Goal: Information Seeking & Learning: Learn about a topic

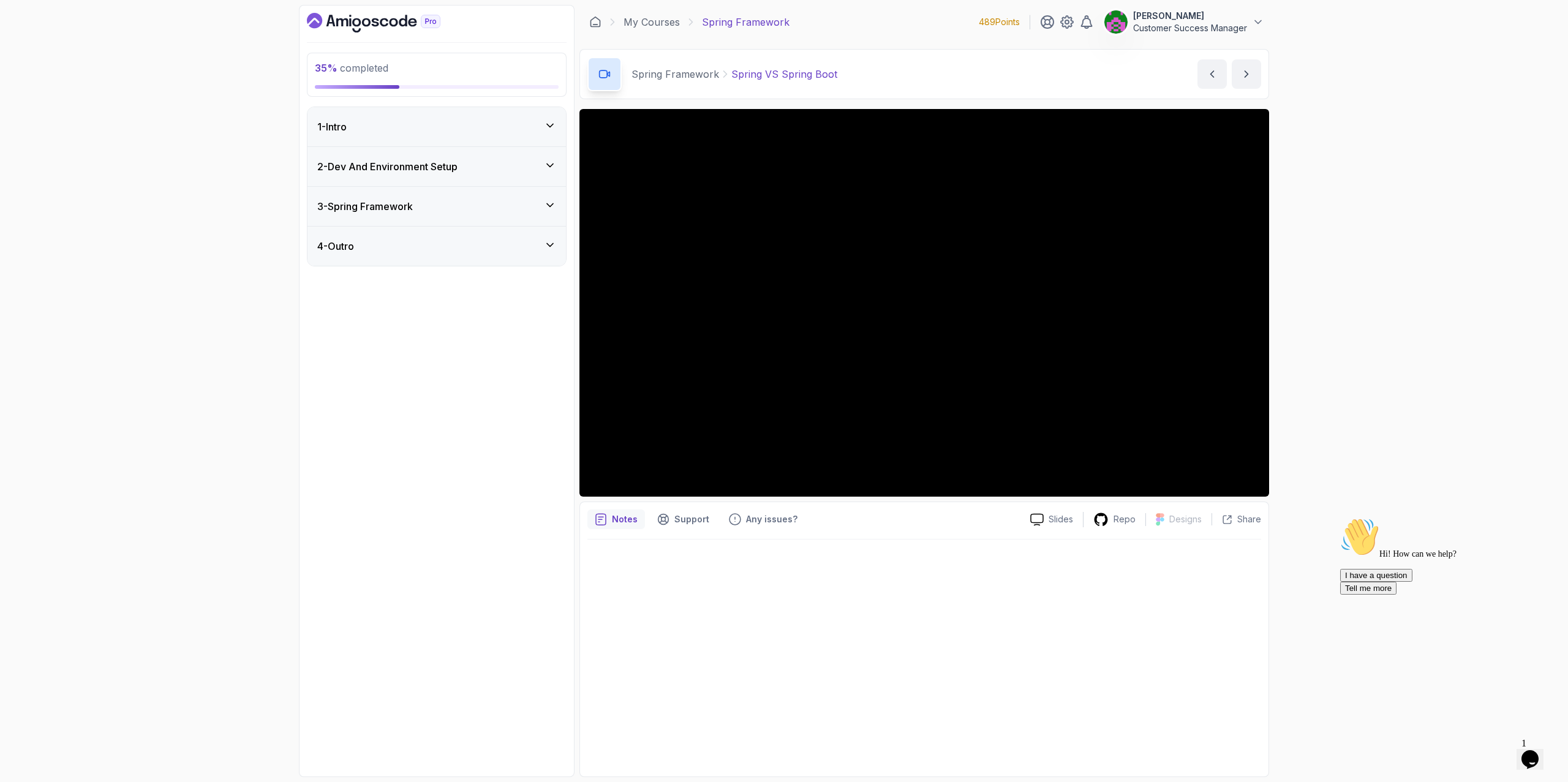
click at [408, 130] on div "1 - Intro" at bounding box center [437, 126] width 239 height 15
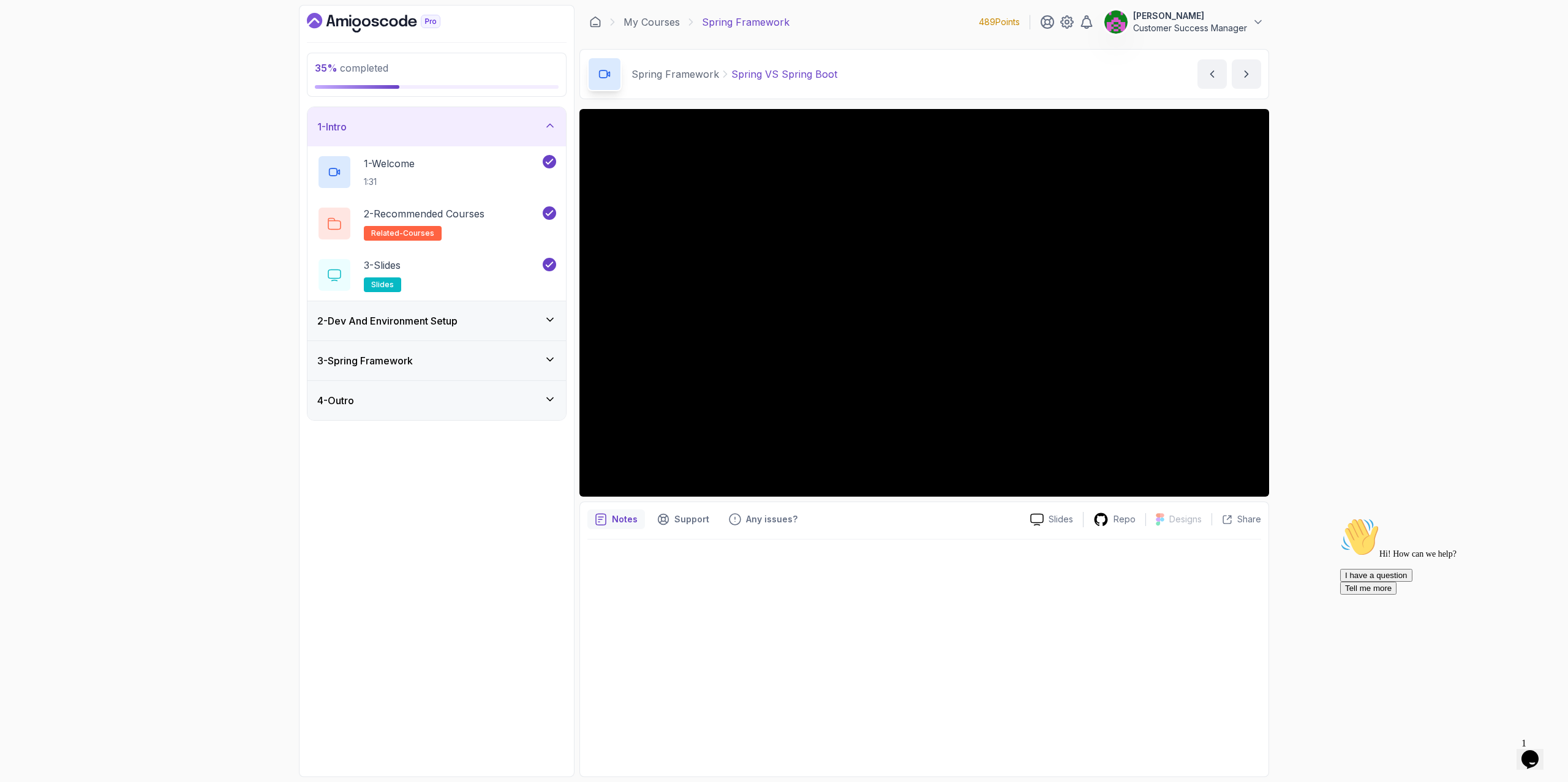
click at [406, 127] on div "1 - Intro" at bounding box center [437, 126] width 239 height 15
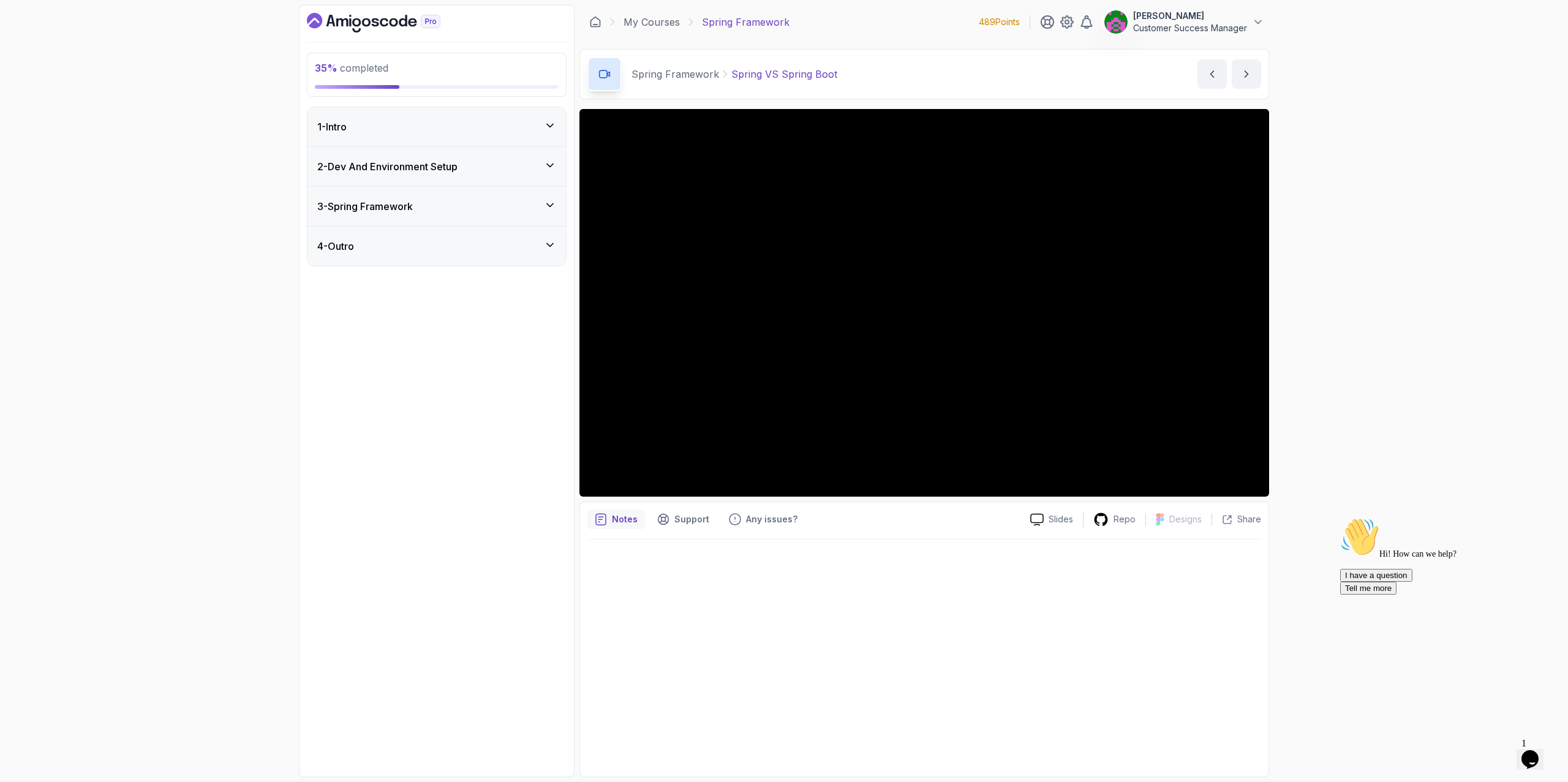
click at [406, 175] on div "2 - Dev And Environment Setup" at bounding box center [437, 167] width 258 height 39
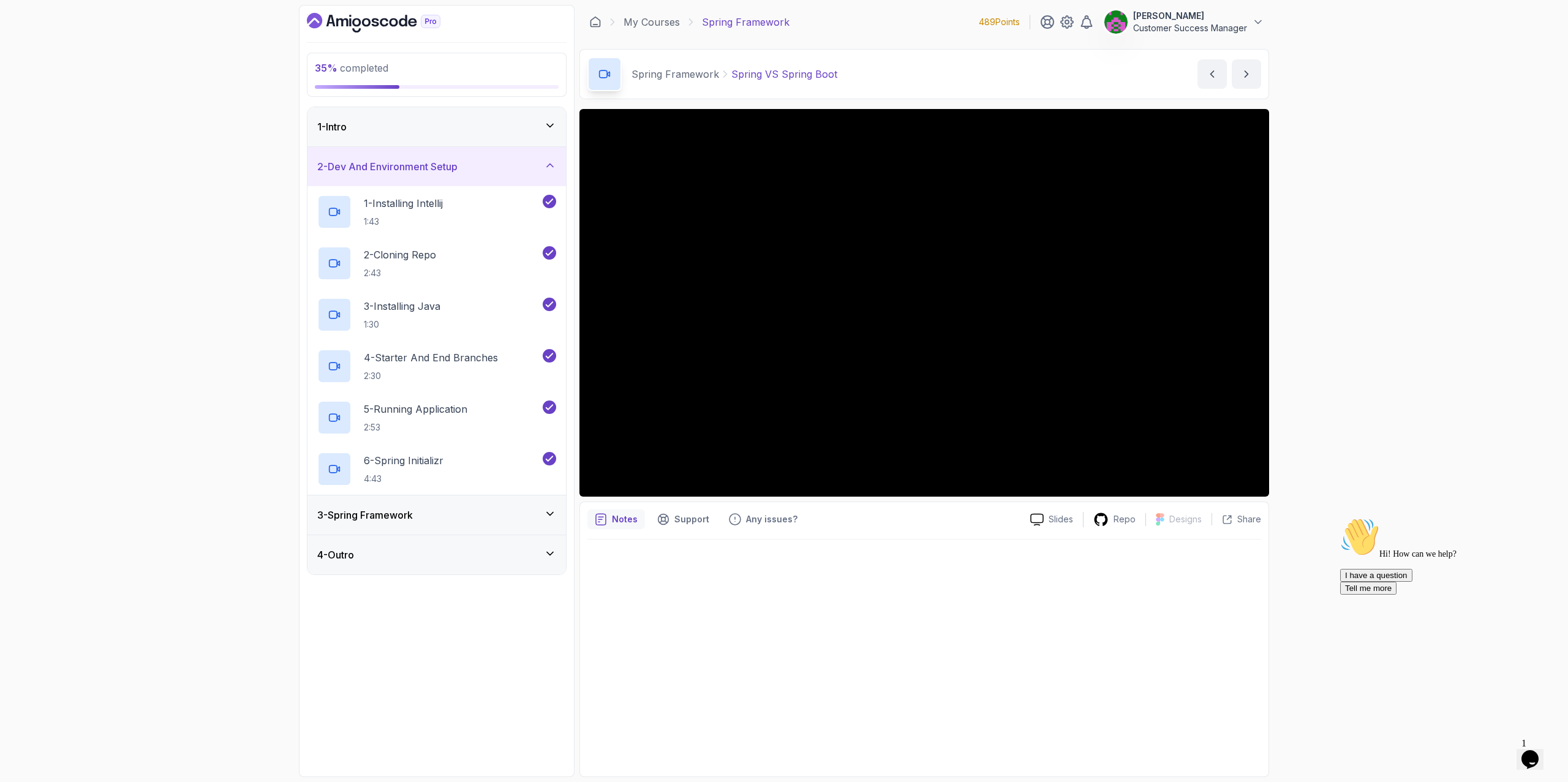
click at [423, 166] on h3 "2 - Dev And Environment Setup" at bounding box center [387, 167] width 140 height 15
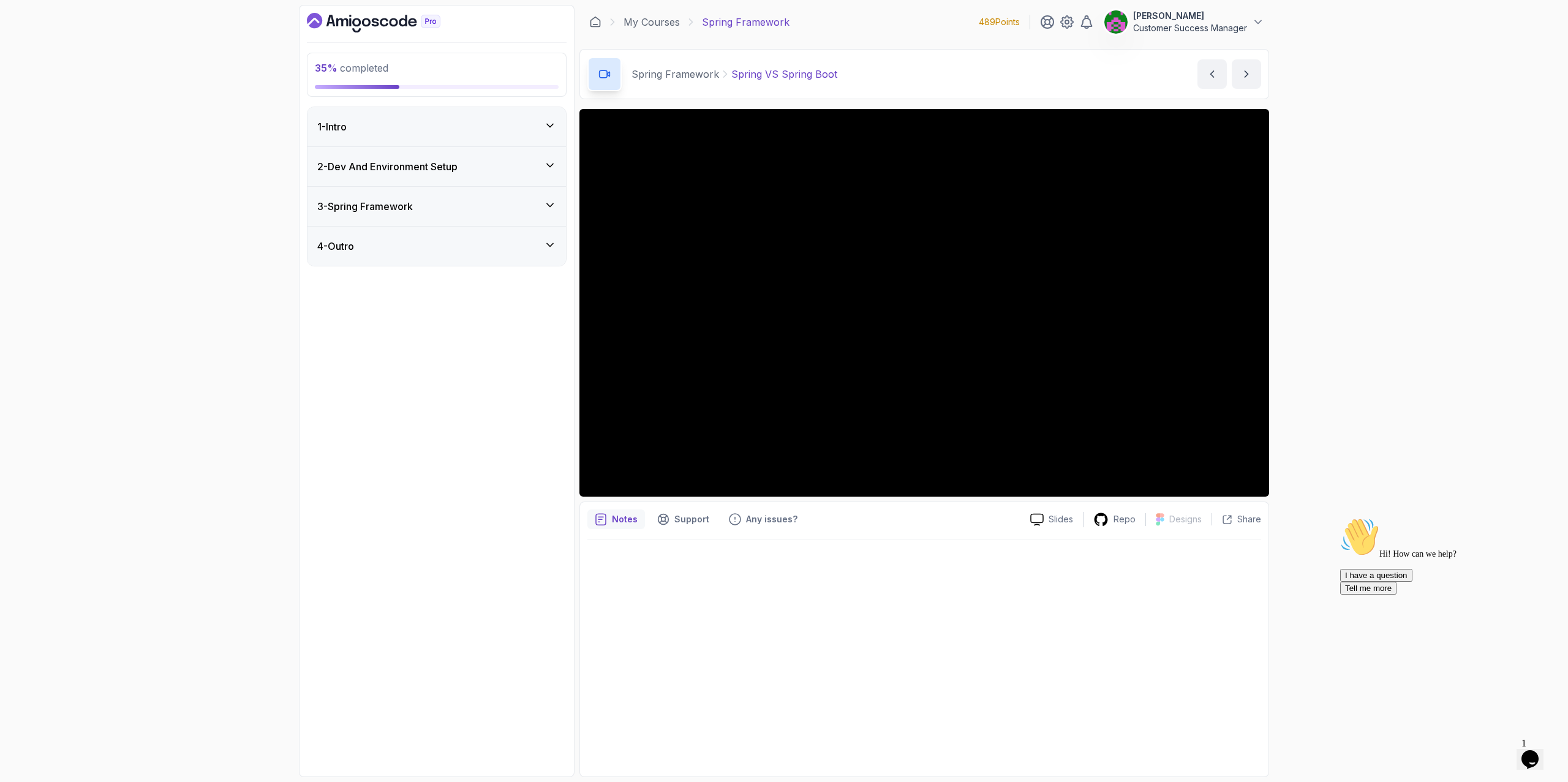
click at [420, 209] on div "3 - Spring Framework" at bounding box center [437, 206] width 239 height 15
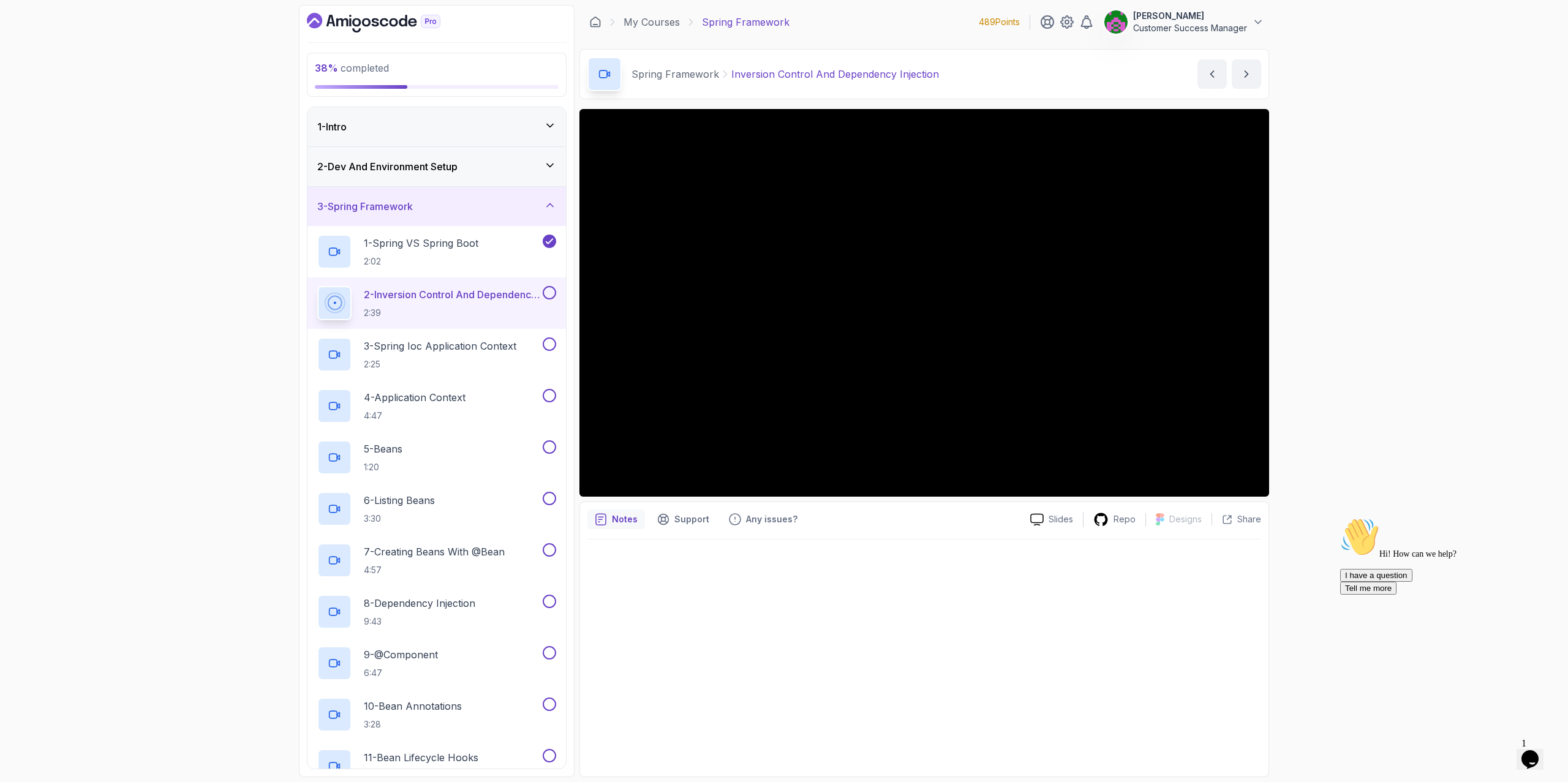
click at [1044, 269] on div "38 % completed 1 - Intro 2 - Dev And Environment Setup 3 - Spring Framework 1 -…" at bounding box center [784, 391] width 1568 height 782
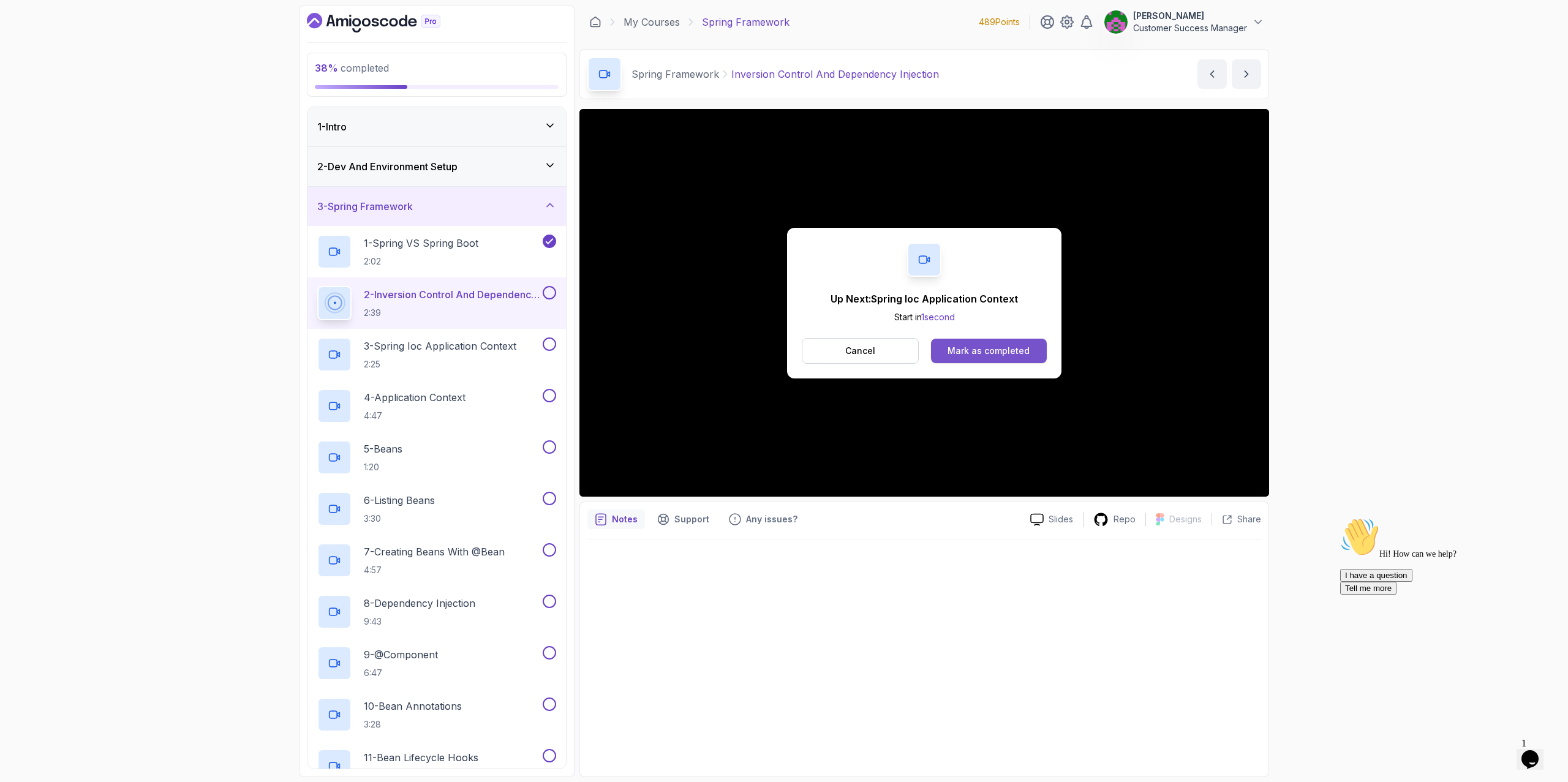
click at [986, 354] on div "Mark as completed" at bounding box center [989, 351] width 82 height 12
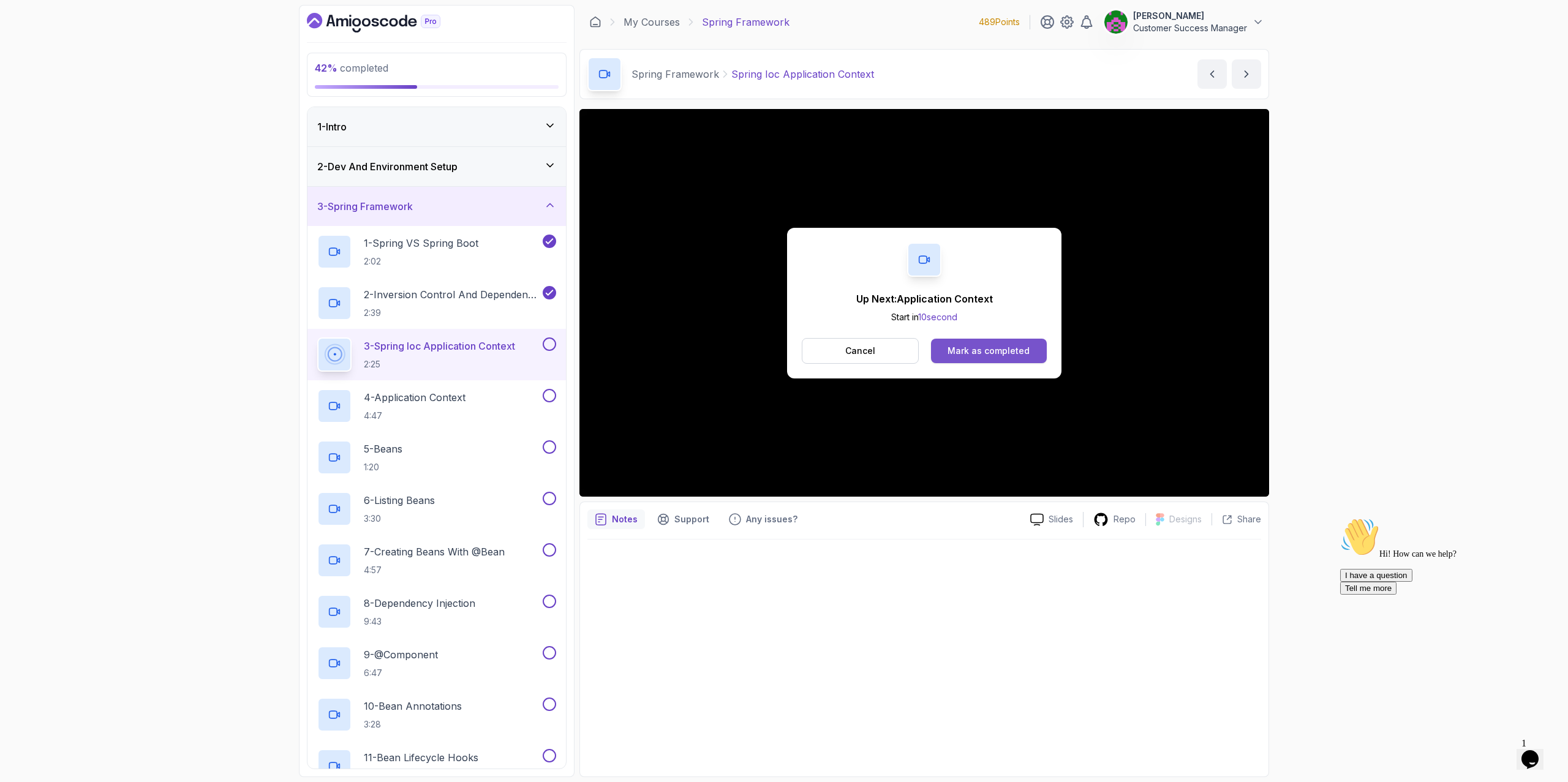
click at [995, 356] on button "Mark as completed" at bounding box center [989, 351] width 115 height 25
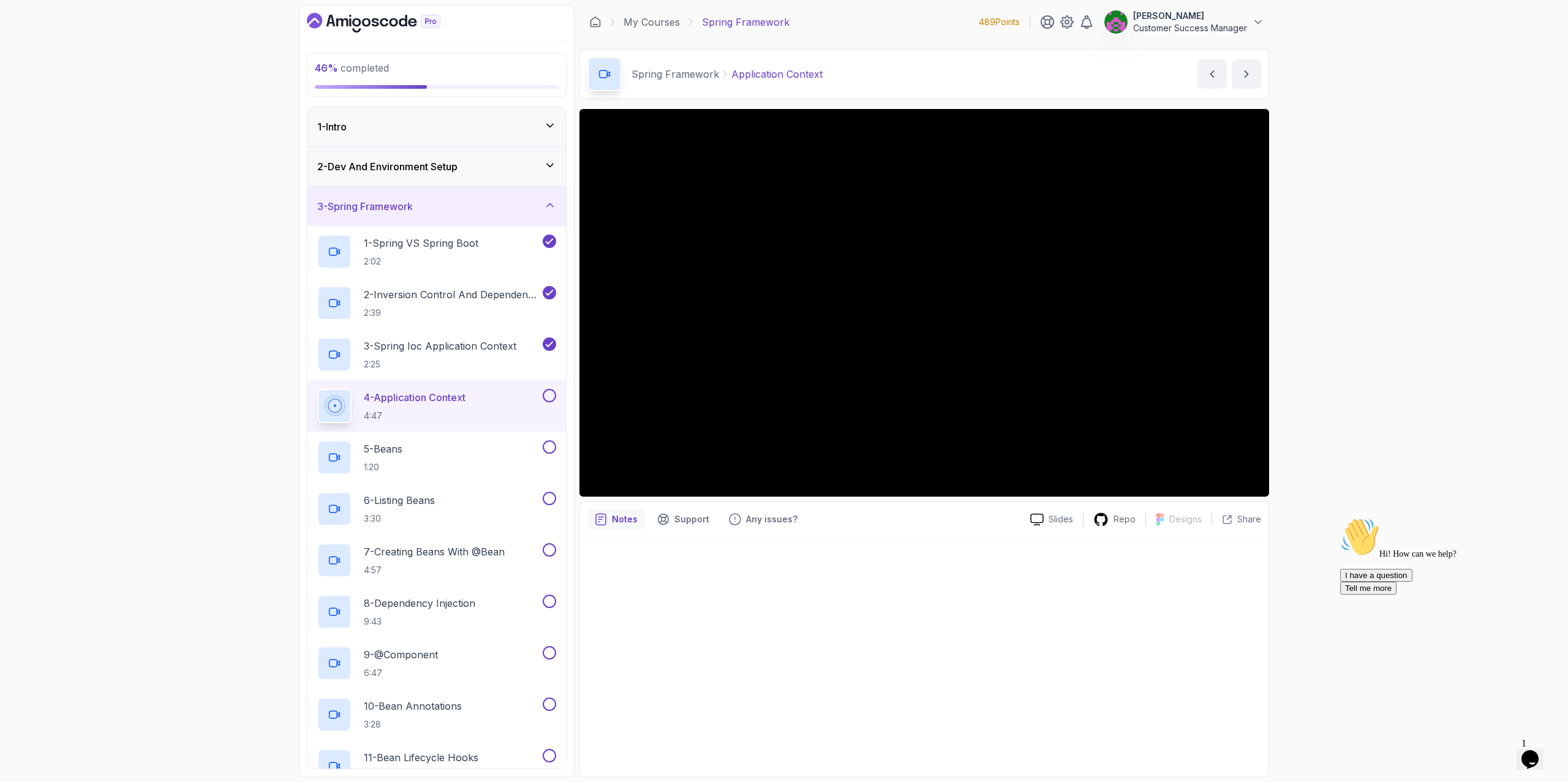
click at [1044, 599] on div at bounding box center [925, 654] width 674 height 230
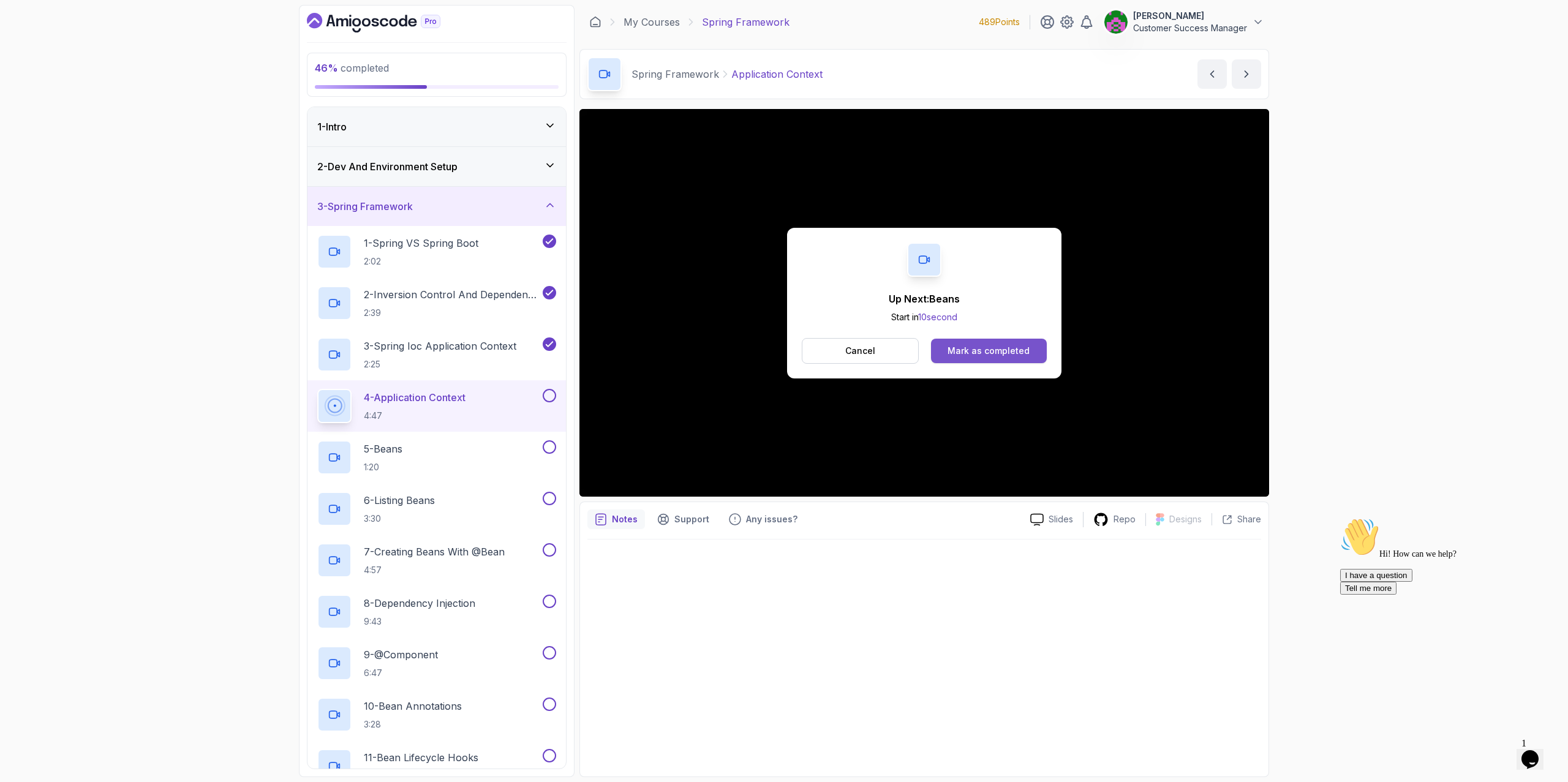
click at [999, 345] on div "Mark as completed" at bounding box center [989, 351] width 82 height 12
drag, startPoint x: 1340, startPoint y: 6, endPoint x: 1018, endPoint y: 353, distance: 473.4
click at [1018, 353] on div "Mark as completed" at bounding box center [989, 351] width 82 height 12
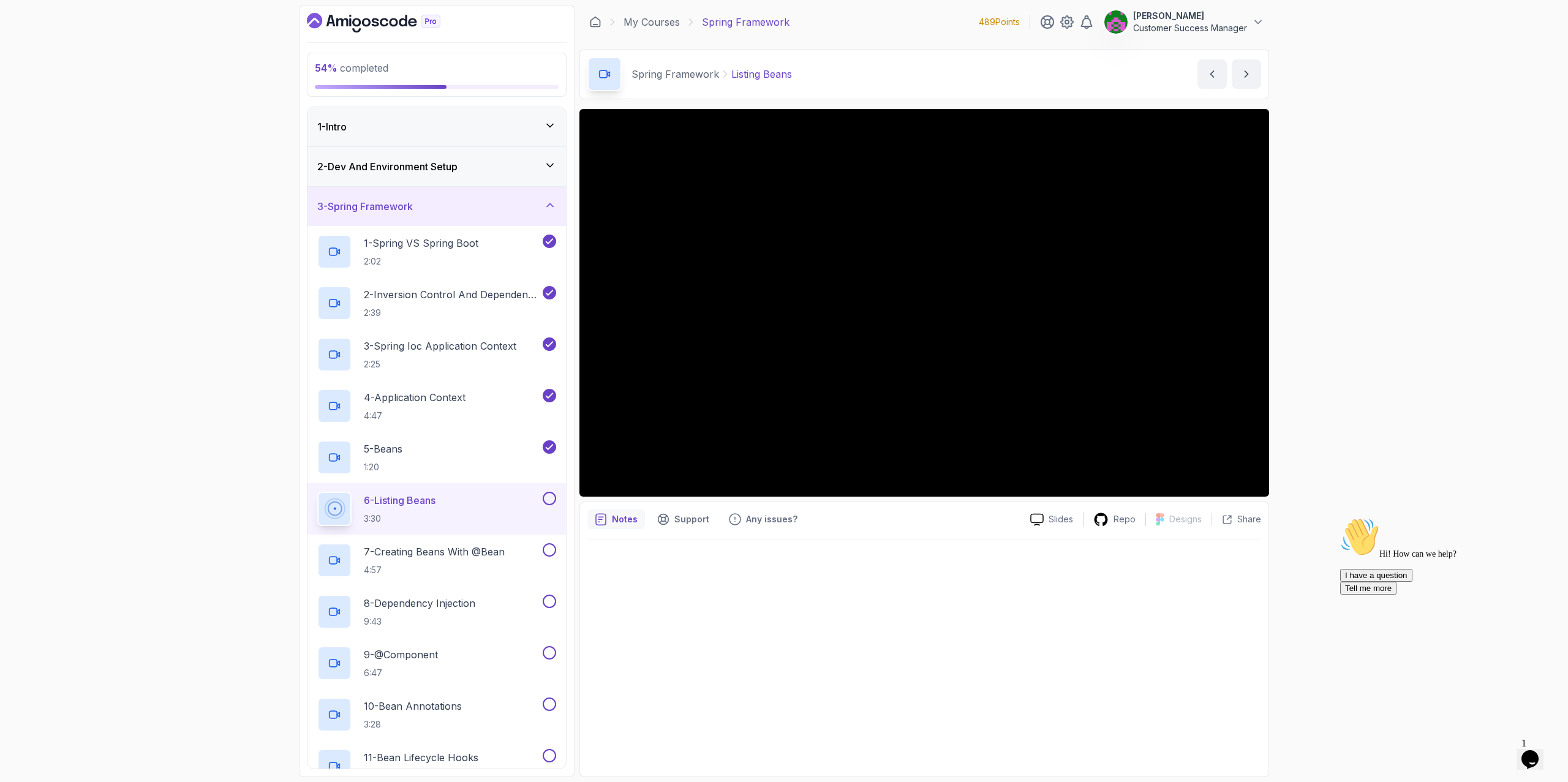
click at [1044, 624] on div at bounding box center [925, 654] width 674 height 230
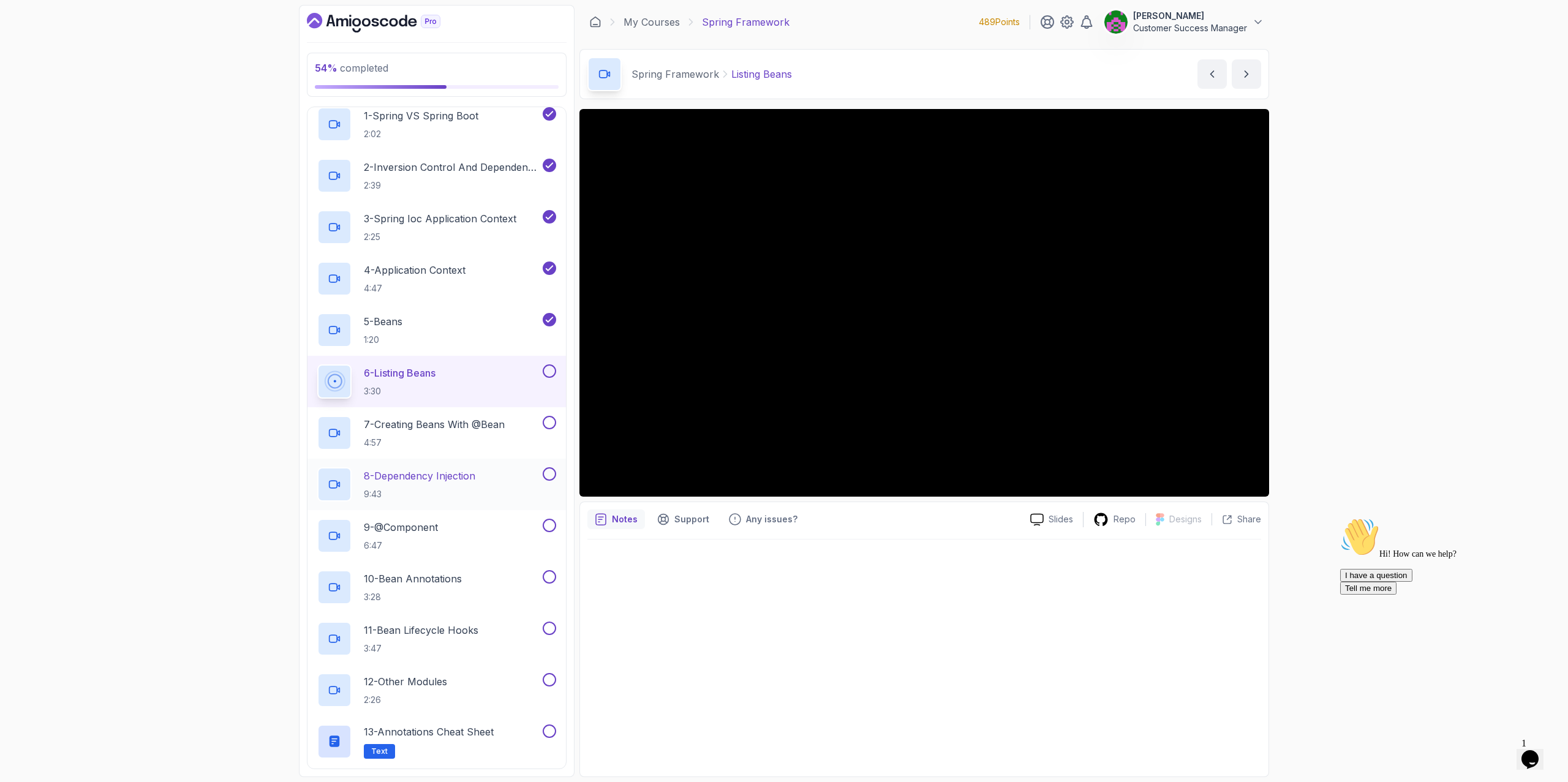
scroll to position [215, 0]
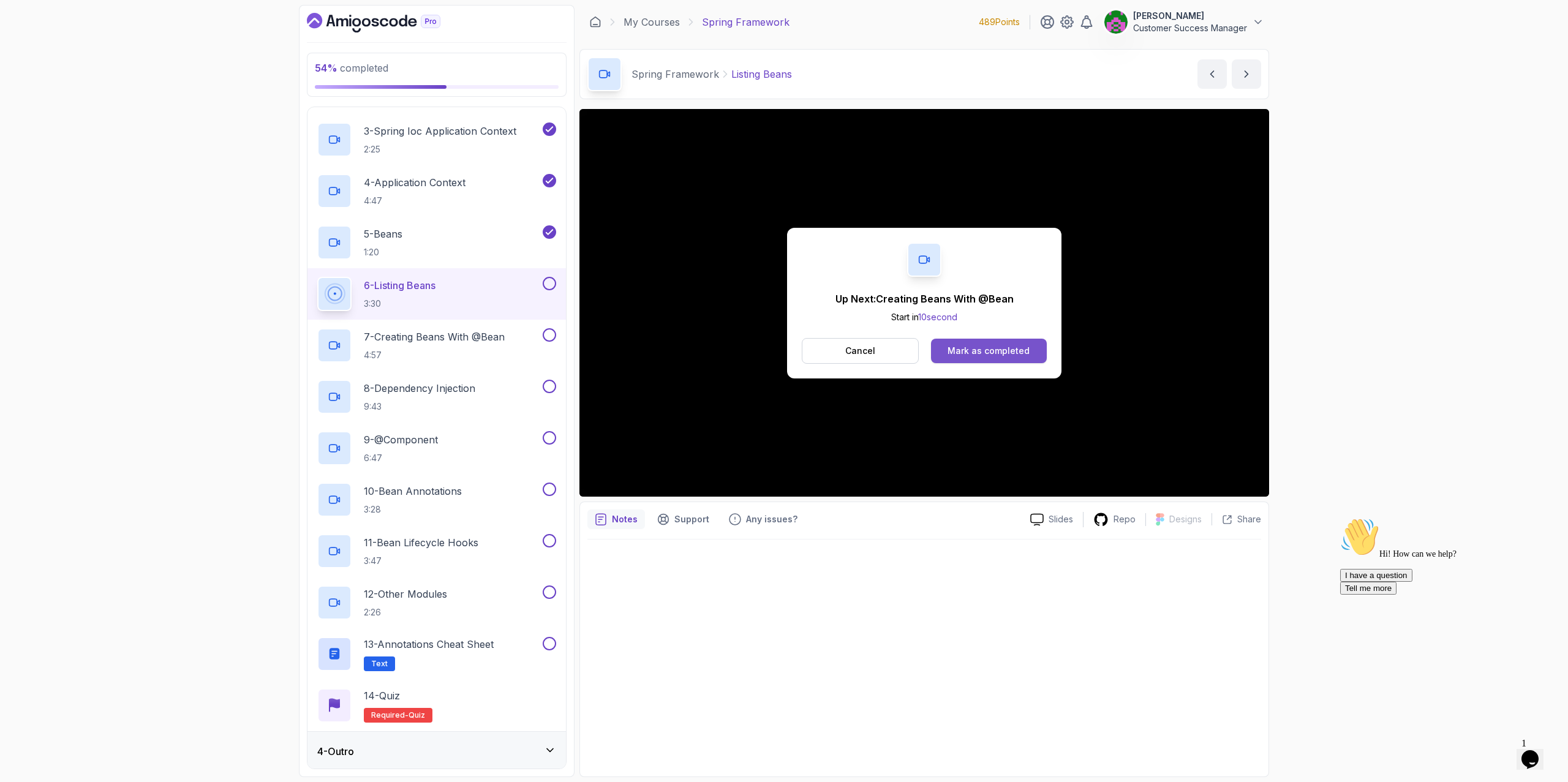
click at [975, 345] on div "Mark as completed" at bounding box center [989, 351] width 82 height 12
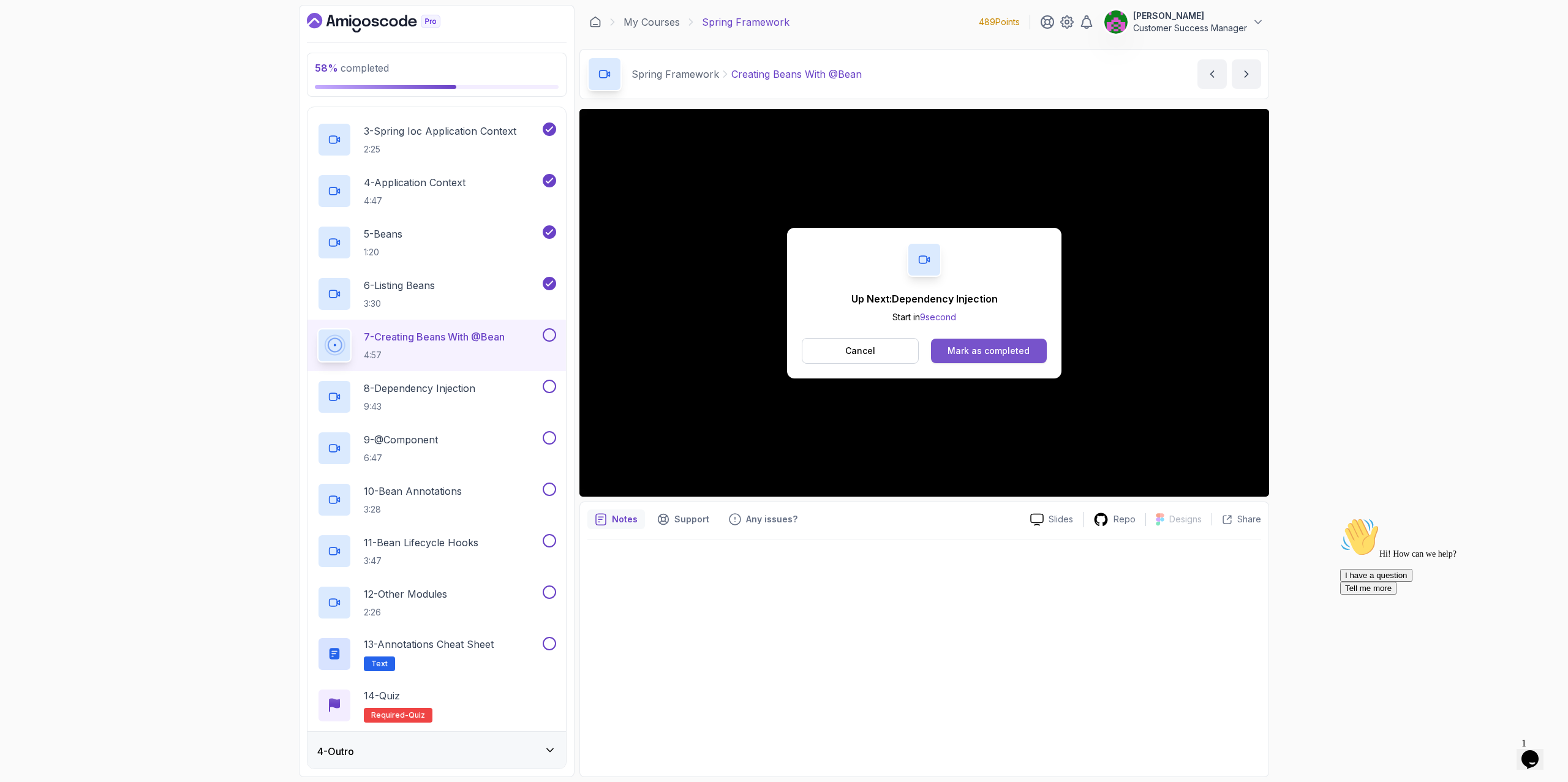
click at [1006, 351] on div "Mark as completed" at bounding box center [989, 351] width 82 height 12
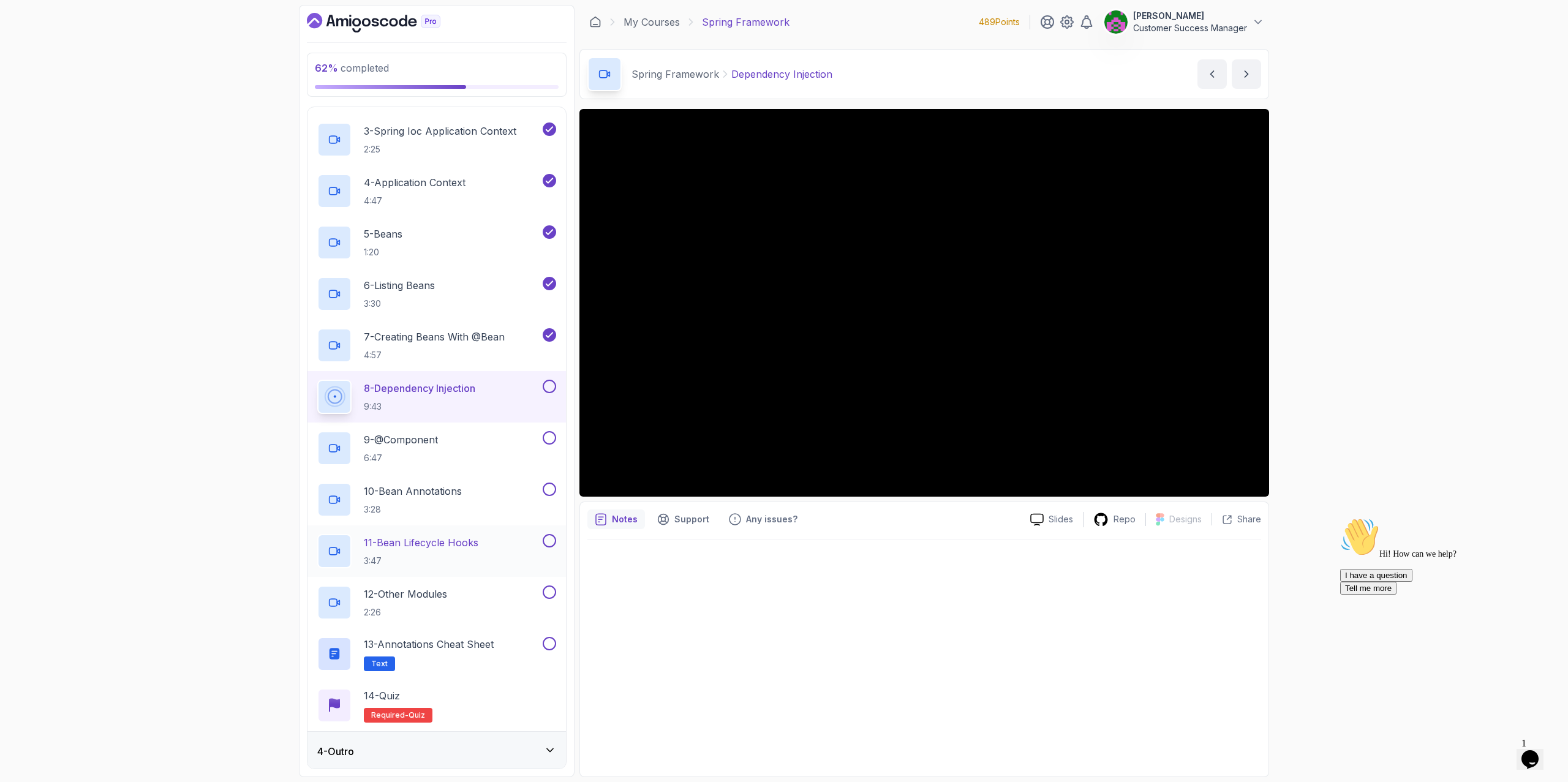
click at [524, 656] on div "4 - Outro" at bounding box center [437, 752] width 239 height 15
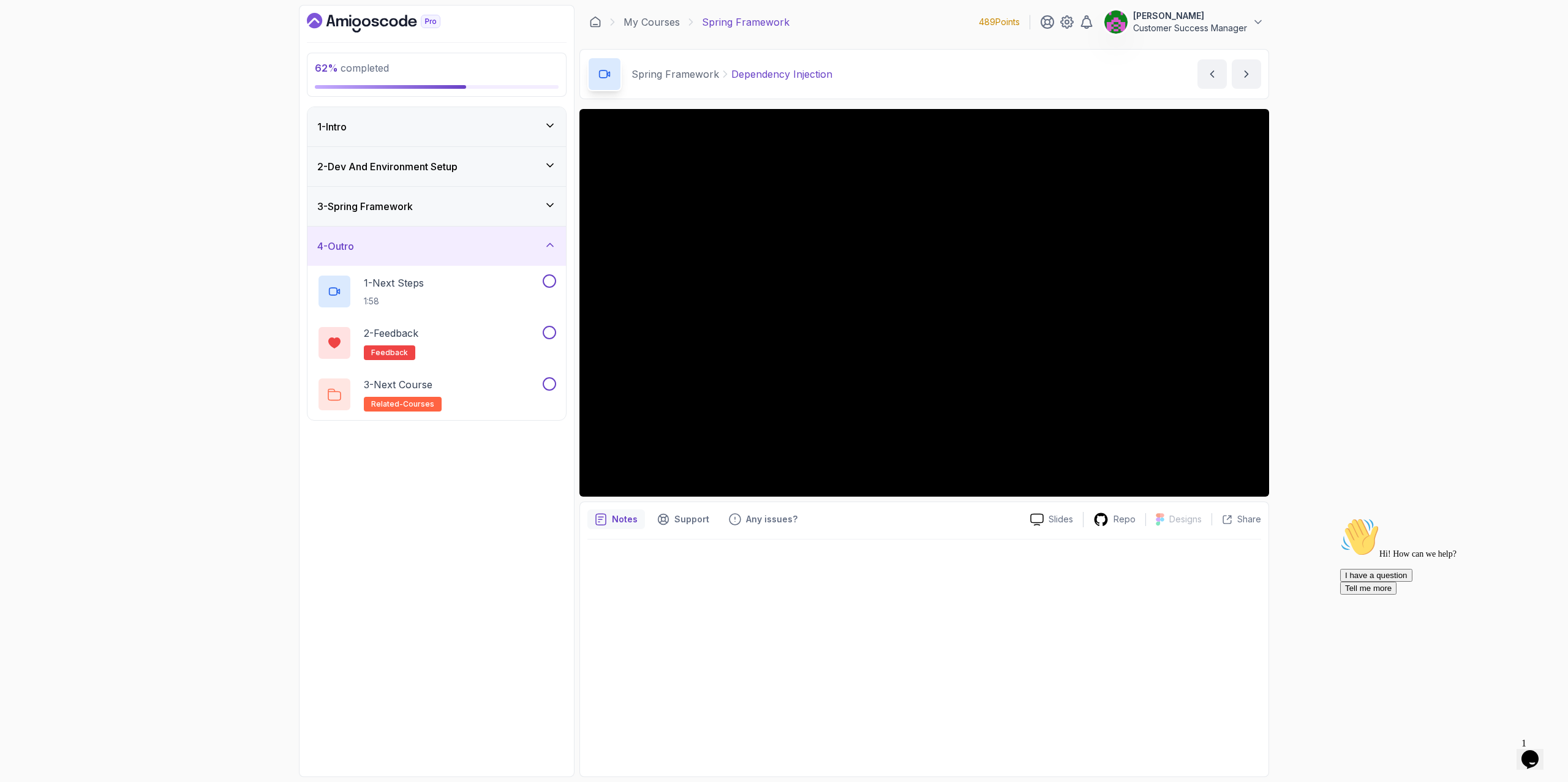
click at [484, 243] on div "4 - Outro" at bounding box center [437, 246] width 239 height 15
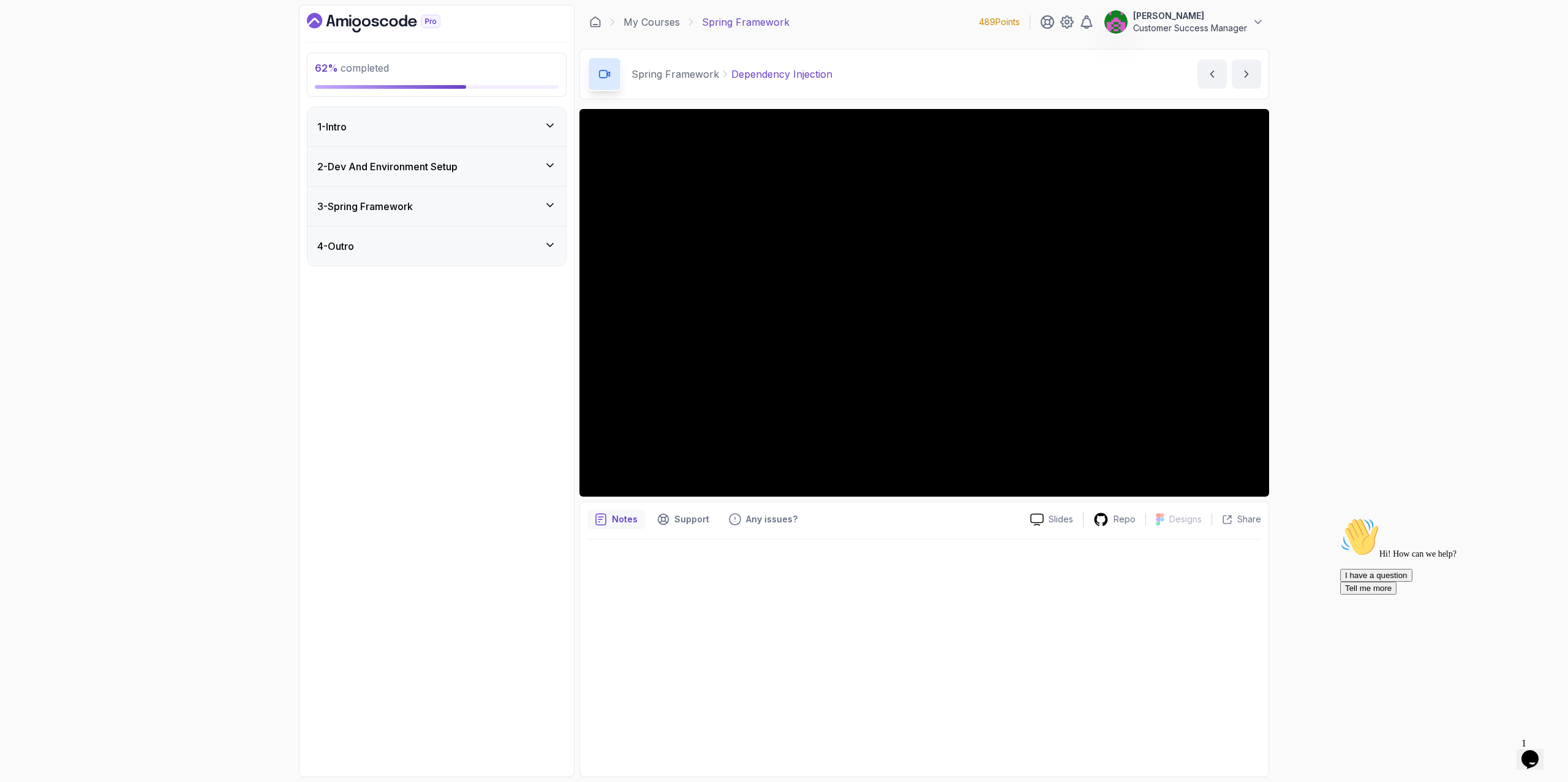
click at [471, 210] on div "3 - Spring Framework" at bounding box center [437, 206] width 239 height 15
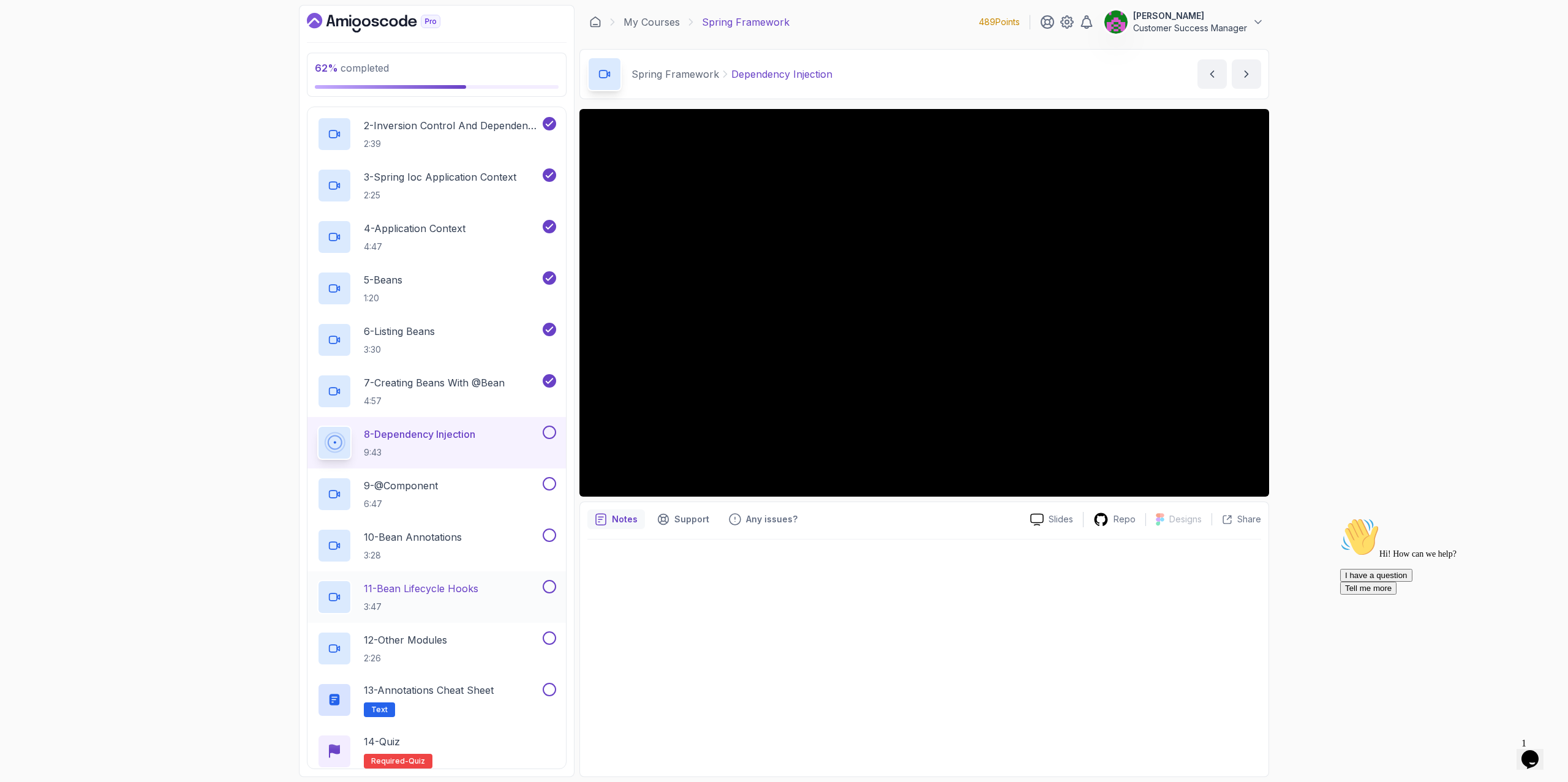
scroll to position [215, 0]
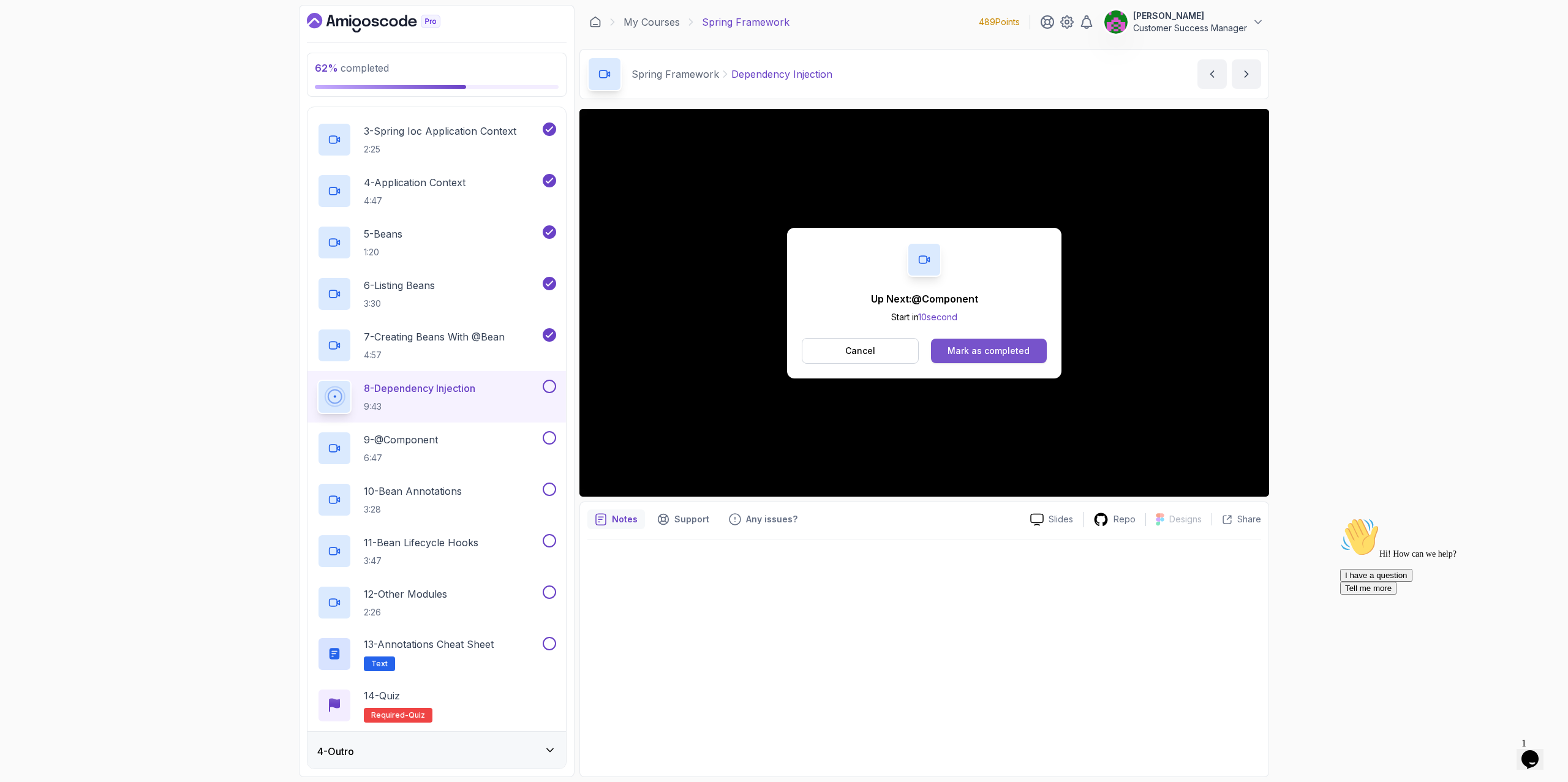
click at [1023, 349] on div "Mark as completed" at bounding box center [989, 351] width 82 height 12
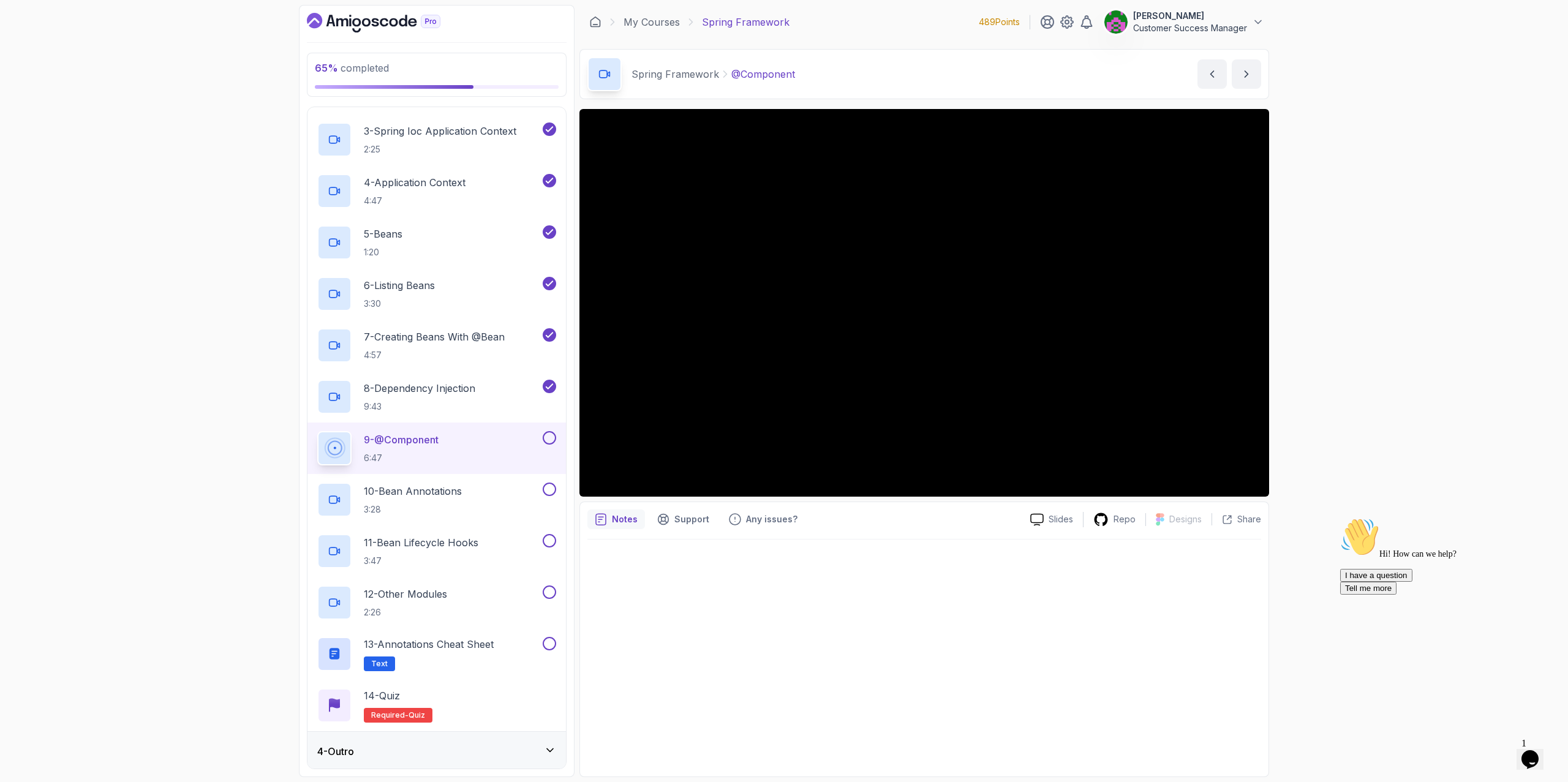
click at [1044, 517] on icon "Chat attention grabber" at bounding box center [1340, 517] width 0 height 0
click at [1044, 656] on icon "Close" at bounding box center [1497, 755] width 0 height 10
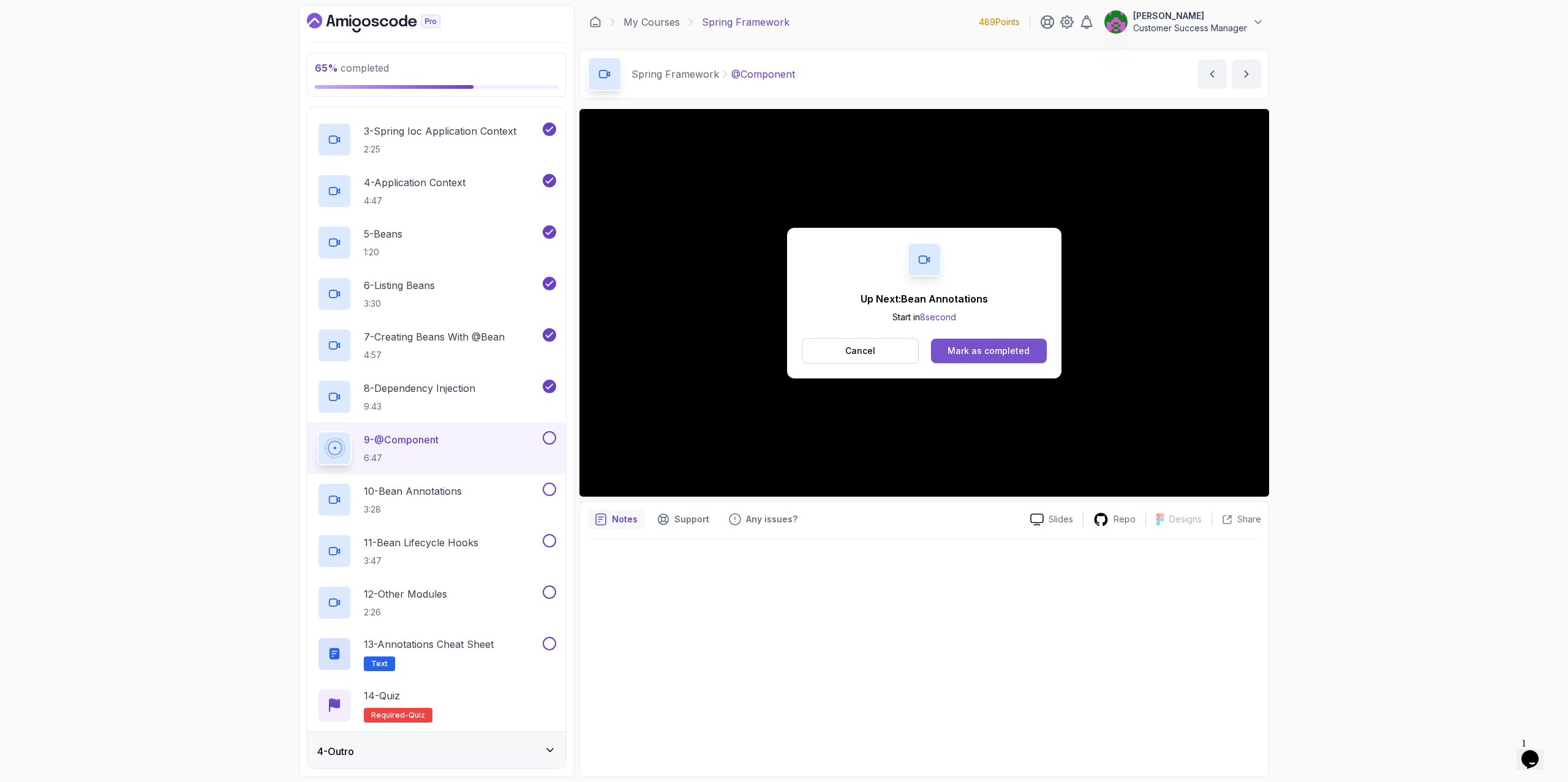
click at [978, 345] on div "Mark as completed" at bounding box center [989, 351] width 82 height 12
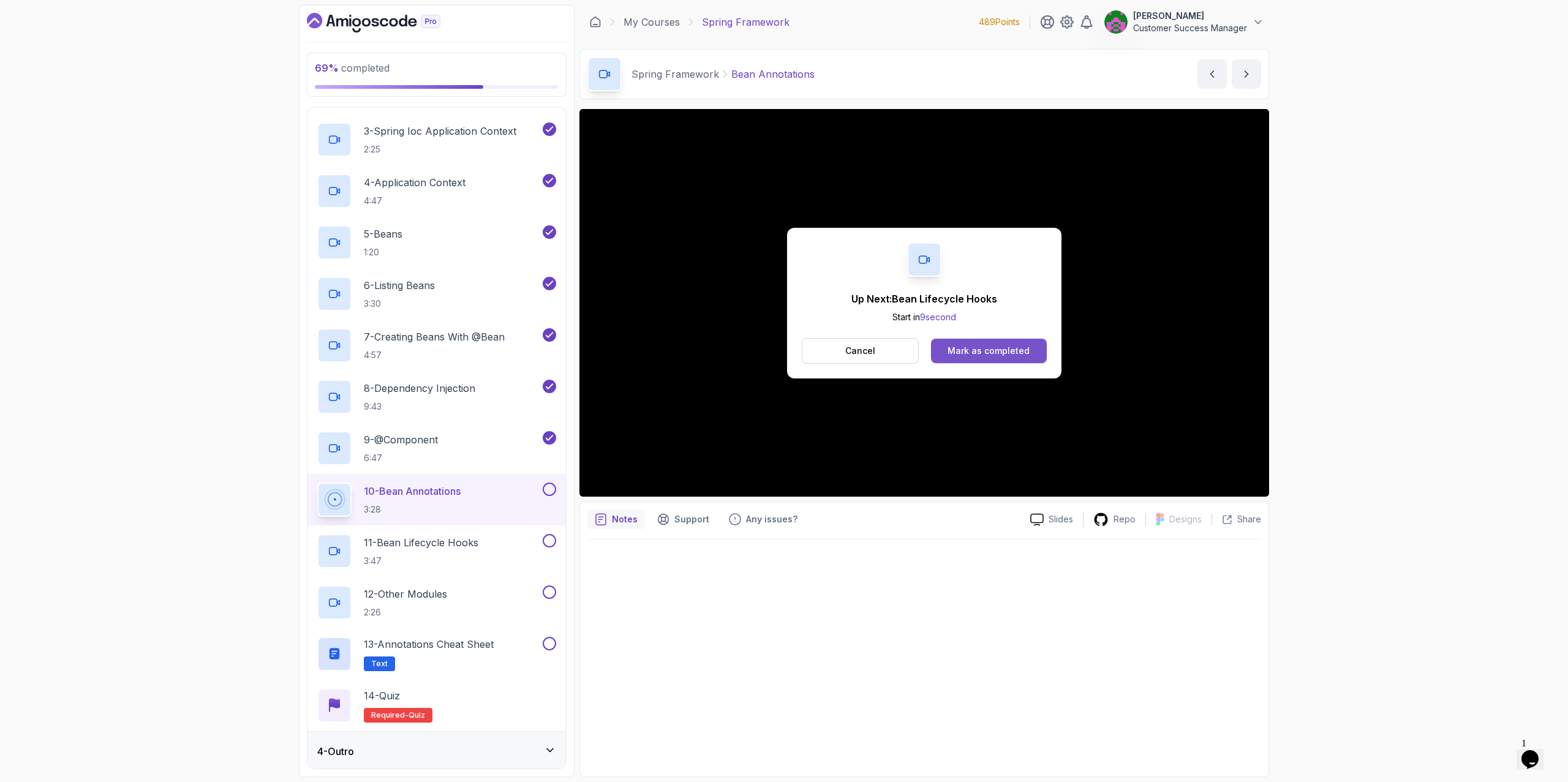
click at [1004, 346] on div "Mark as completed" at bounding box center [989, 351] width 82 height 12
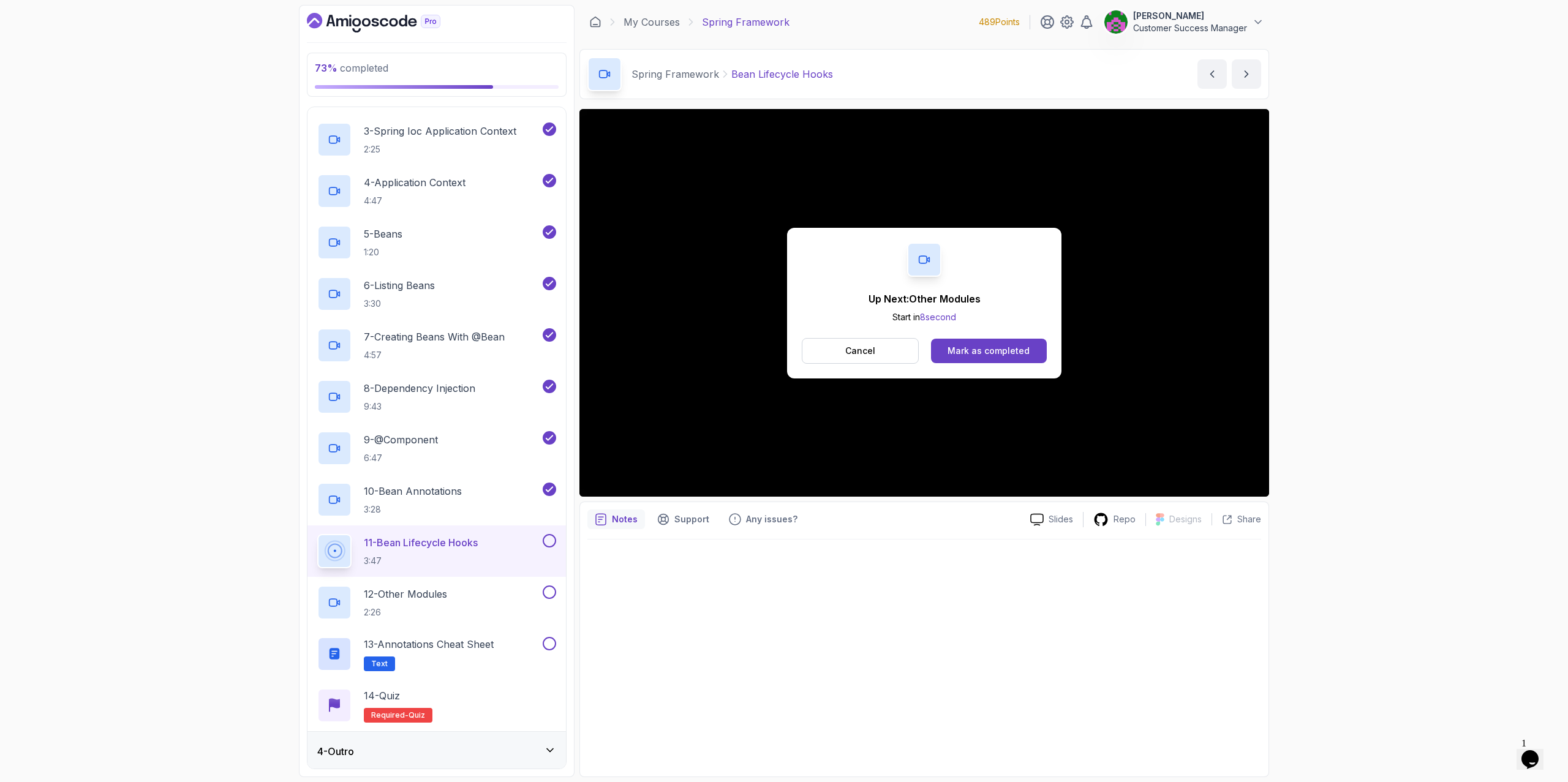
click at [968, 334] on div "Up Next: Other Modules Start in 8 second Cancel Mark as completed" at bounding box center [925, 303] width 275 height 151
click at [971, 346] on div "Mark as completed" at bounding box center [989, 351] width 82 height 12
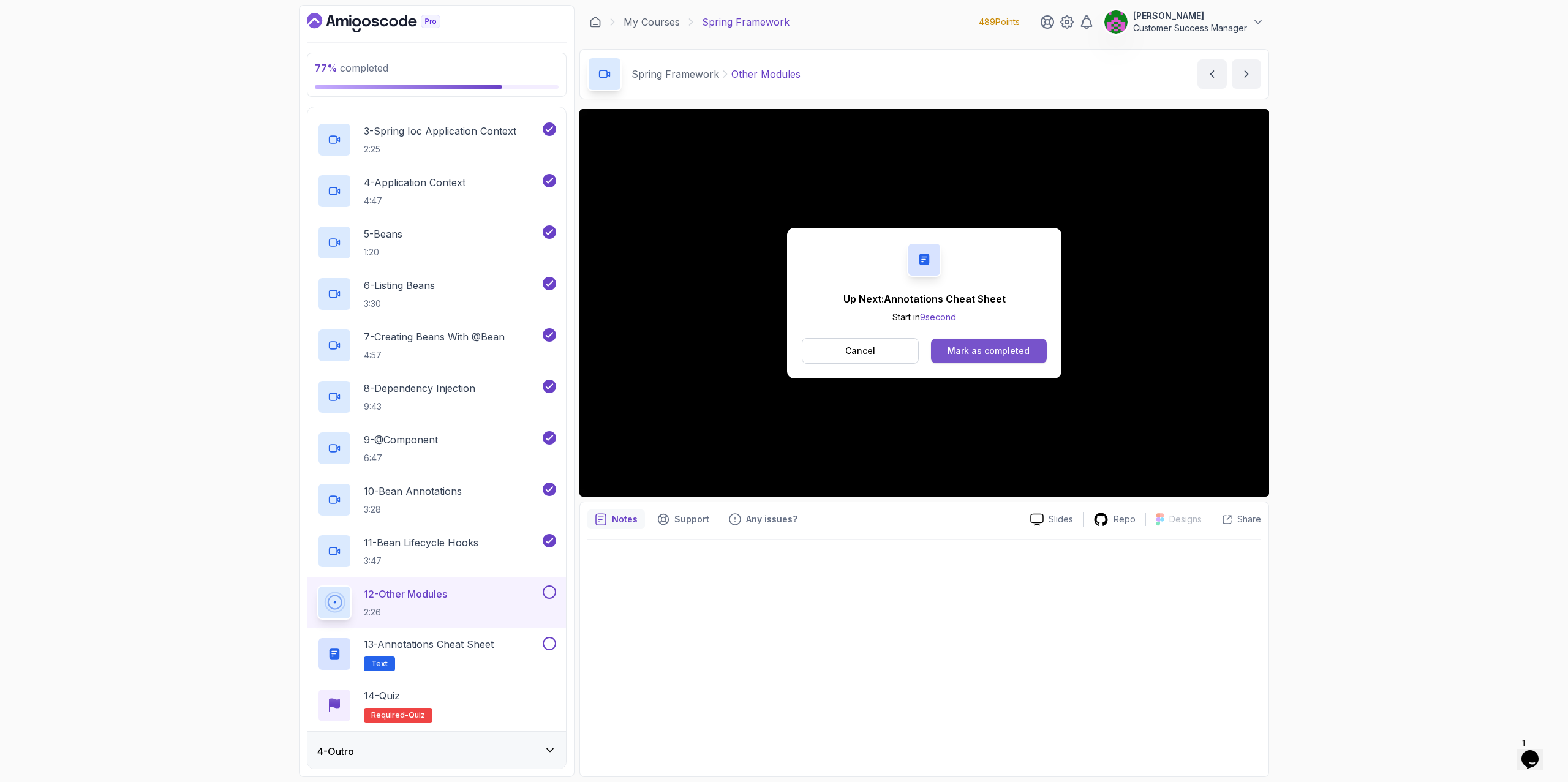
click at [980, 348] on div "Mark as completed" at bounding box center [989, 351] width 82 height 12
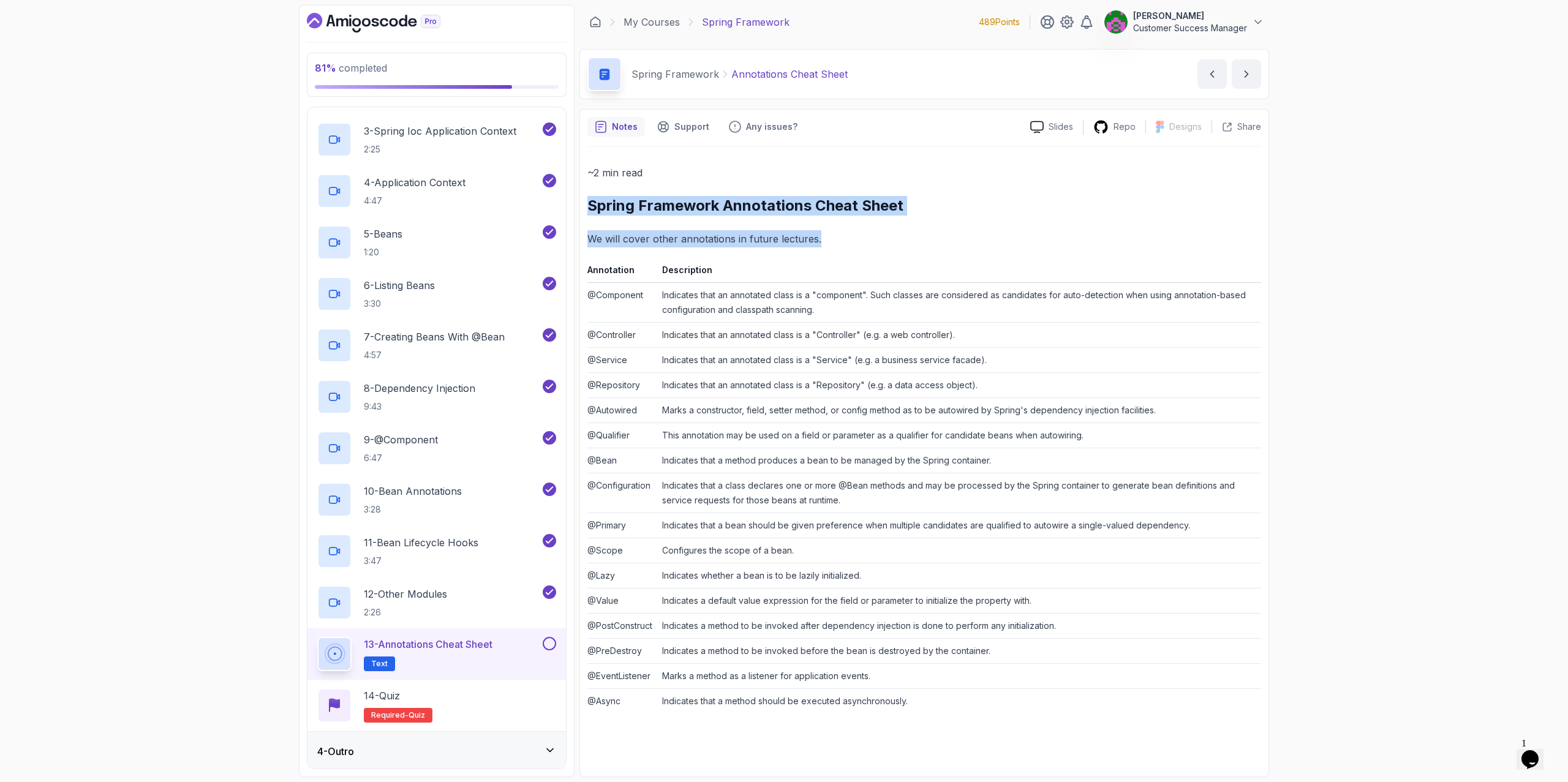
drag, startPoint x: 587, startPoint y: 202, endPoint x: 1022, endPoint y: 719, distance: 675.7
click at [1022, 656] on div "Notes Support Any issues? Slides Repo Designs Design not available Share ~2 min…" at bounding box center [924, 443] width 689 height 668
copy div "Spring Framework Annotations Cheat Sheet We will cover other annotations in fut…"
click at [547, 646] on button at bounding box center [549, 644] width 14 height 14
click at [488, 656] on div "14 - Quiz Required- quiz" at bounding box center [437, 705] width 239 height 34
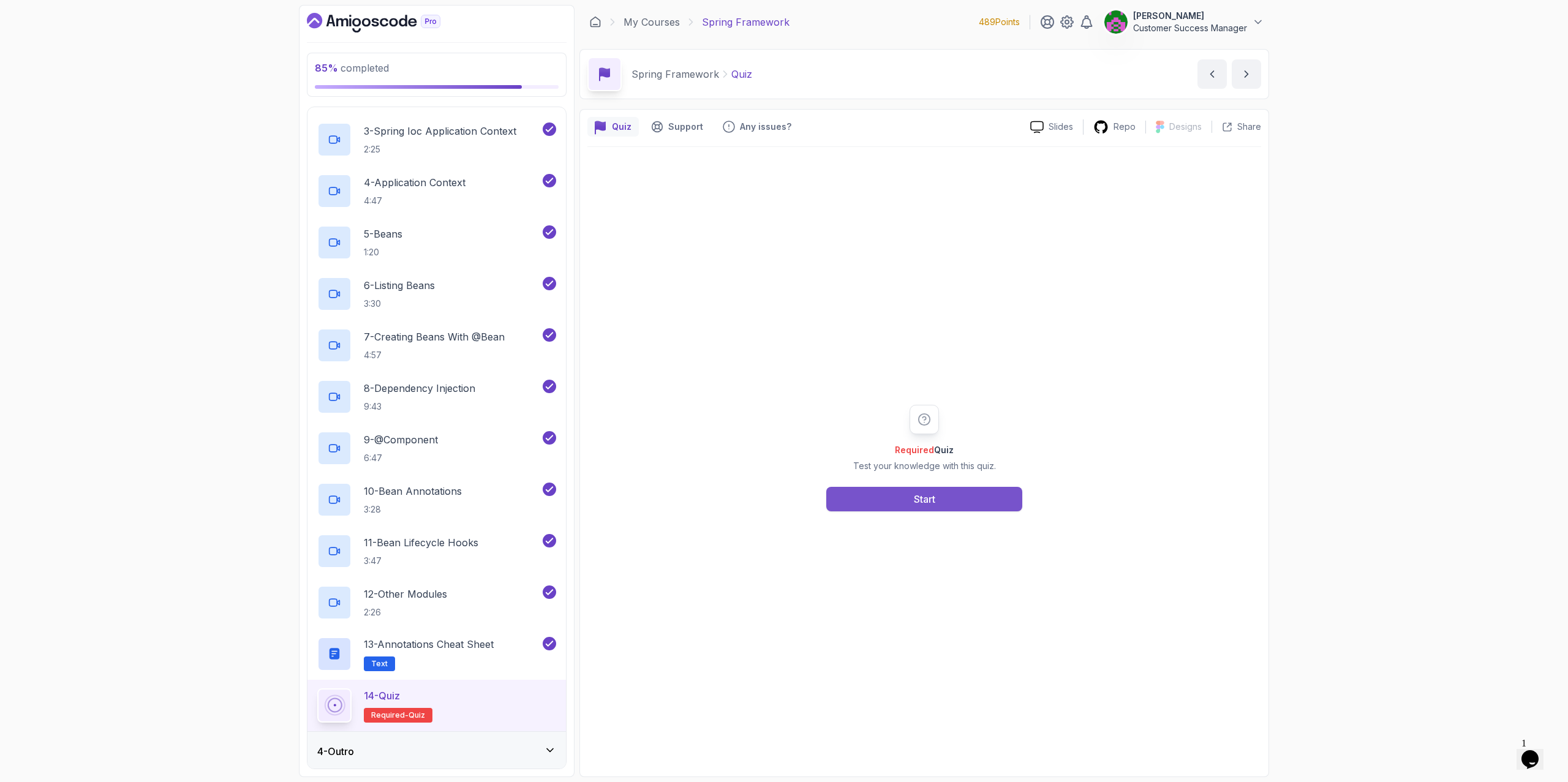
click at [899, 503] on button "Start" at bounding box center [925, 499] width 196 height 25
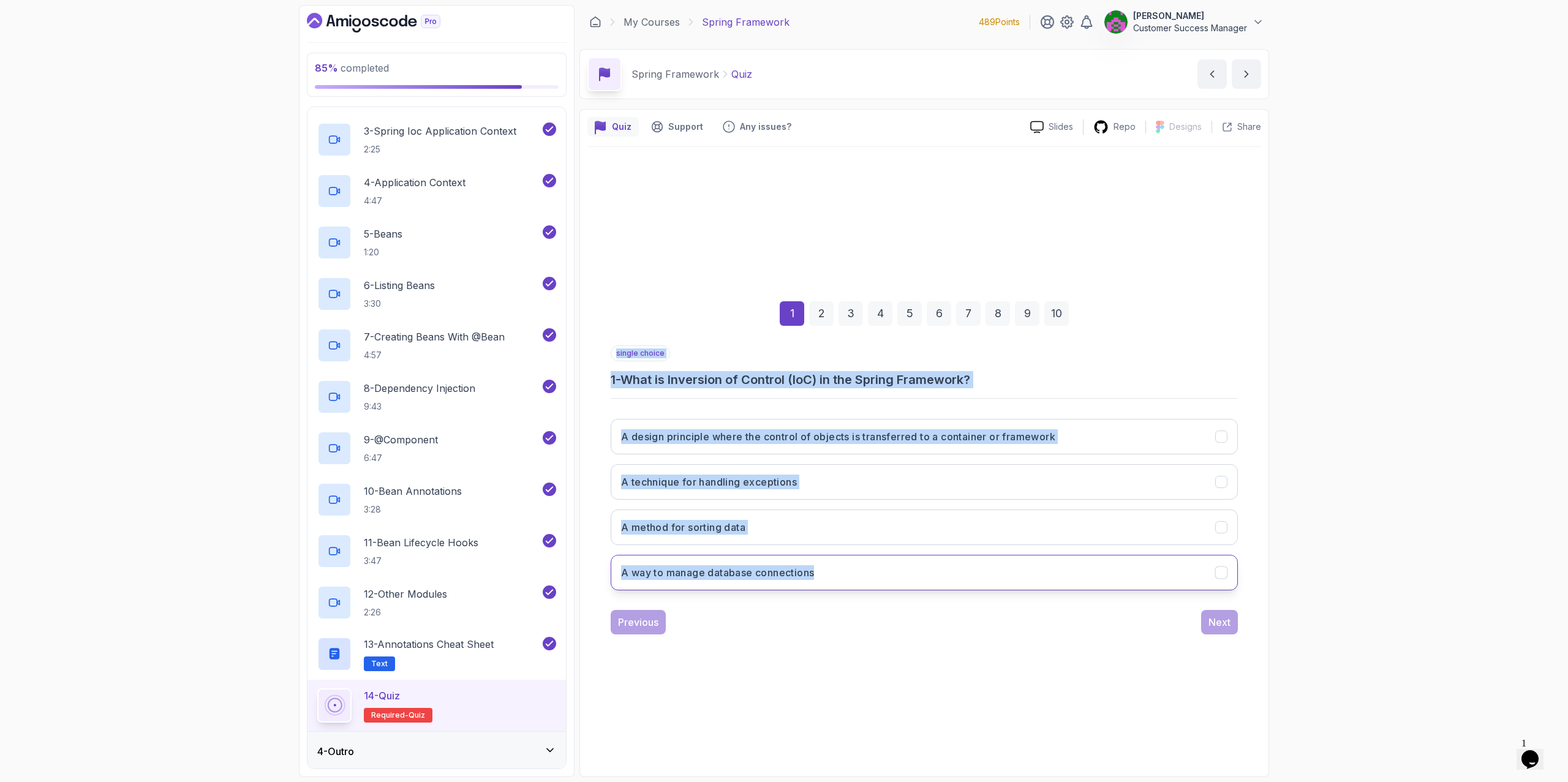
drag, startPoint x: 610, startPoint y: 353, endPoint x: 859, endPoint y: 584, distance: 339.6
click at [859, 584] on div "1 2 3 4 5 6 7 8 9 10 single choice 1 - What is Inversion of Control (IoC) in th…" at bounding box center [925, 458] width 674 height 373
copy div "single choice 1 - What is Inversion of Control (IoC) in the Spring Framework? A…"
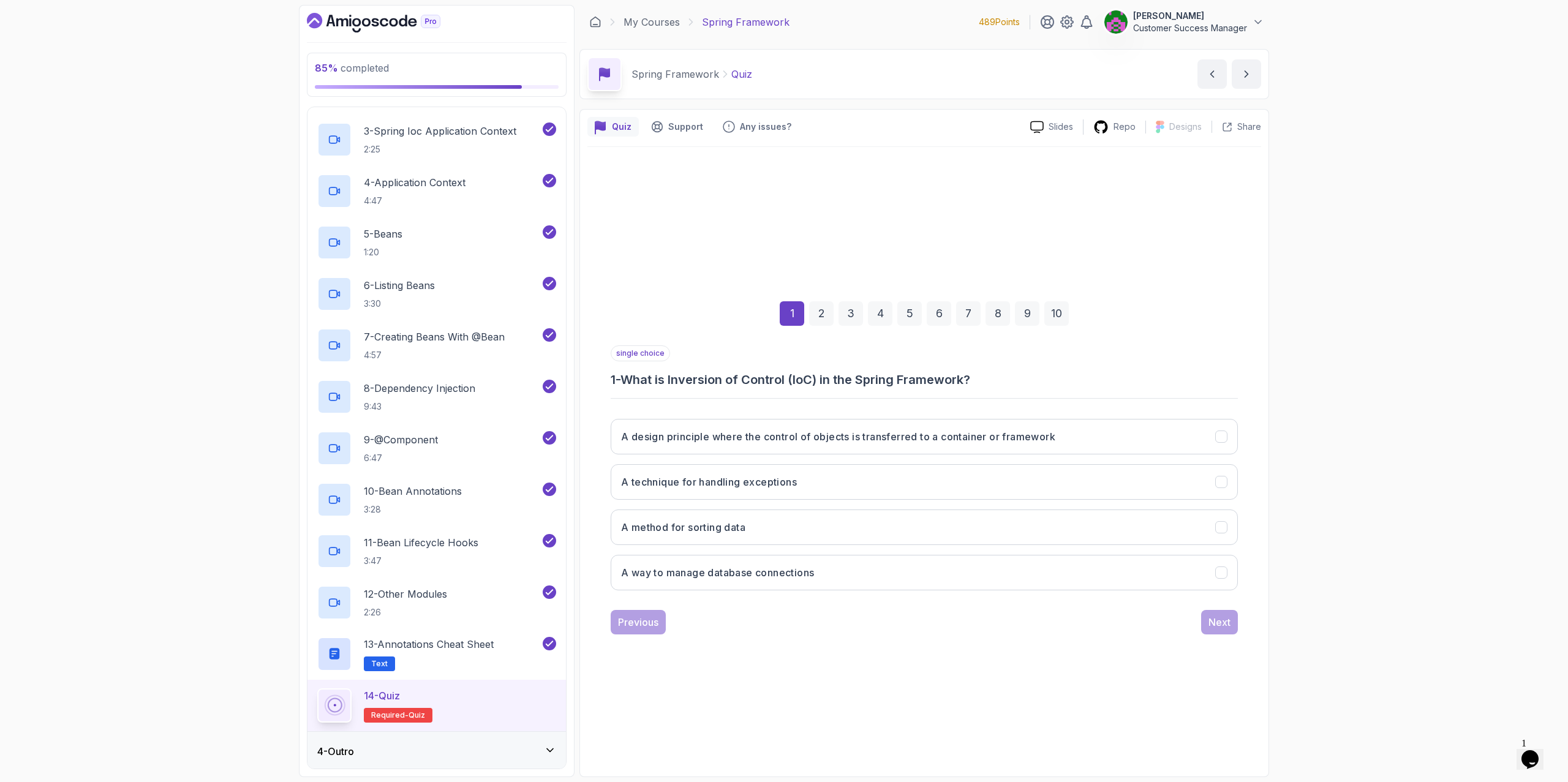
click at [692, 304] on div "1 2 3 4 5 6 7 8 9 10" at bounding box center [924, 314] width 627 height 64
click at [1044, 438] on icon "A design principle where the control of objects is transferred to a container o…" at bounding box center [1220, 436] width 6 height 5
click at [1044, 621] on div "Next" at bounding box center [1219, 623] width 22 height 15
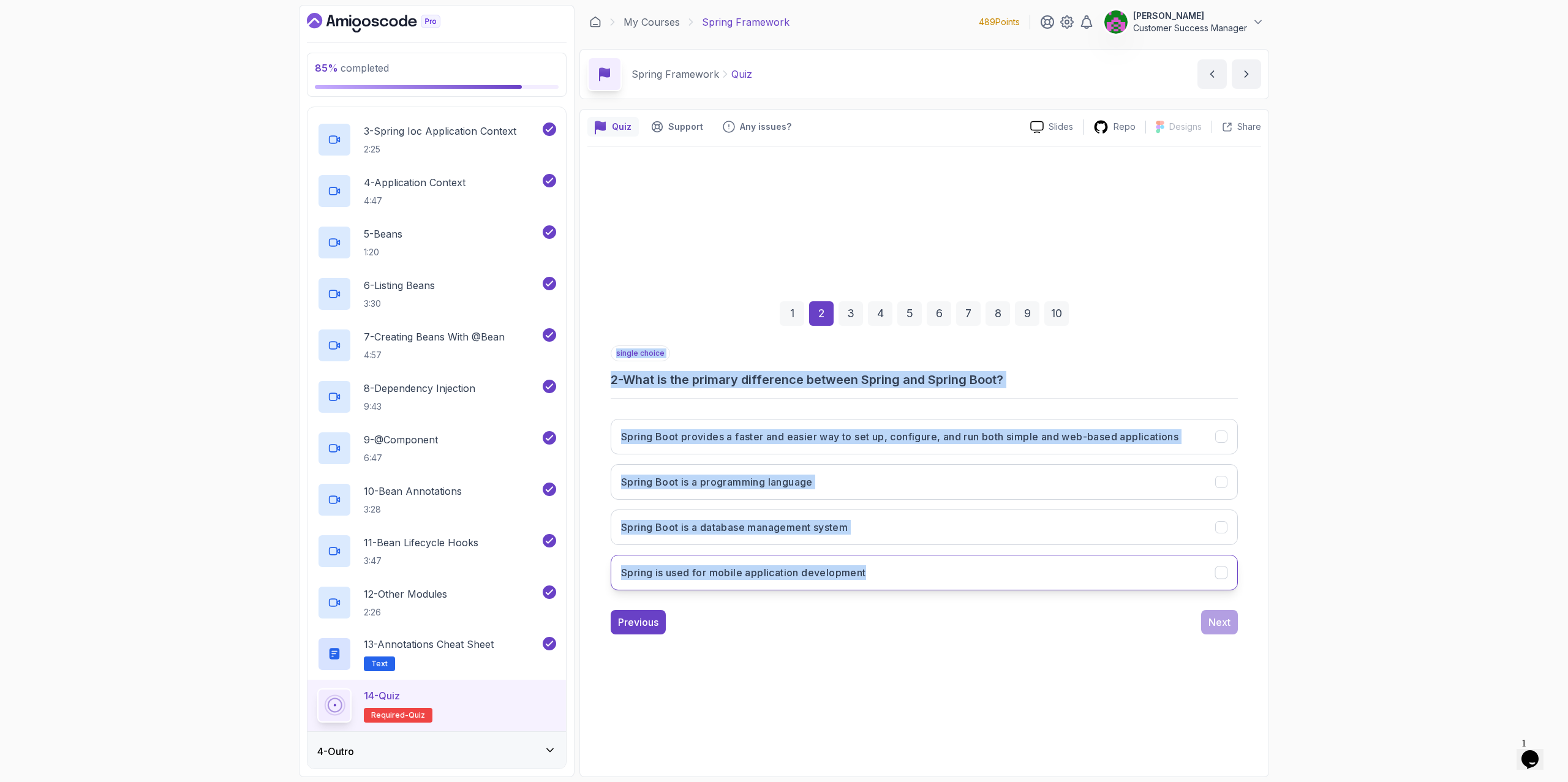
drag, startPoint x: 605, startPoint y: 352, endPoint x: 912, endPoint y: 571, distance: 377.1
click at [912, 571] on div "1 2 3 4 5 6 7 8 9 10 single choice 2 - What is the primary difference between S…" at bounding box center [925, 458] width 674 height 373
copy div "single choice 2 - What is the primary difference between Spring and Spring Boot…"
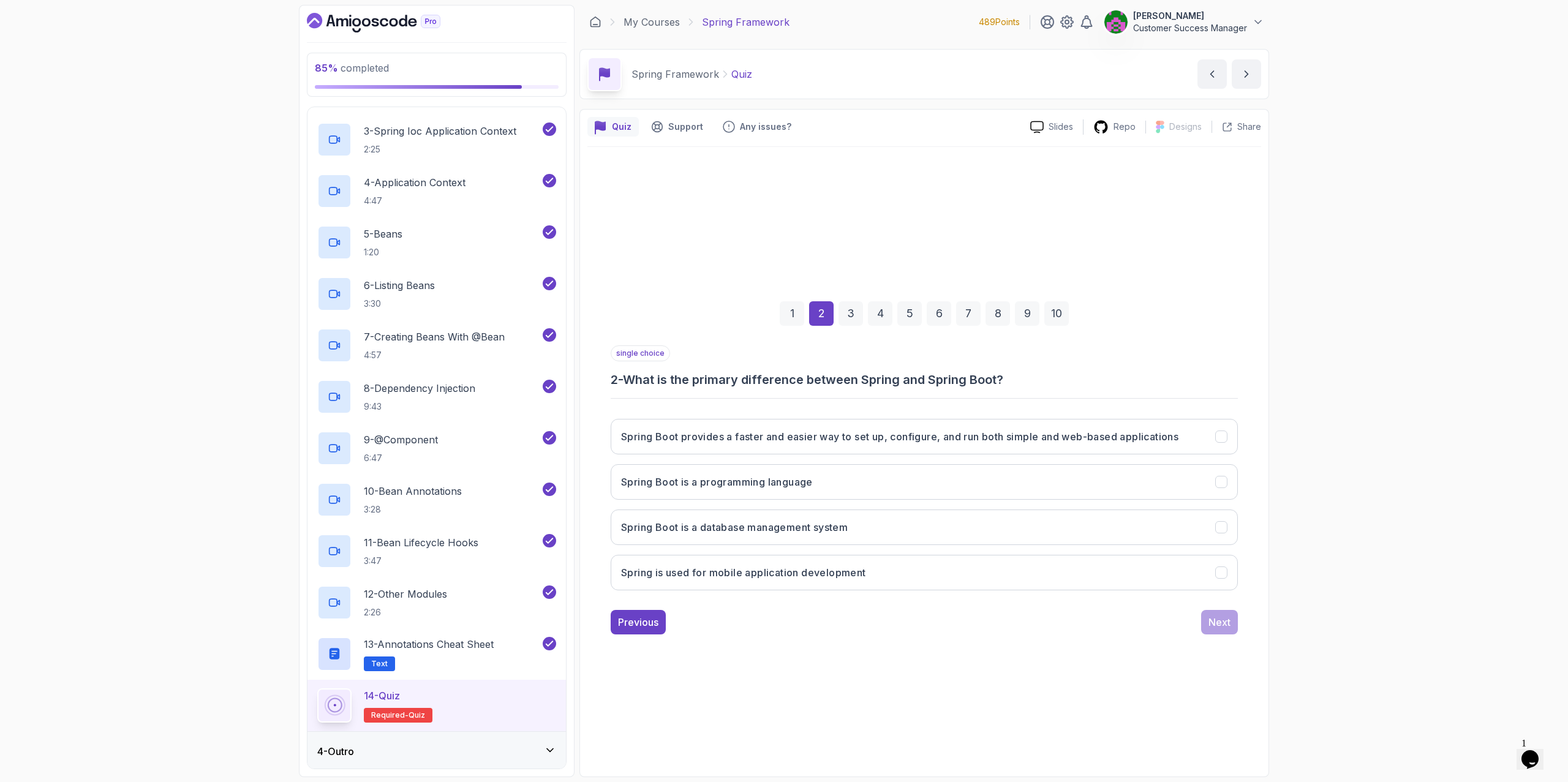
click at [847, 656] on div "1 2 3 4 5 6 7 8 9 10 single choice 2 - What is the primary difference between S…" at bounding box center [925, 459] width 674 height 623
click at [1044, 438] on icon "Spring Boot provides a faster and easier way to set up, configure, and run both…" at bounding box center [1221, 437] width 12 height 12
click at [1044, 622] on button "Next" at bounding box center [1219, 622] width 37 height 25
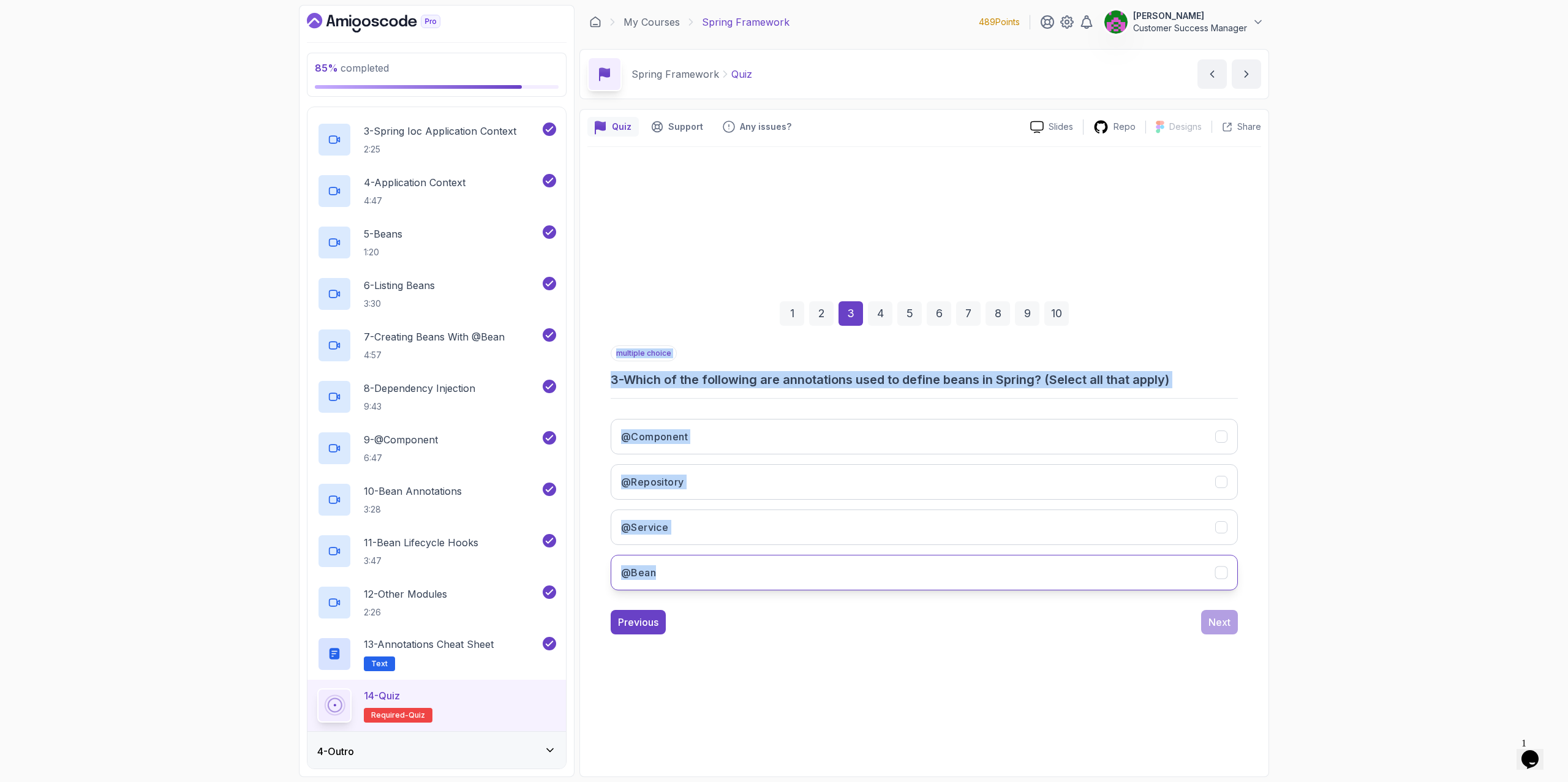
drag, startPoint x: 608, startPoint y: 353, endPoint x: 750, endPoint y: 565, distance: 255.2
click at [750, 565] on div "1 2 3 4 5 6 7 8 9 10 multiple choice 3 - Which of the following are annotations…" at bounding box center [925, 458] width 674 height 373
copy div "multiple choice 3 - Which of the following are annotations used to define beans…"
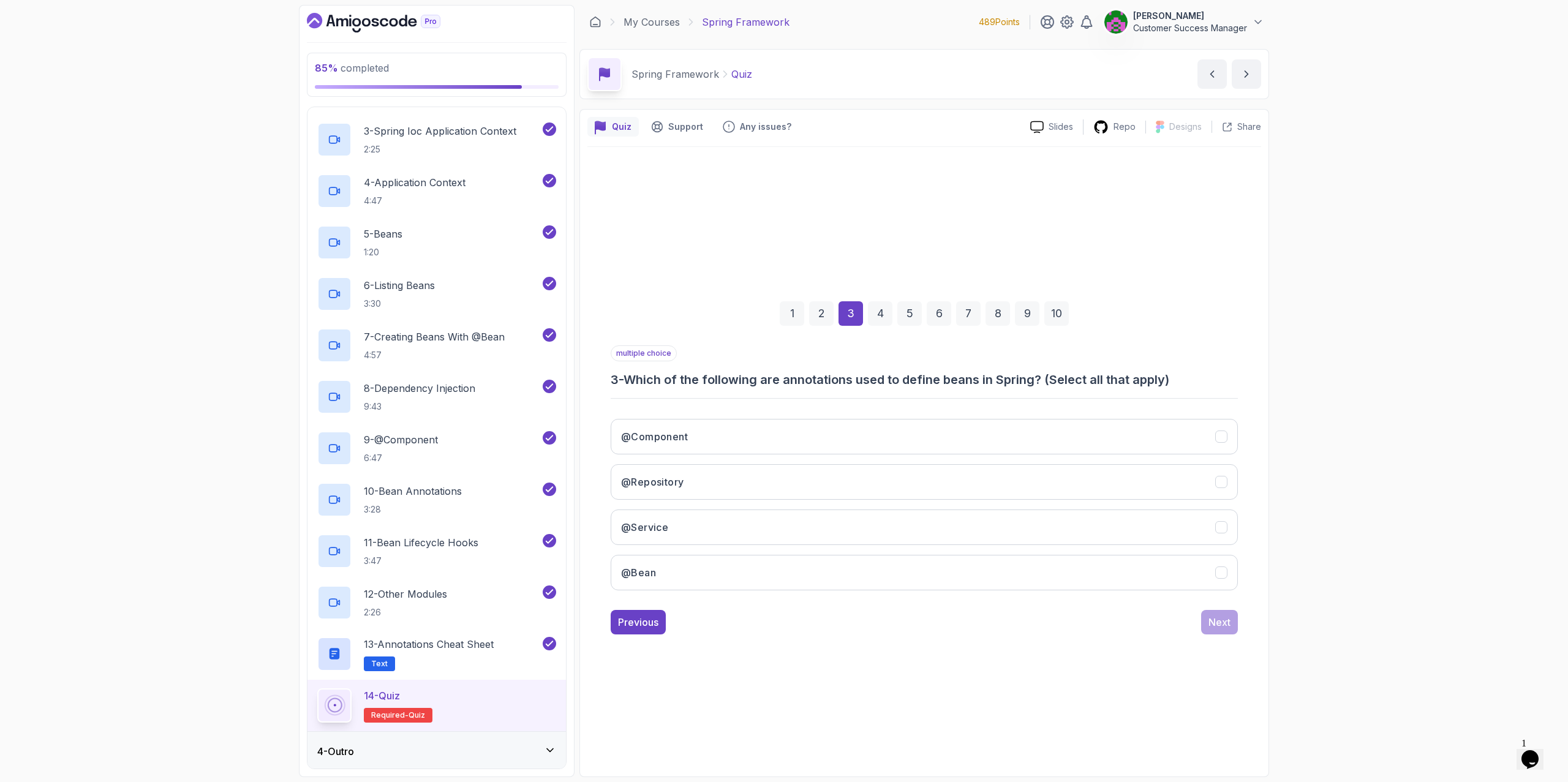
click at [869, 656] on div "1 2 3 4 5 6 7 8 9 10 multiple choice 3 - Which of the following are annotations…" at bounding box center [925, 459] width 674 height 623
click at [1044, 438] on icon "@Component" at bounding box center [1220, 436] width 6 height 5
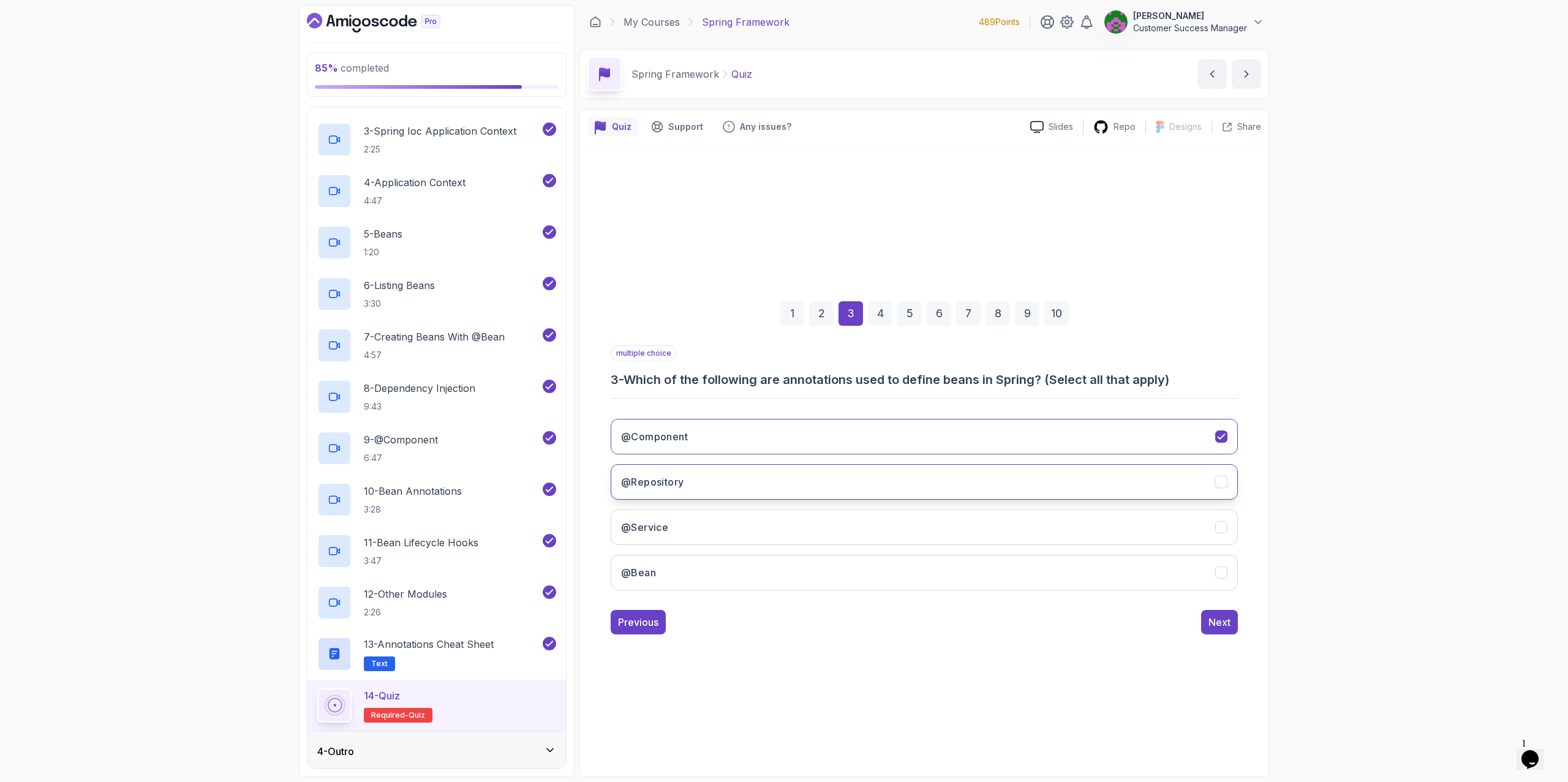
click at [1044, 484] on icon "@Repository" at bounding box center [1221, 483] width 12 height 12
click at [1044, 530] on icon "@Service" at bounding box center [1221, 527] width 12 height 12
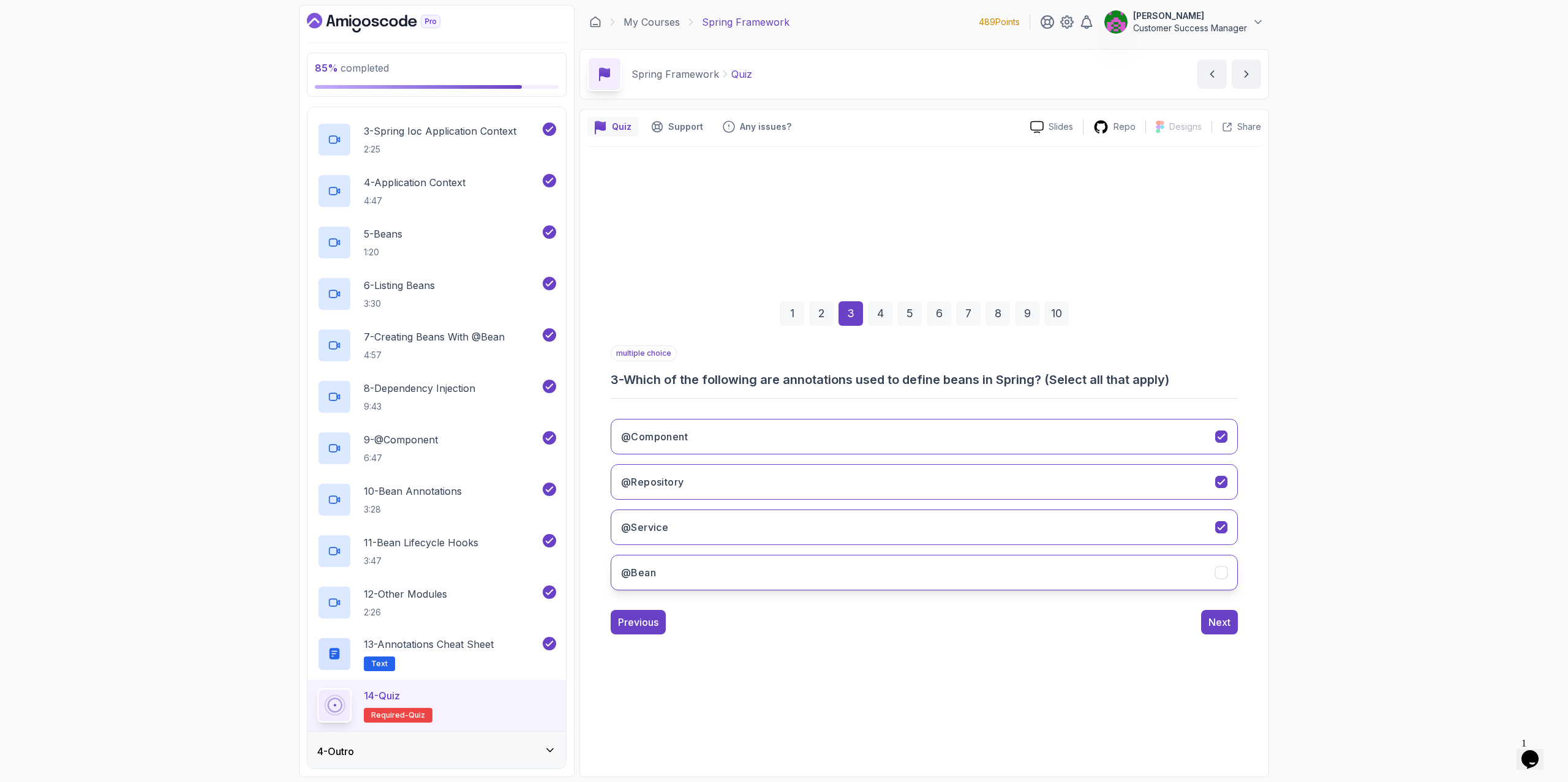
click at [1044, 567] on div "@Bean" at bounding box center [1221, 573] width 13 height 13
click at [1044, 625] on div "Next" at bounding box center [1219, 623] width 22 height 15
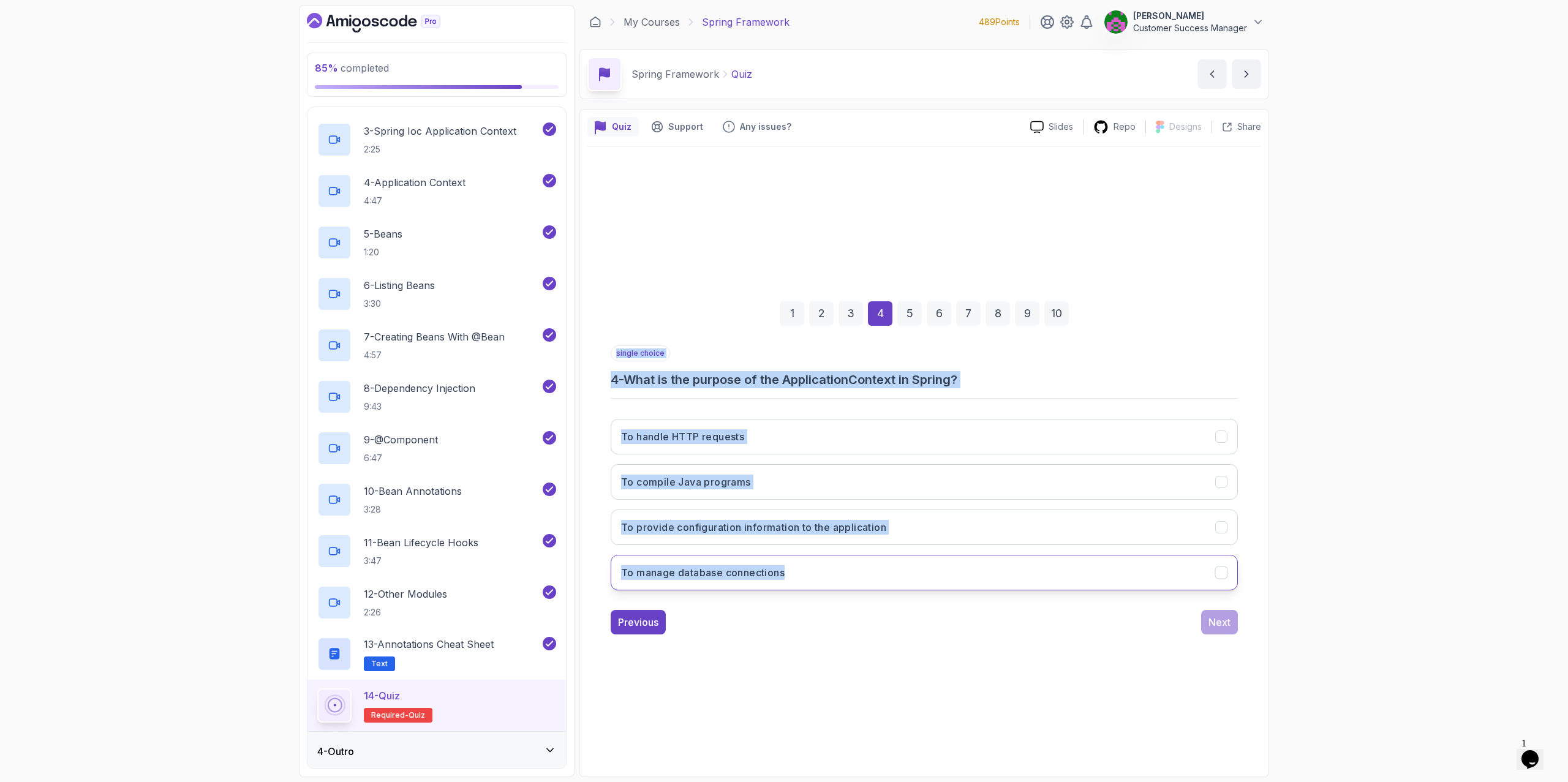
drag, startPoint x: 609, startPoint y: 354, endPoint x: 816, endPoint y: 566, distance: 296.3
click at [816, 566] on div "1 2 3 4 5 6 7 8 9 10 single choice 4 - What is the purpose of the ApplicationCo…" at bounding box center [925, 458] width 674 height 373
copy div "single choice 4 - What is the purpose of the ApplicationContext in Spring? To h…"
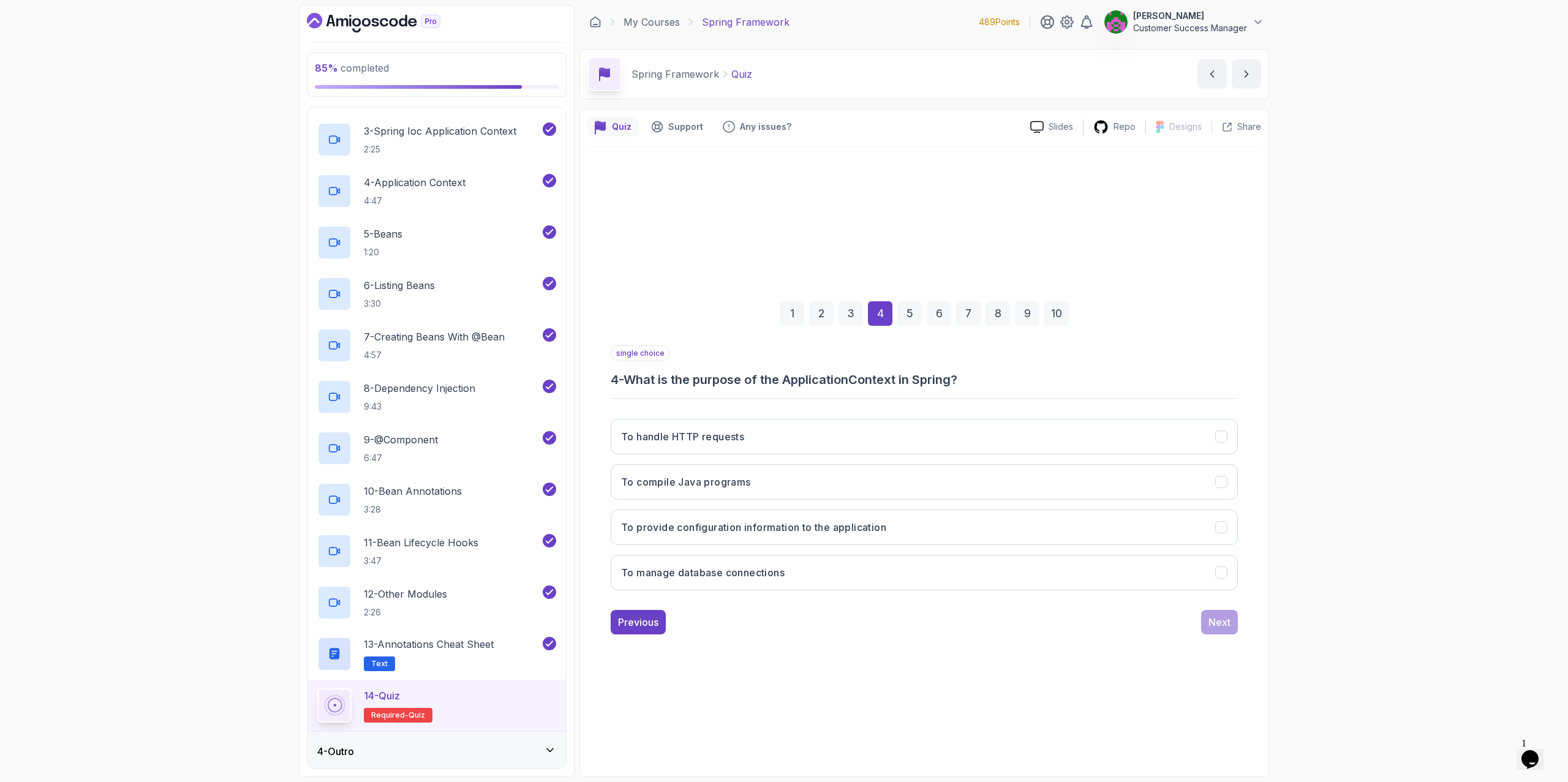
click at [904, 656] on div "1 2 3 4 5 6 7 8 9 10 single choice 4 - What is the purpose of the ApplicationCo…" at bounding box center [925, 459] width 674 height 623
click at [833, 656] on div "1 2 3 4 5 6 7 8 9 10 single choice 4 - What is the purpose of the ApplicationCo…" at bounding box center [925, 459] width 674 height 623
click at [1044, 524] on button "To provide configuration information to the application" at bounding box center [924, 527] width 627 height 36
click at [1044, 620] on div "Next" at bounding box center [1219, 623] width 22 height 15
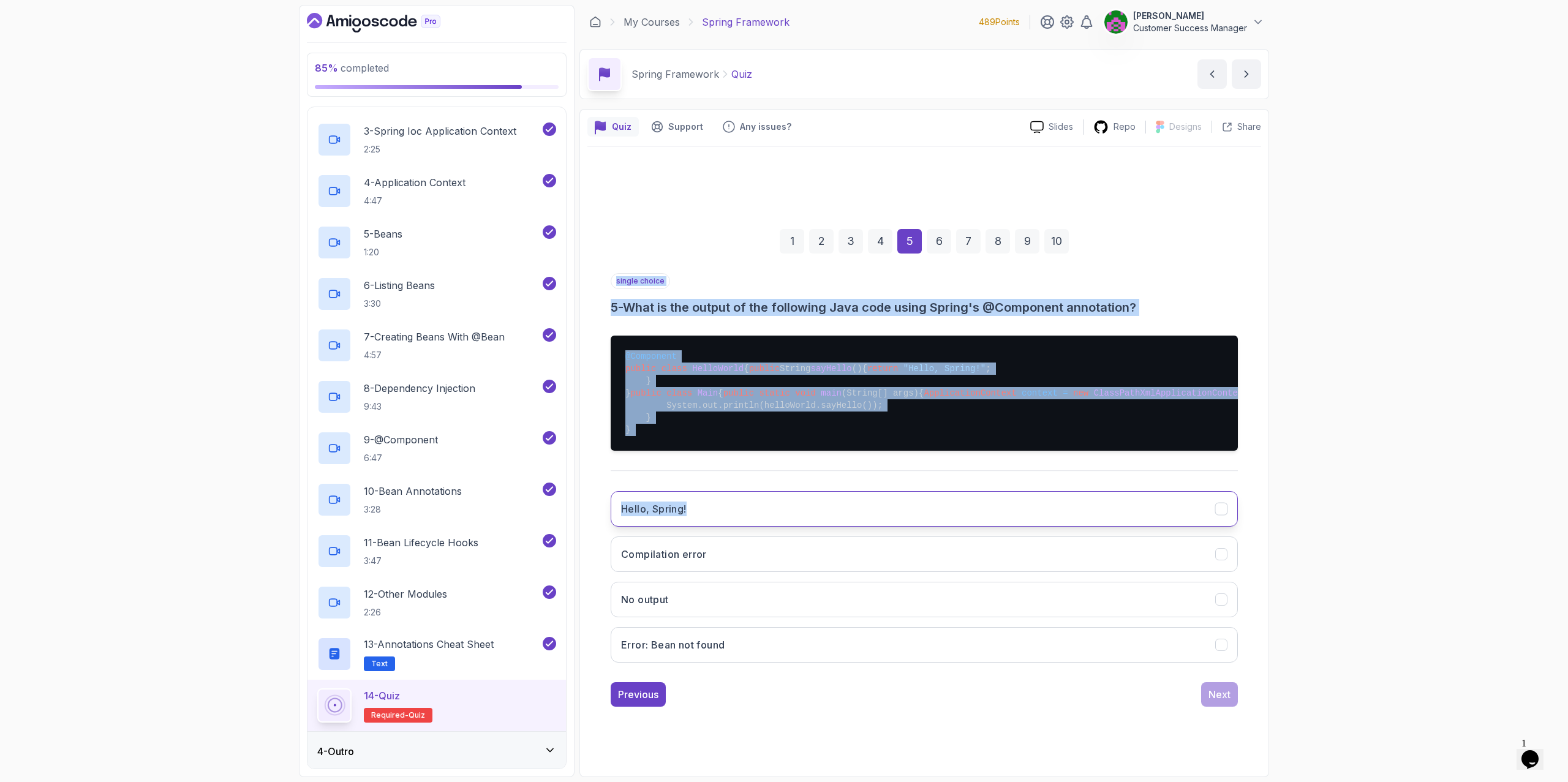
scroll to position [12, 0]
drag, startPoint x: 611, startPoint y: 248, endPoint x: 796, endPoint y: 700, distance: 488.4
click at [796, 656] on div "single choice 5 - What is the output of the following Java code using Spring's …" at bounding box center [924, 472] width 627 height 399
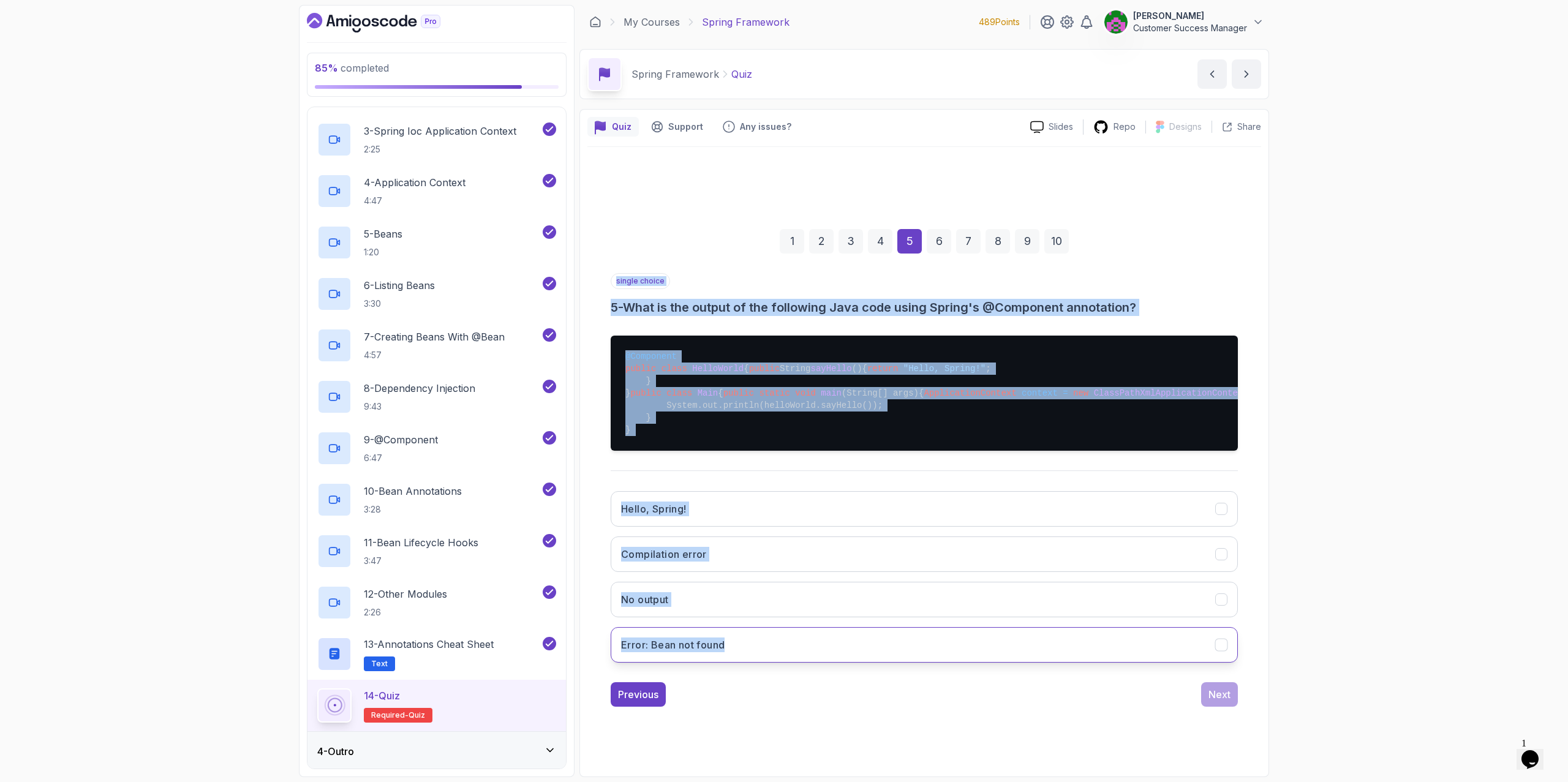
copy div "single choice 5 - What is the output of the following Java code using Spring's …"
click at [1044, 425] on div "85 % completed 1 - Intro 2 - Dev And Environment Setup 3 - Spring Framework 1 -…" at bounding box center [784, 391] width 1568 height 782
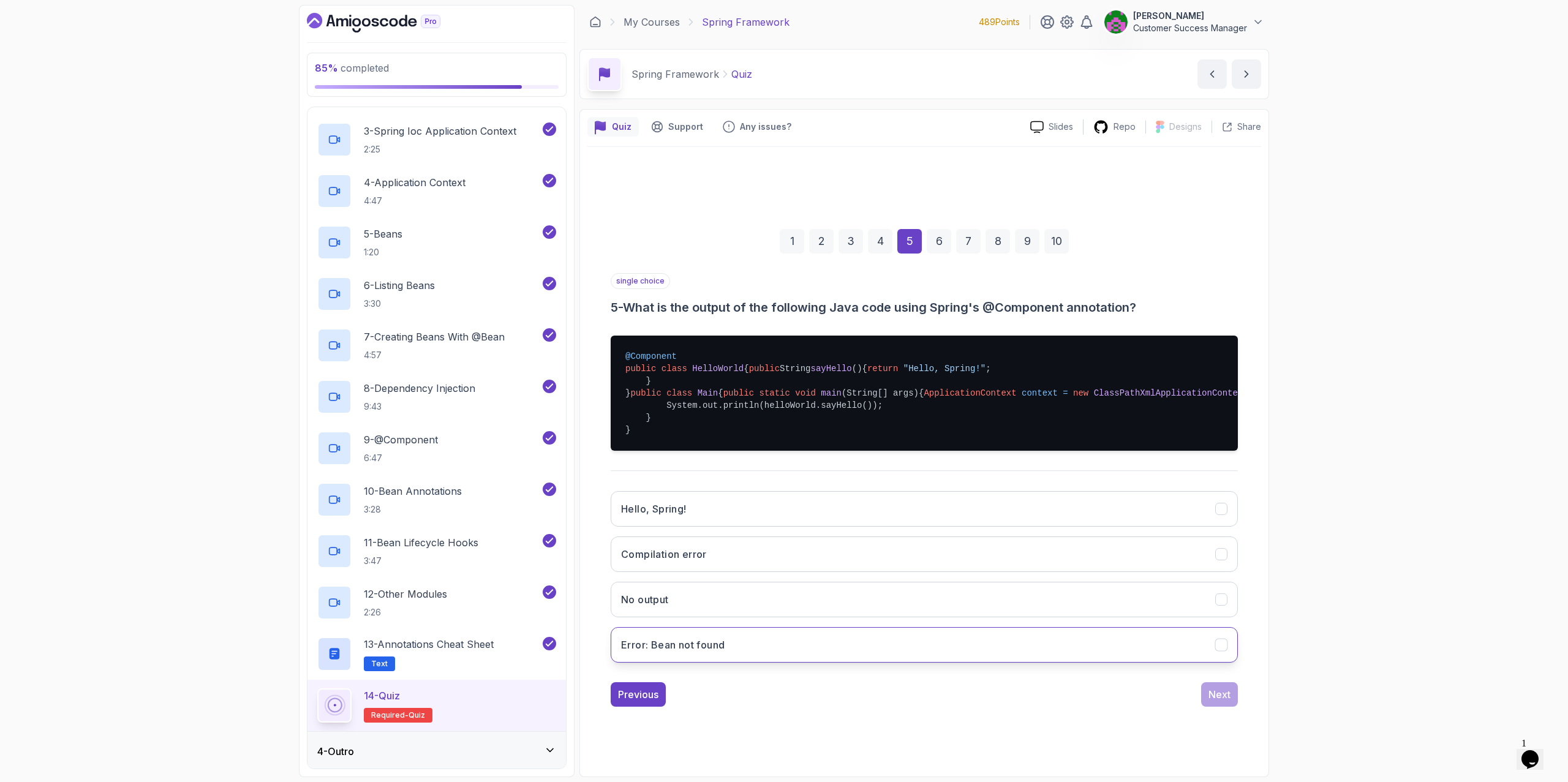
click at [706, 653] on h3 "Error: Bean not found" at bounding box center [672, 646] width 103 height 15
click at [1044, 656] on div "Next" at bounding box center [1219, 695] width 22 height 15
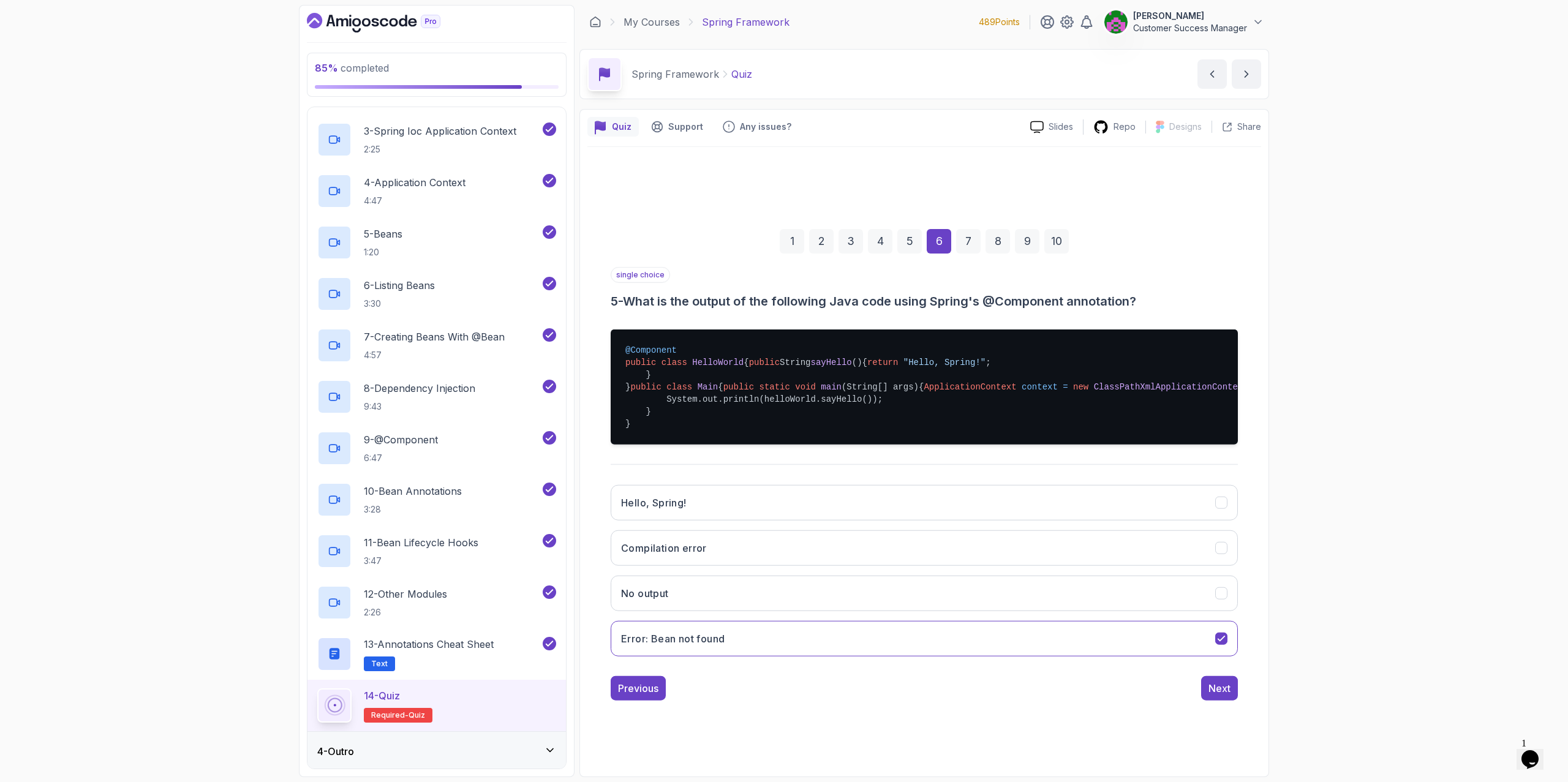
scroll to position [0, 0]
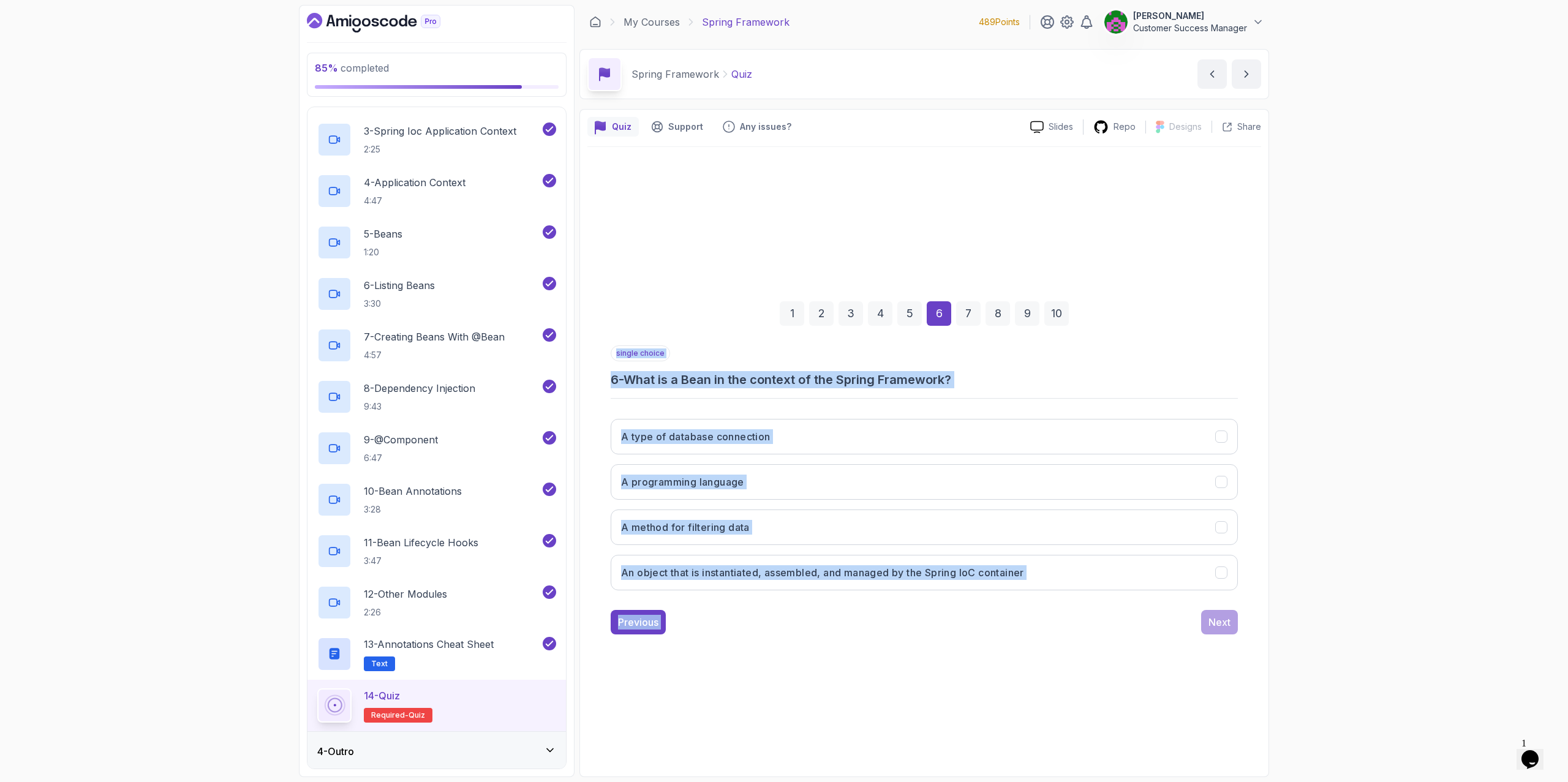
drag, startPoint x: 610, startPoint y: 353, endPoint x: 1087, endPoint y: 610, distance: 541.8
click at [1044, 610] on div "1 2 3 4 5 6 7 8 9 10 single choice 6 - What is a Bean in the context of the Spr…" at bounding box center [925, 458] width 674 height 373
copy div "single choice 6 - What is a Bean in the context of the Spring Framework? A type…"
click at [991, 656] on div "1 2 3 4 5 6 7 8 9 10 single choice 6 - What is a Bean in the context of the Spr…" at bounding box center [925, 459] width 674 height 623
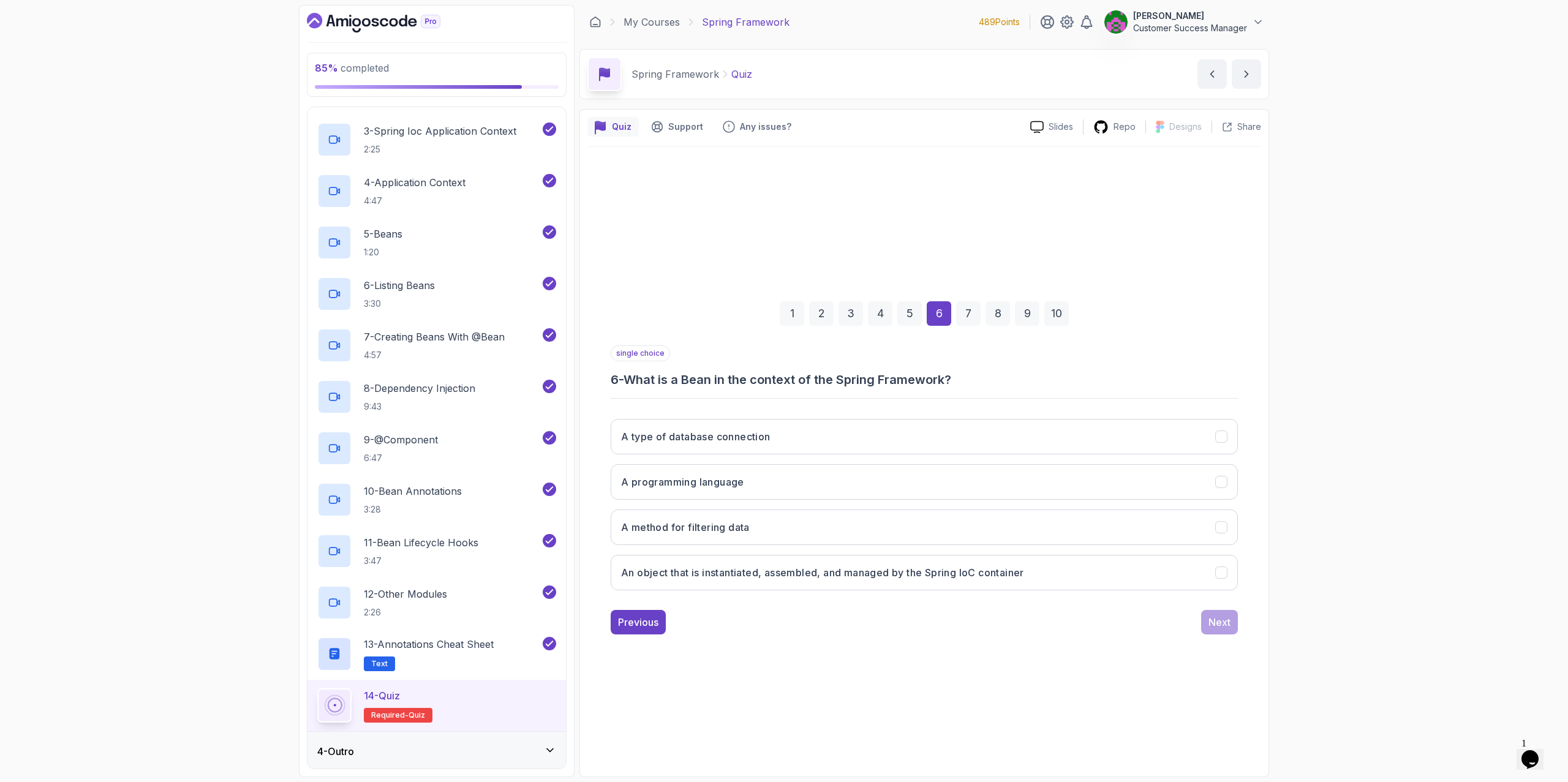
click at [798, 656] on div "1 2 3 4 5 6 7 8 9 10 single choice 6 - What is a Bean in the context of the Spr…" at bounding box center [925, 459] width 674 height 623
click at [782, 570] on h3 "An object that is instantiated, assembled, and managed by the Spring IoC contai…" at bounding box center [822, 573] width 403 height 15
click at [1044, 626] on div "Next" at bounding box center [1219, 623] width 22 height 15
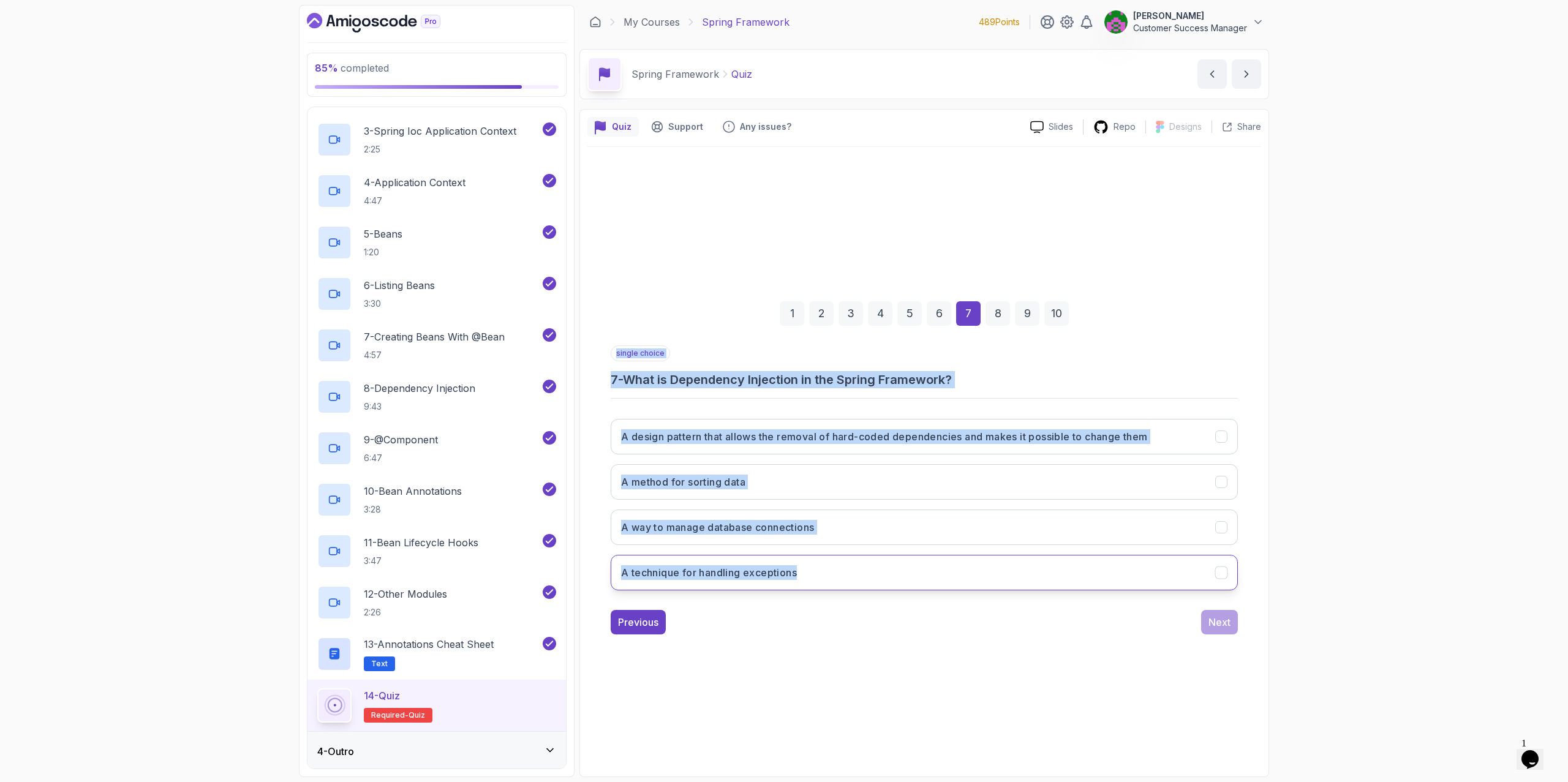
drag, startPoint x: 611, startPoint y: 351, endPoint x: 825, endPoint y: 557, distance: 297.0
click at [825, 557] on div "single choice 7 - What is Dependency Injection in the Spring Framework? A desig…" at bounding box center [924, 472] width 627 height 255
copy div "single choice 7 - What is Dependency Injection in the Spring Framework? A desig…"
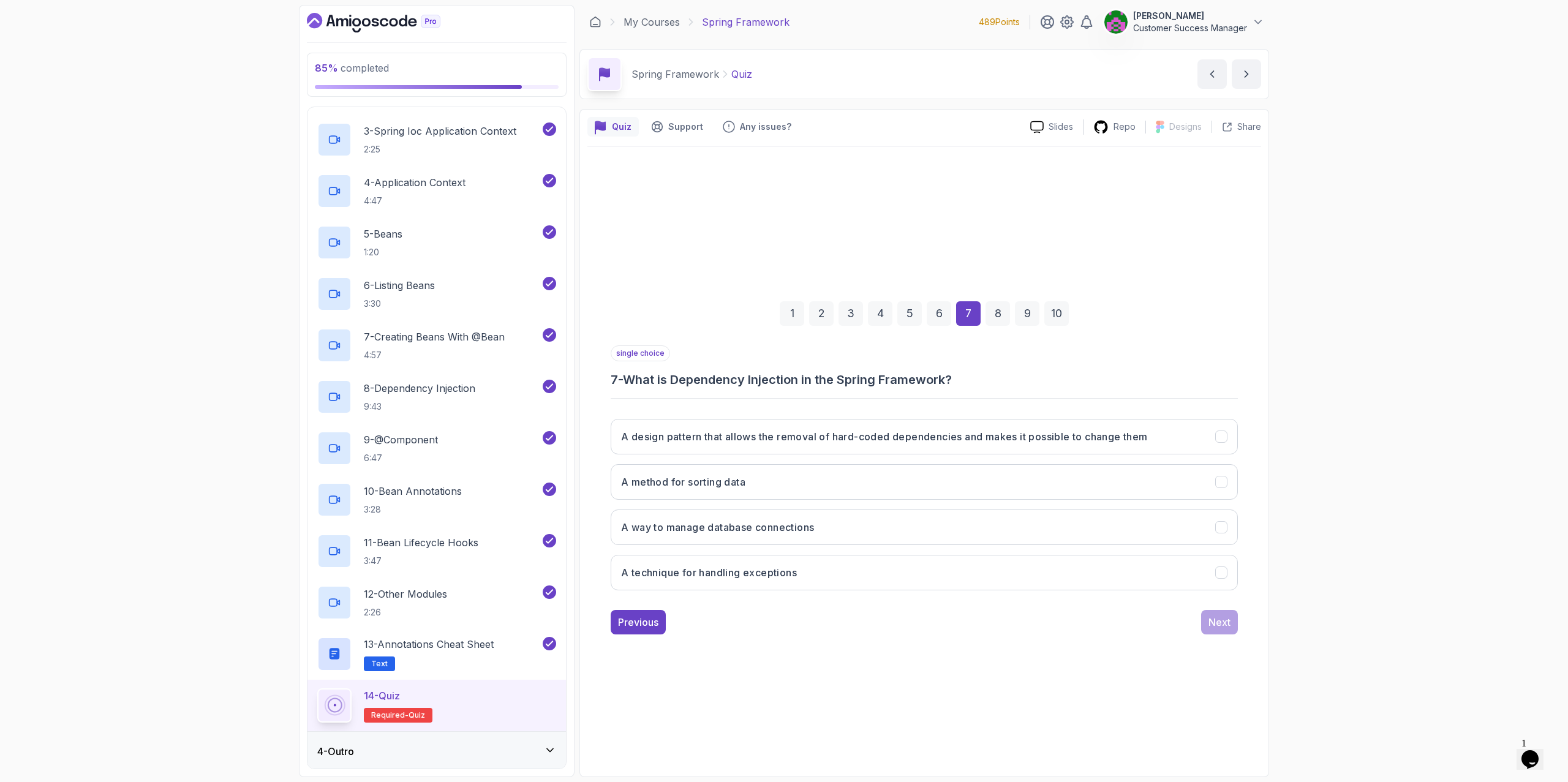
click at [728, 656] on div "1 2 3 4 5 6 7 8 9 10 single choice 7 - What is Dependency Injection in the Spri…" at bounding box center [925, 459] width 674 height 623
click at [991, 440] on h3 "A design pattern that allows the removal of hard-coded dependencies and makes i…" at bounding box center [883, 437] width 526 height 15
click at [1044, 615] on div "Next" at bounding box center [1219, 623] width 22 height 15
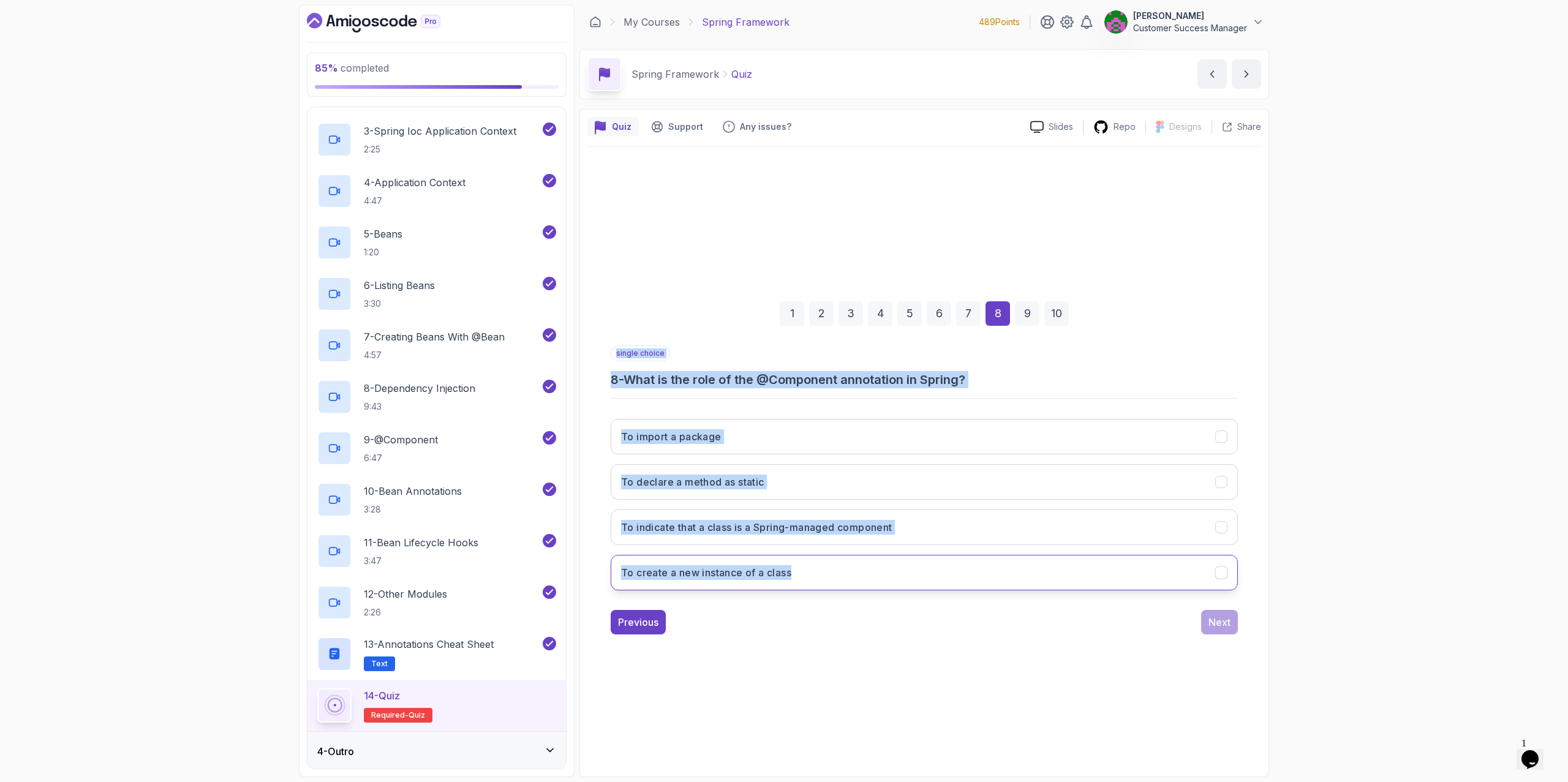
drag, startPoint x: 611, startPoint y: 353, endPoint x: 892, endPoint y: 581, distance: 361.9
click at [892, 581] on div "single choice 8 - What is the role of the @Component annotation in Spring? To i…" at bounding box center [924, 472] width 627 height 255
copy div "single choice 8 - What is the role of the @Component annotation in Spring? To i…"
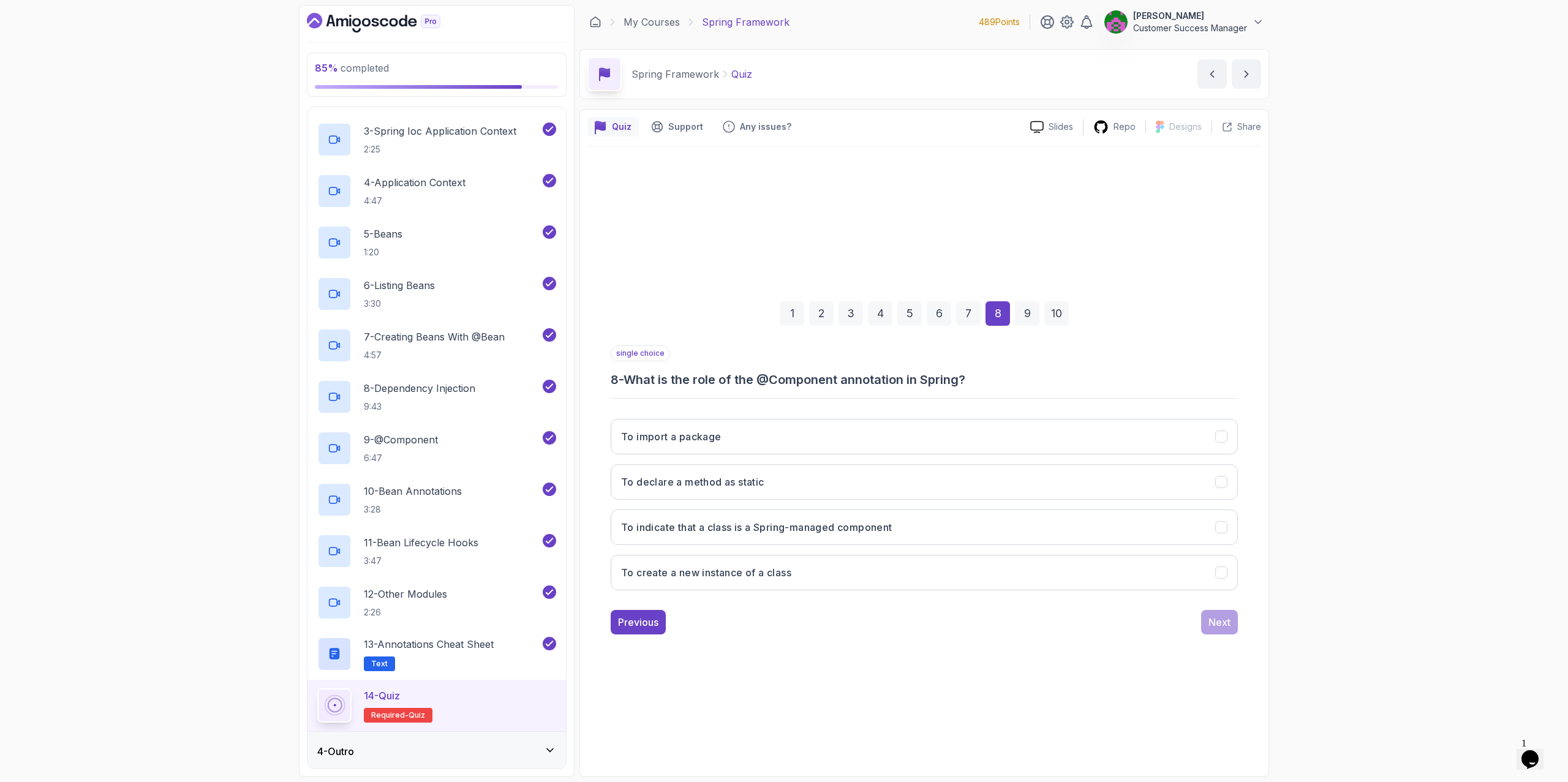
click at [779, 656] on div "1 2 3 4 5 6 7 8 9 10 single choice 8 - What is the role of the @Component annot…" at bounding box center [925, 459] width 674 height 623
click at [1044, 529] on icon "To indicate that a class is a Spring-managed component" at bounding box center [1221, 527] width 12 height 12
click at [1044, 625] on button "Next" at bounding box center [1219, 622] width 37 height 25
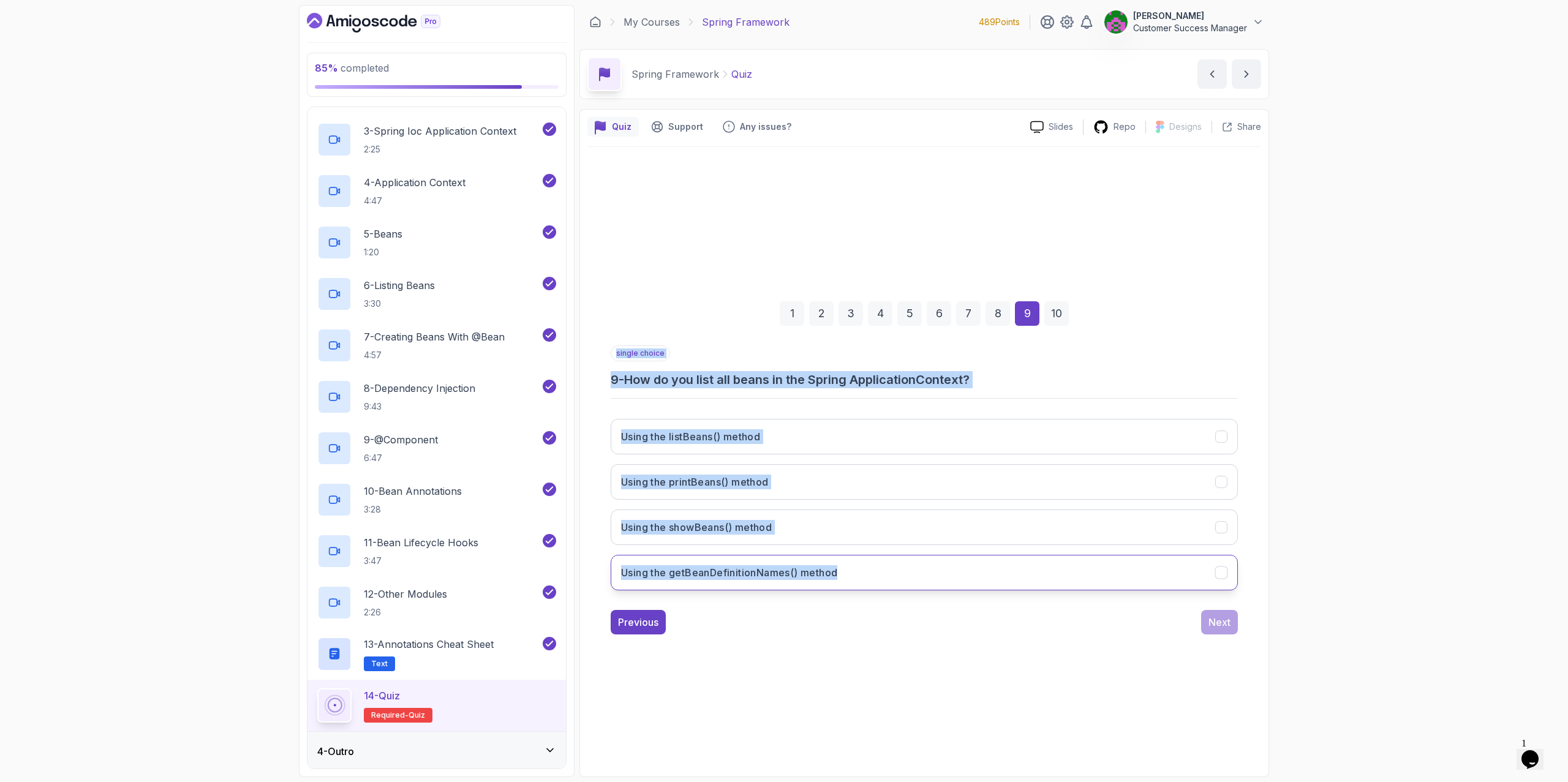
drag, startPoint x: 654, startPoint y: 376, endPoint x: 860, endPoint y: 566, distance: 280.2
click at [860, 566] on div "single choice 9 - How do you list all beans in the Spring ApplicationContext? U…" at bounding box center [924, 472] width 627 height 255
copy div "single choice 9 - How do you list all beans in the Spring ApplicationContext? U…"
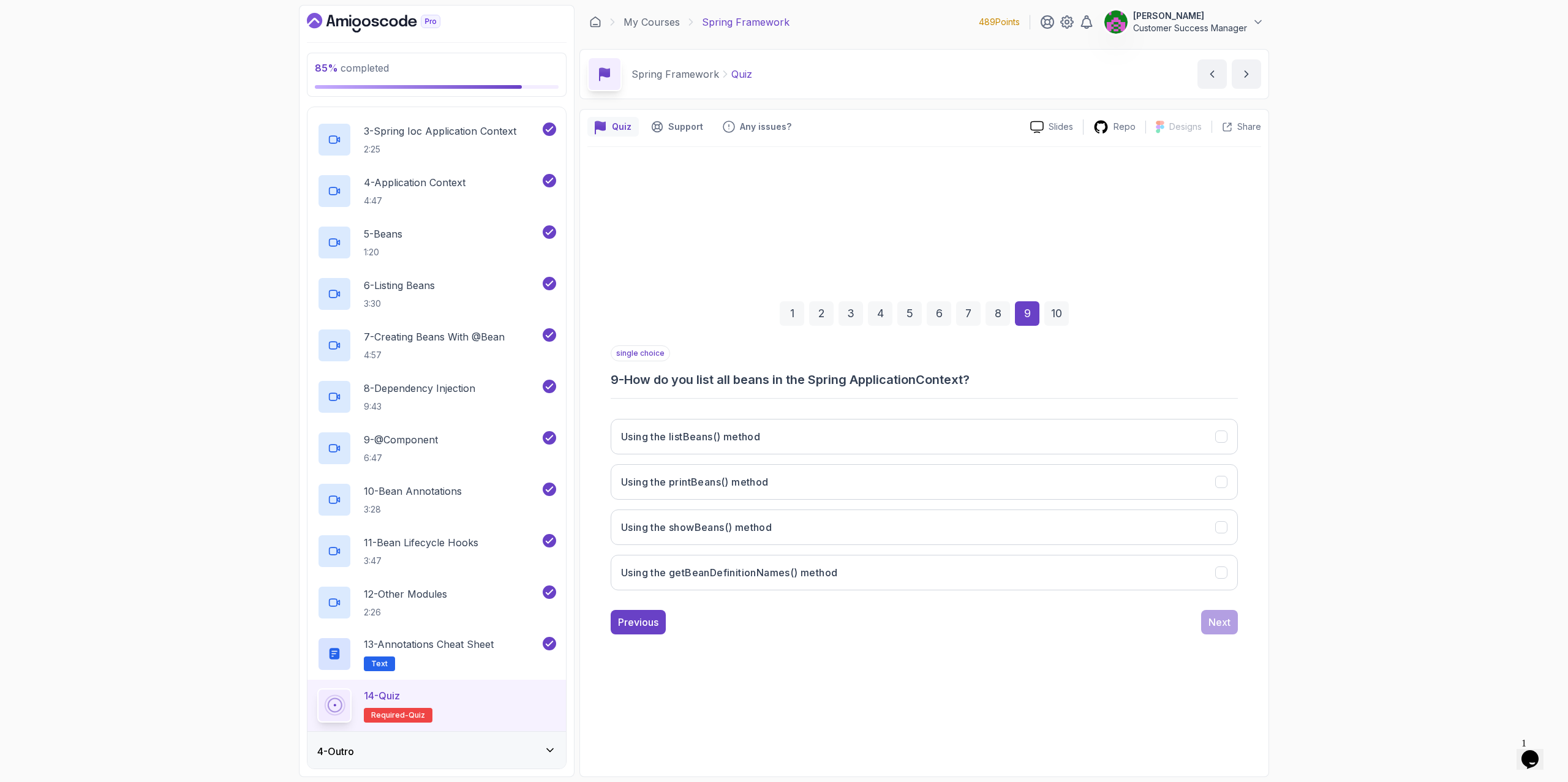
click at [805, 656] on div "1 2 3 4 5 6 7 8 9 10 single choice 9 - How do you list all beans in the Spring …" at bounding box center [925, 459] width 674 height 623
click at [816, 581] on button "Using the getBeanDefinitionNames() method" at bounding box center [924, 572] width 627 height 36
click at [1044, 626] on div "Next" at bounding box center [1219, 623] width 22 height 15
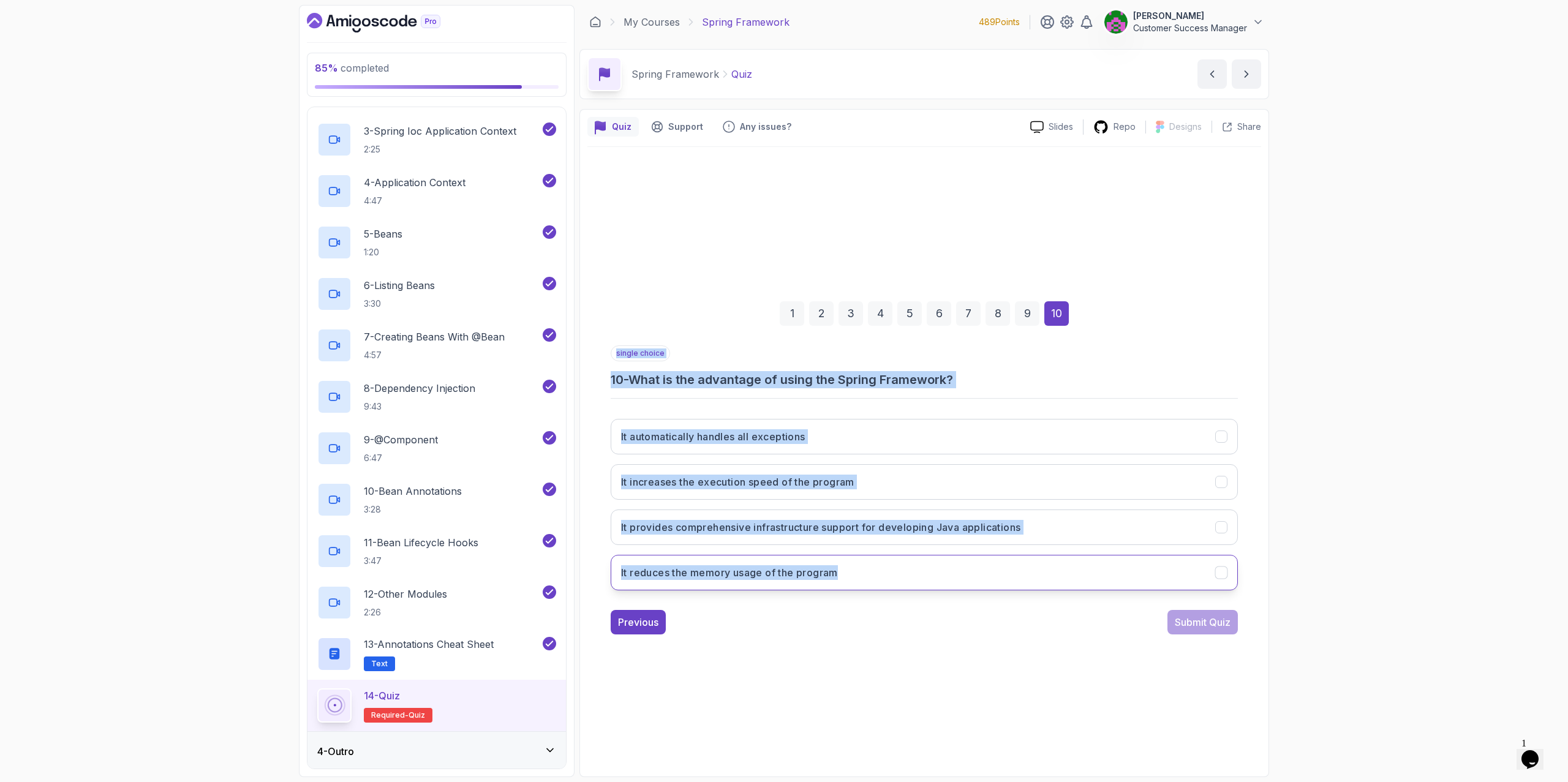
drag, startPoint x: 610, startPoint y: 353, endPoint x: 939, endPoint y: 581, distance: 400.3
click at [939, 581] on div "1 2 3 4 5 6 7 8 9 10 single choice 10 - What is the advantage of using the Spri…" at bounding box center [925, 458] width 674 height 373
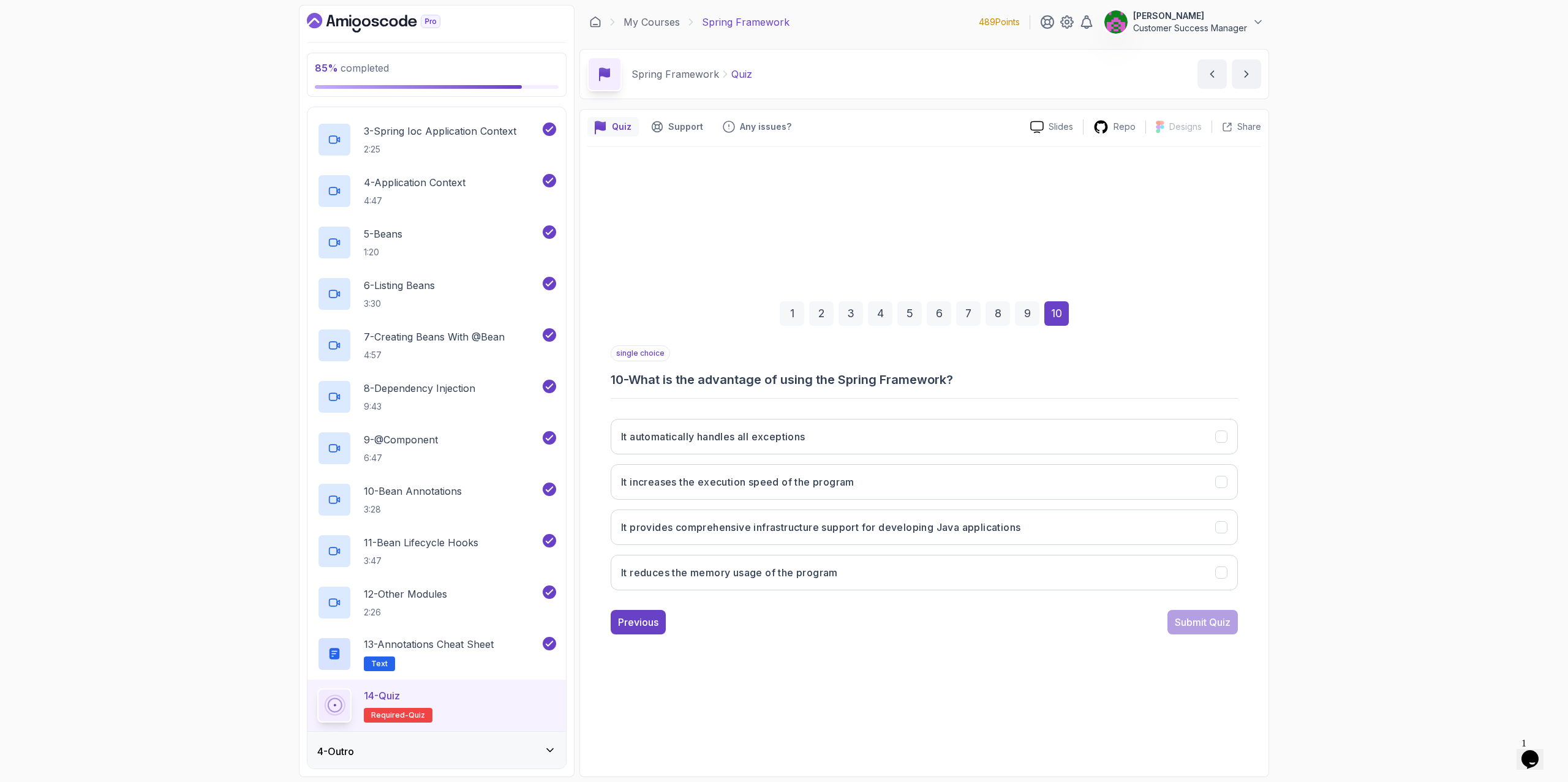
click at [717, 656] on div "1 2 3 4 5 6 7 8 9 10 single choice 10 - What is the advantage of using the Spri…" at bounding box center [925, 459] width 674 height 623
click at [823, 536] on button "It provides comprehensive infrastructure support for developing Java applicatio…" at bounding box center [924, 527] width 627 height 36
click at [1044, 620] on div "Submit Quiz" at bounding box center [1202, 623] width 56 height 15
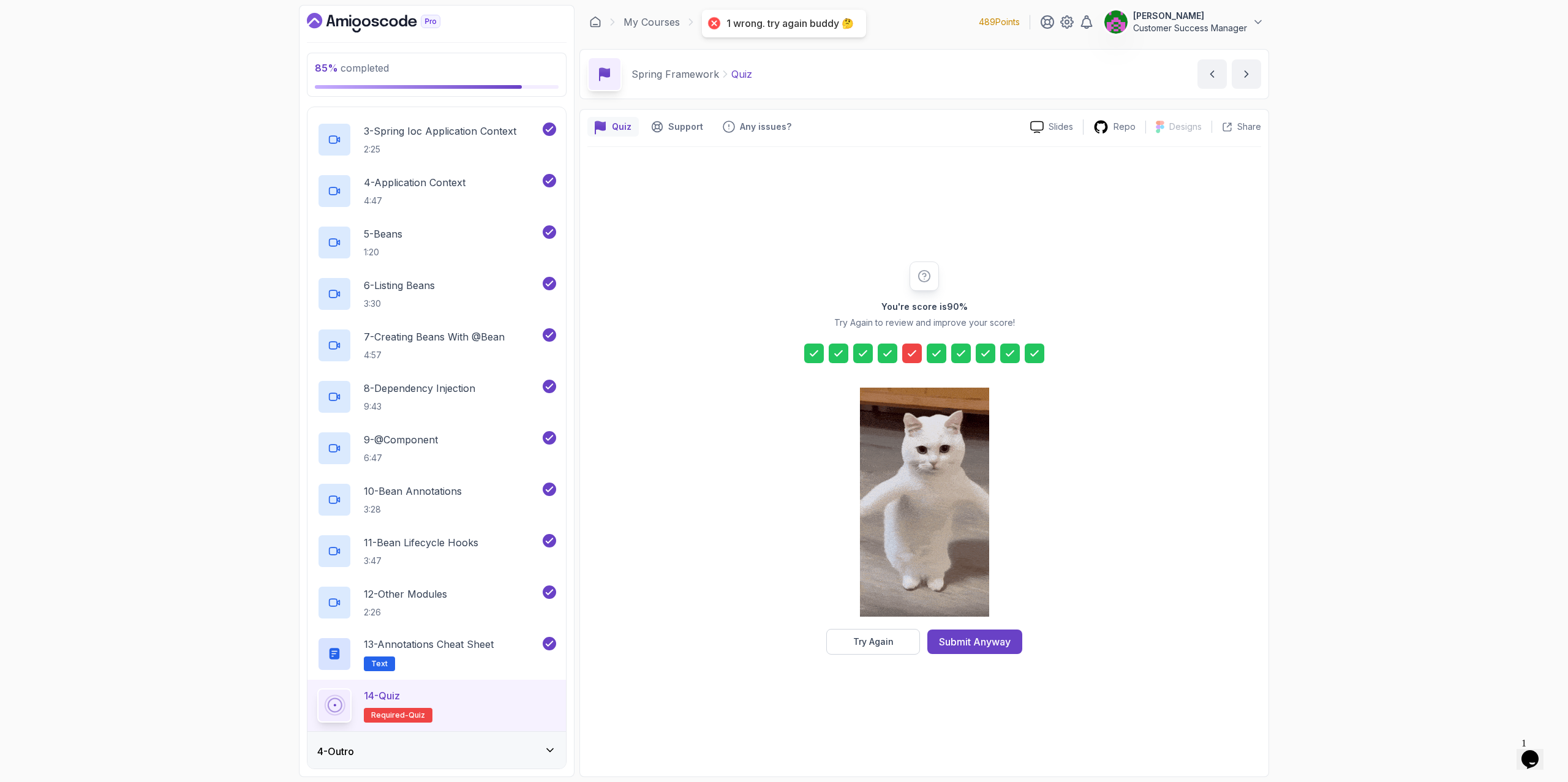
click at [915, 356] on icon at bounding box center [912, 353] width 12 height 12
click at [894, 643] on button "Try Again" at bounding box center [873, 642] width 93 height 26
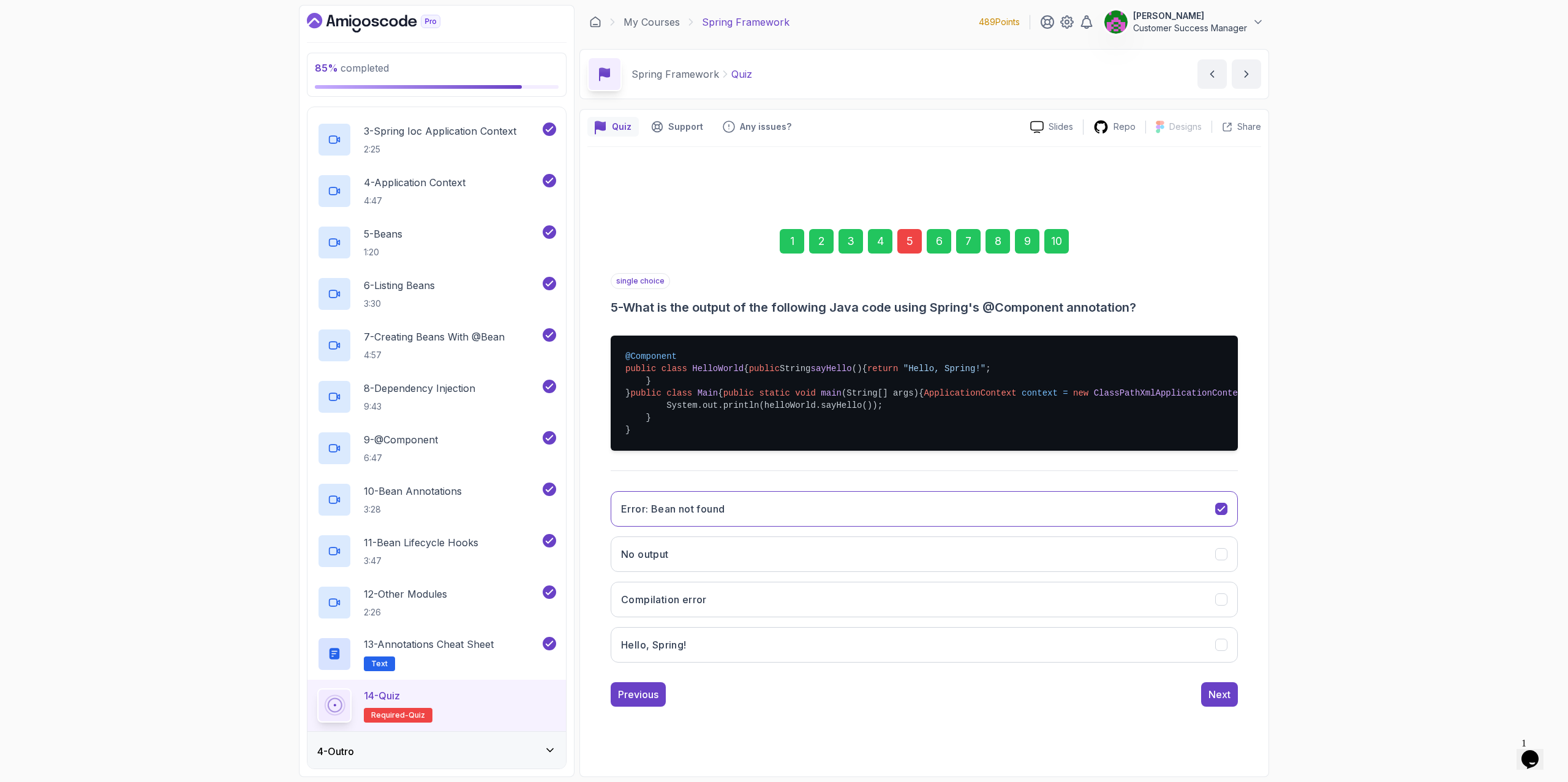
click at [908, 229] on div "5" at bounding box center [909, 241] width 25 height 25
click at [904, 229] on div "5" at bounding box center [909, 241] width 25 height 25
click at [1044, 656] on button "Hello, Spring!" at bounding box center [924, 645] width 627 height 36
click at [1044, 656] on div "Next" at bounding box center [1219, 695] width 22 height 15
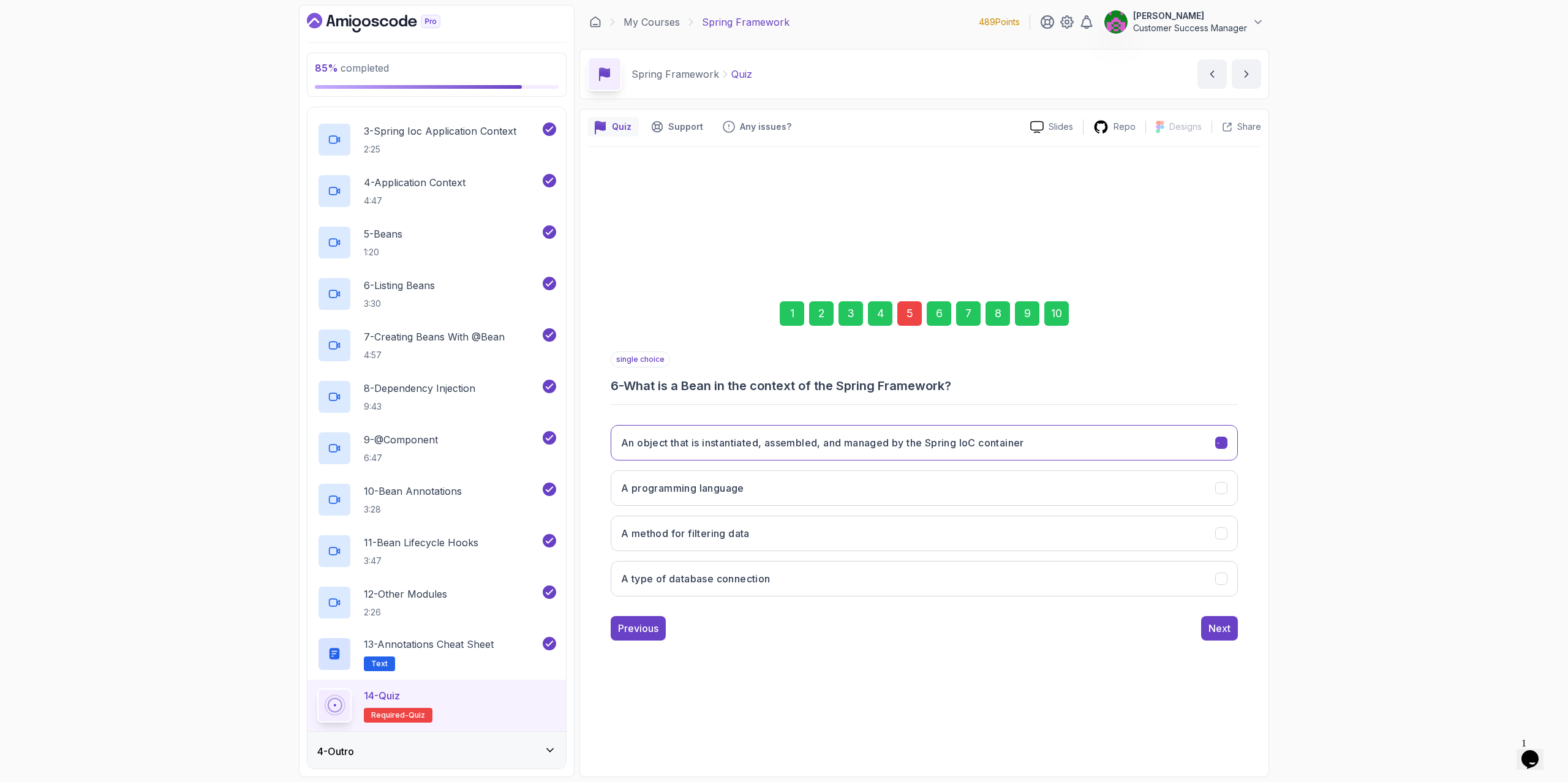
scroll to position [0, 0]
click at [1044, 315] on div "10" at bounding box center [1056, 313] width 25 height 25
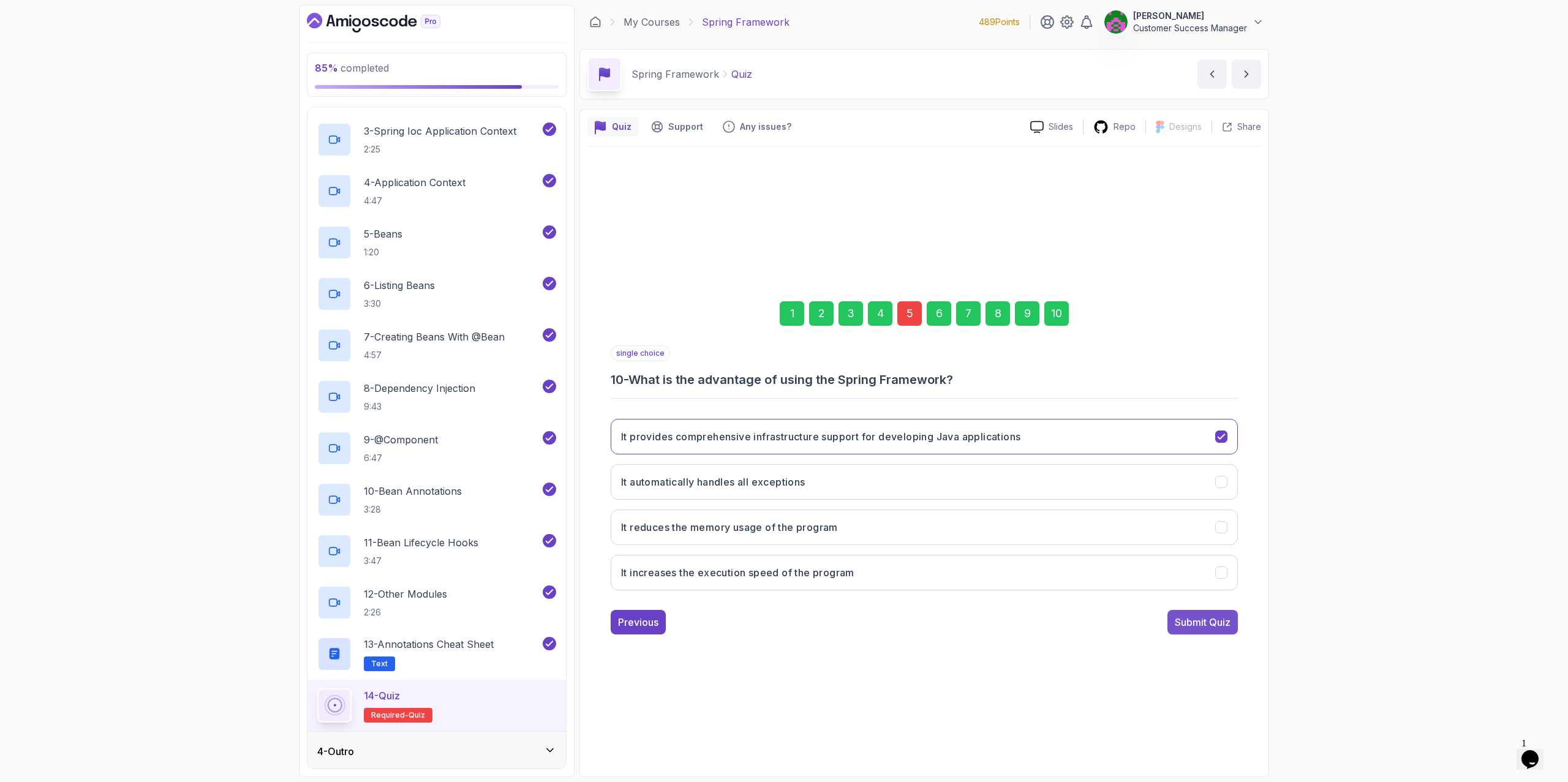
click at [1044, 623] on div "Submit Quiz" at bounding box center [1202, 623] width 56 height 15
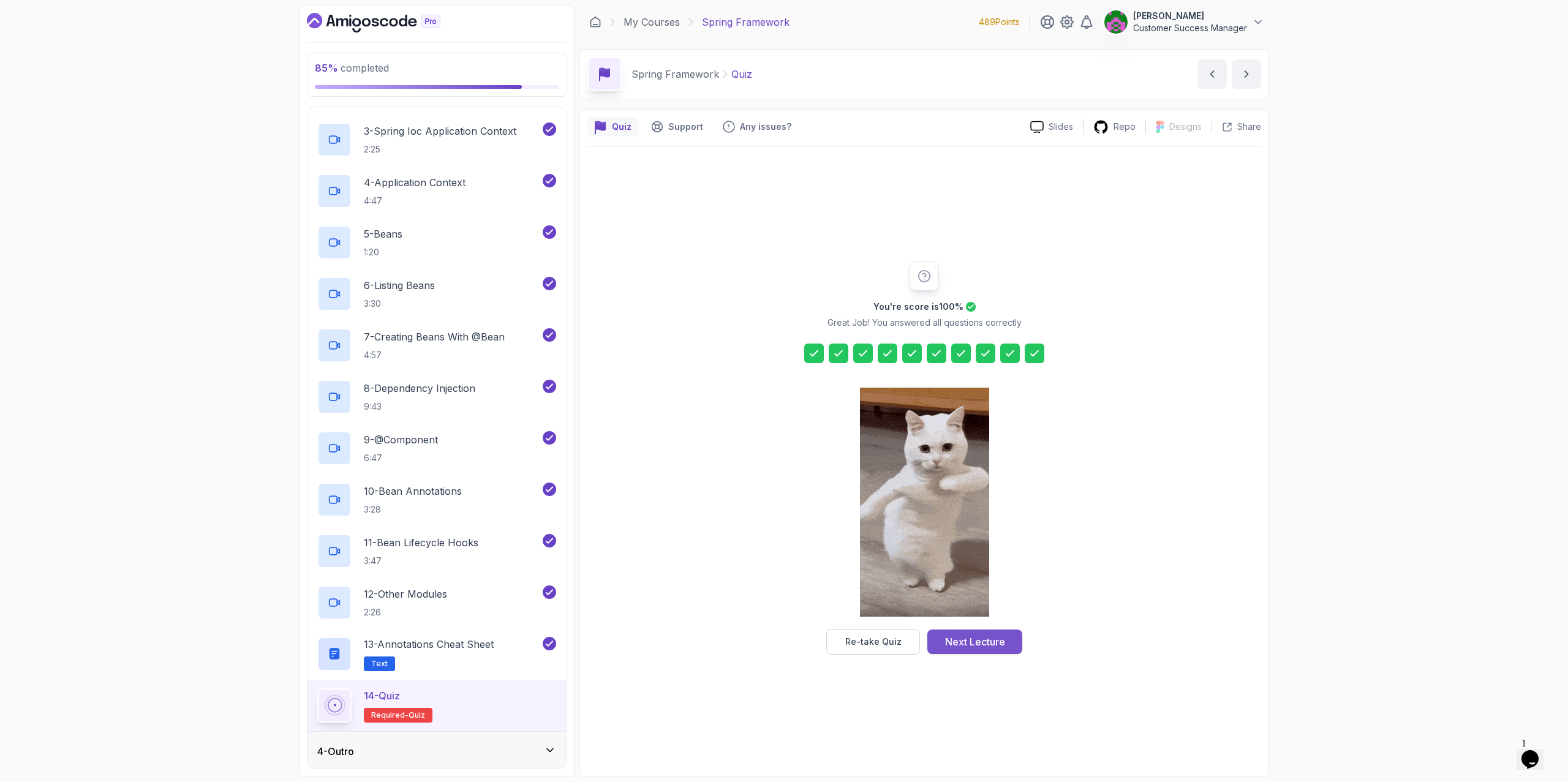
click at [960, 639] on div "Next Lecture" at bounding box center [975, 642] width 60 height 15
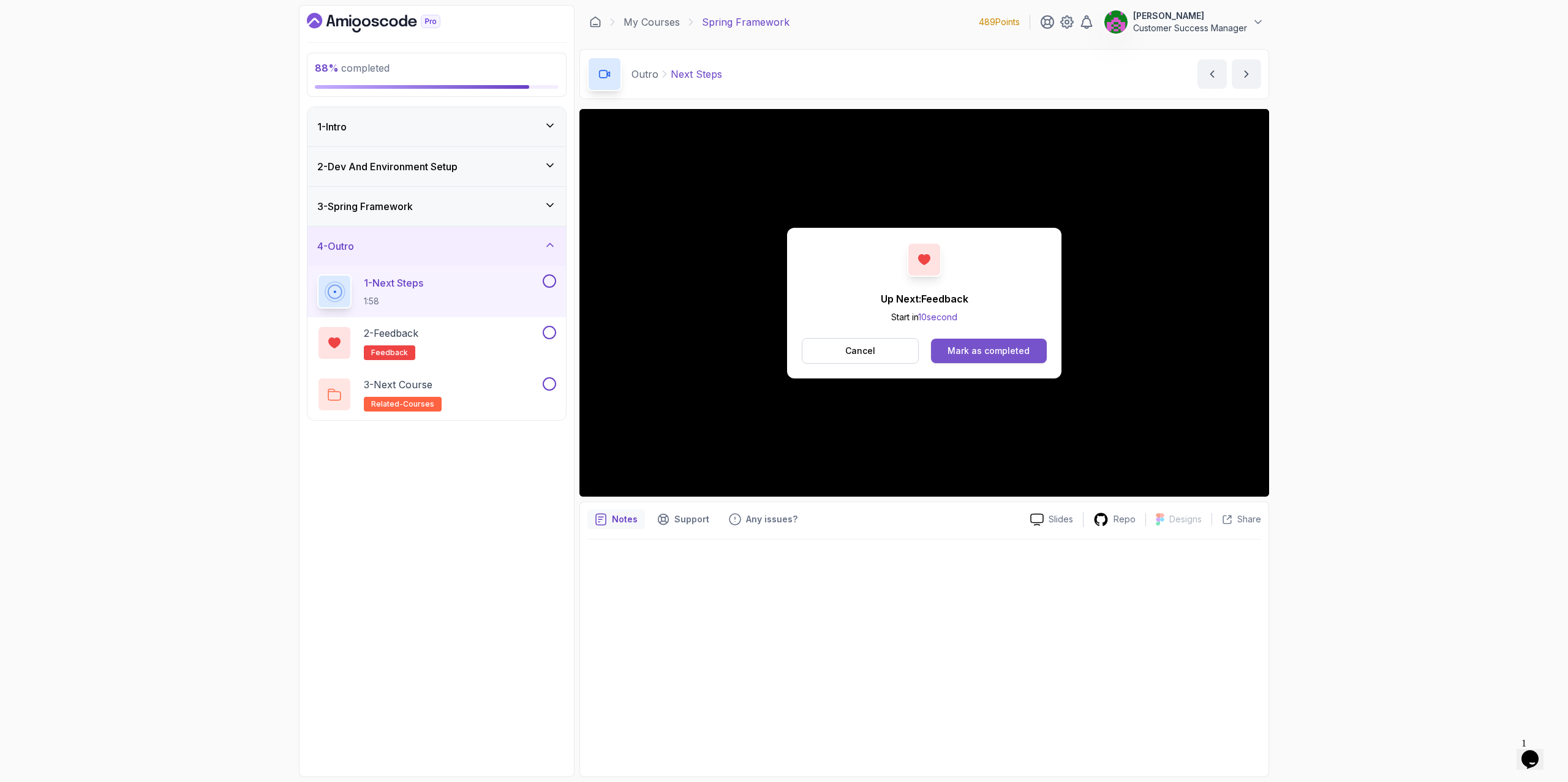
click at [993, 349] on div "Mark as completed" at bounding box center [989, 351] width 82 height 12
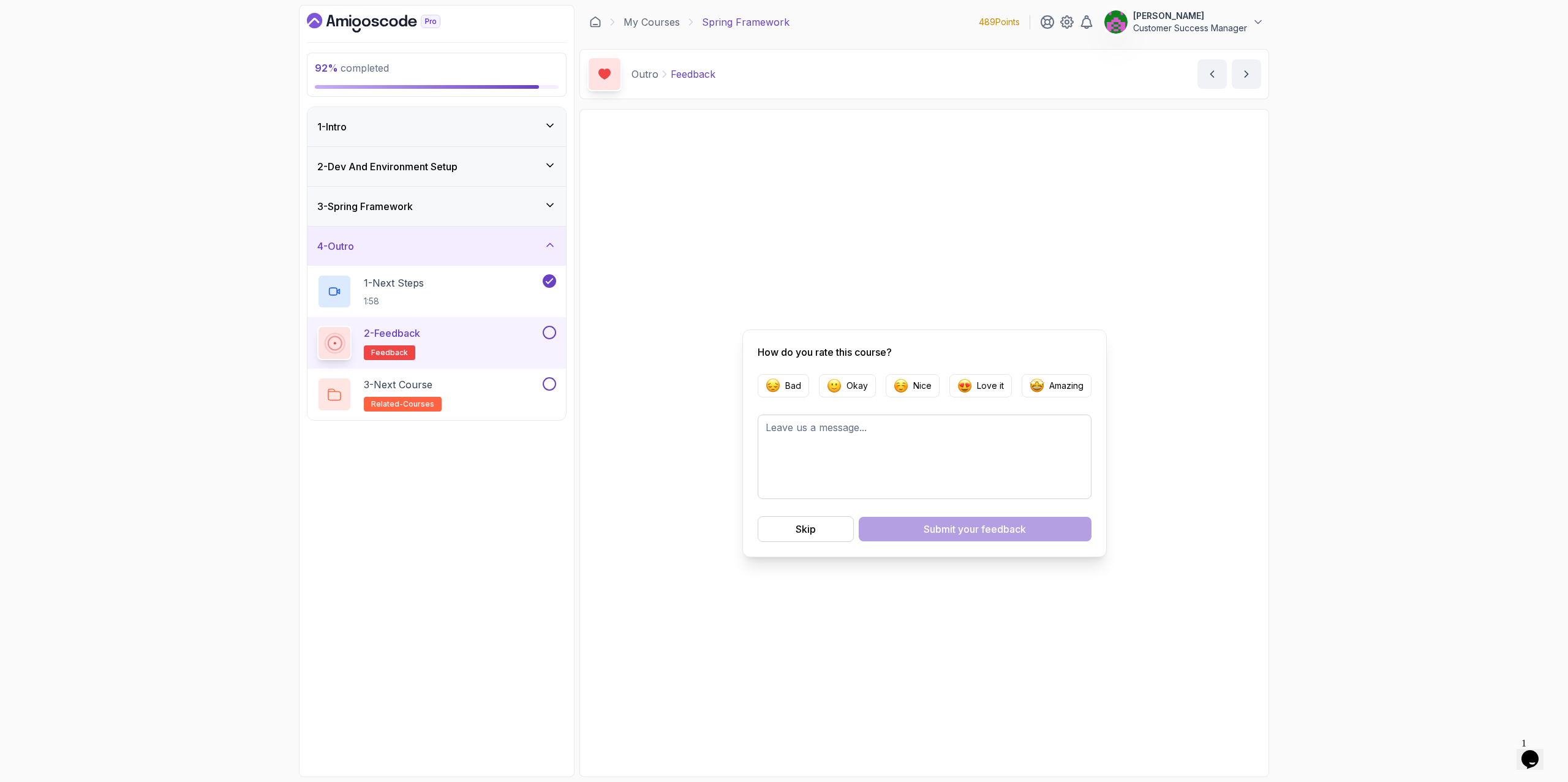
click at [553, 333] on button at bounding box center [549, 332] width 14 height 14
click at [480, 390] on div "3 - Next Course related-courses" at bounding box center [429, 394] width 223 height 34
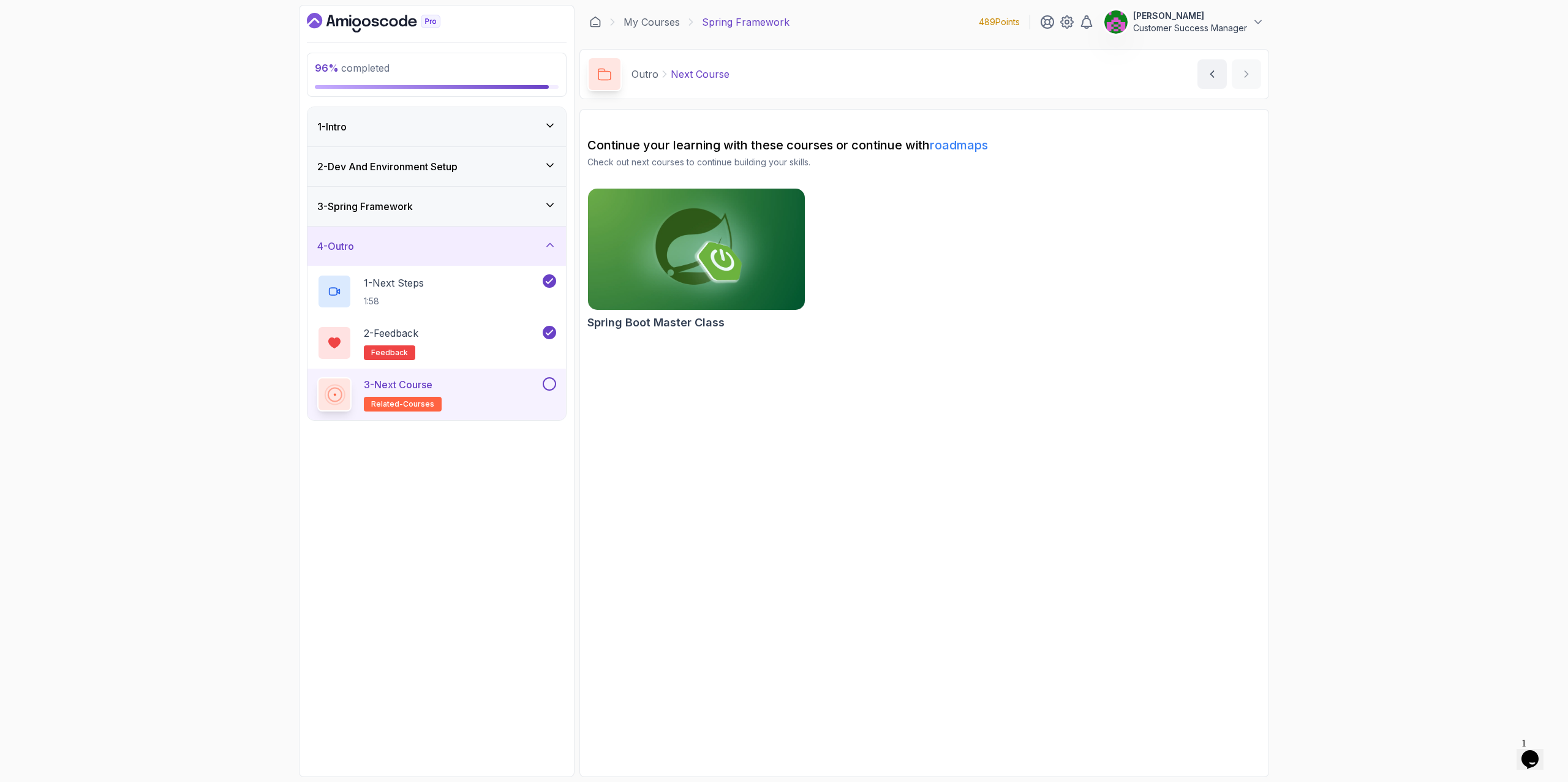
click at [548, 385] on button at bounding box center [549, 384] width 14 height 14
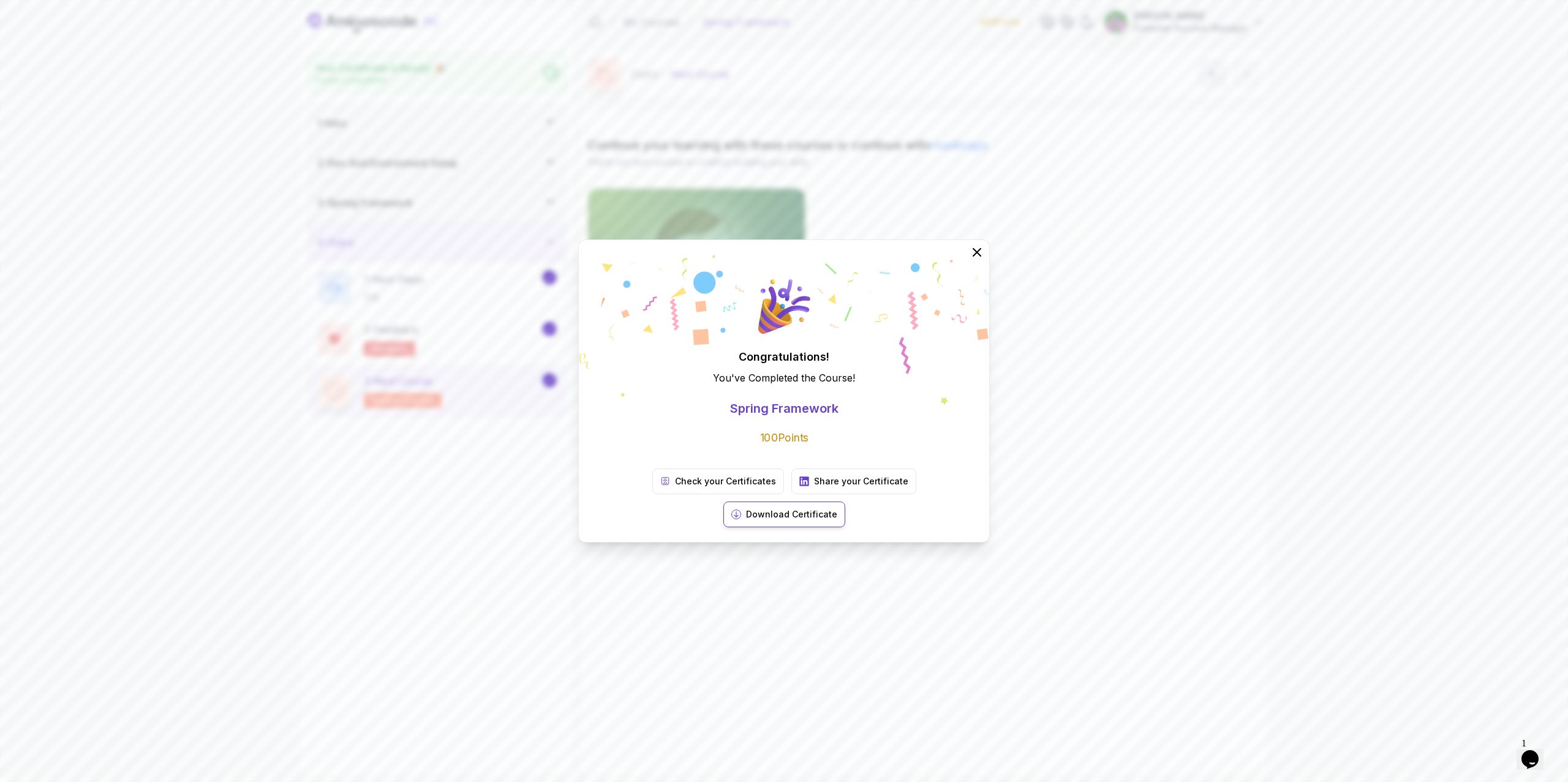
click at [838, 508] on p "Download Certificate" at bounding box center [792, 514] width 92 height 12
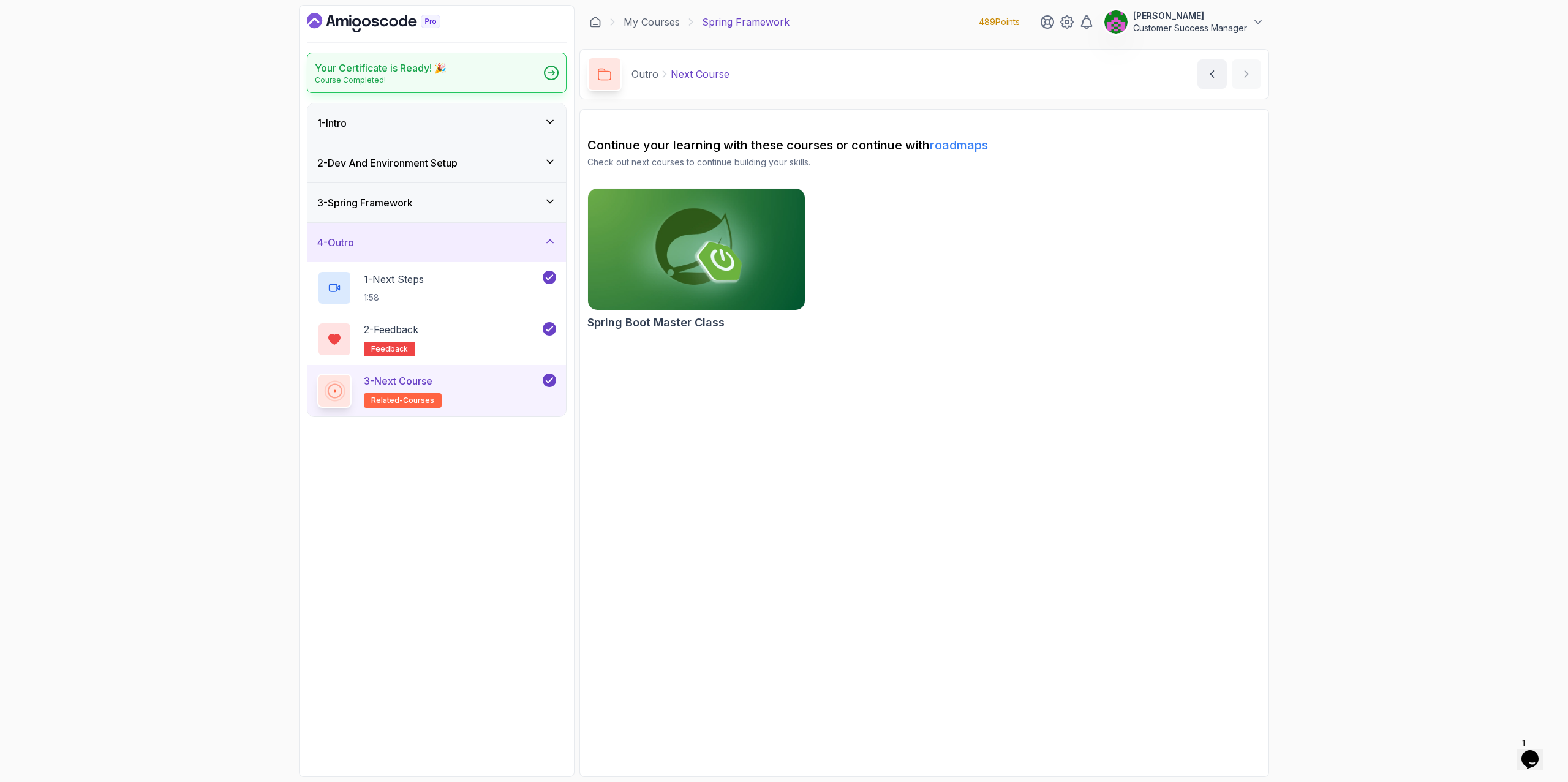
click at [552, 73] on icon at bounding box center [551, 72] width 7 height 6
click at [313, 18] on icon "Dashboard" at bounding box center [373, 22] width 134 height 19
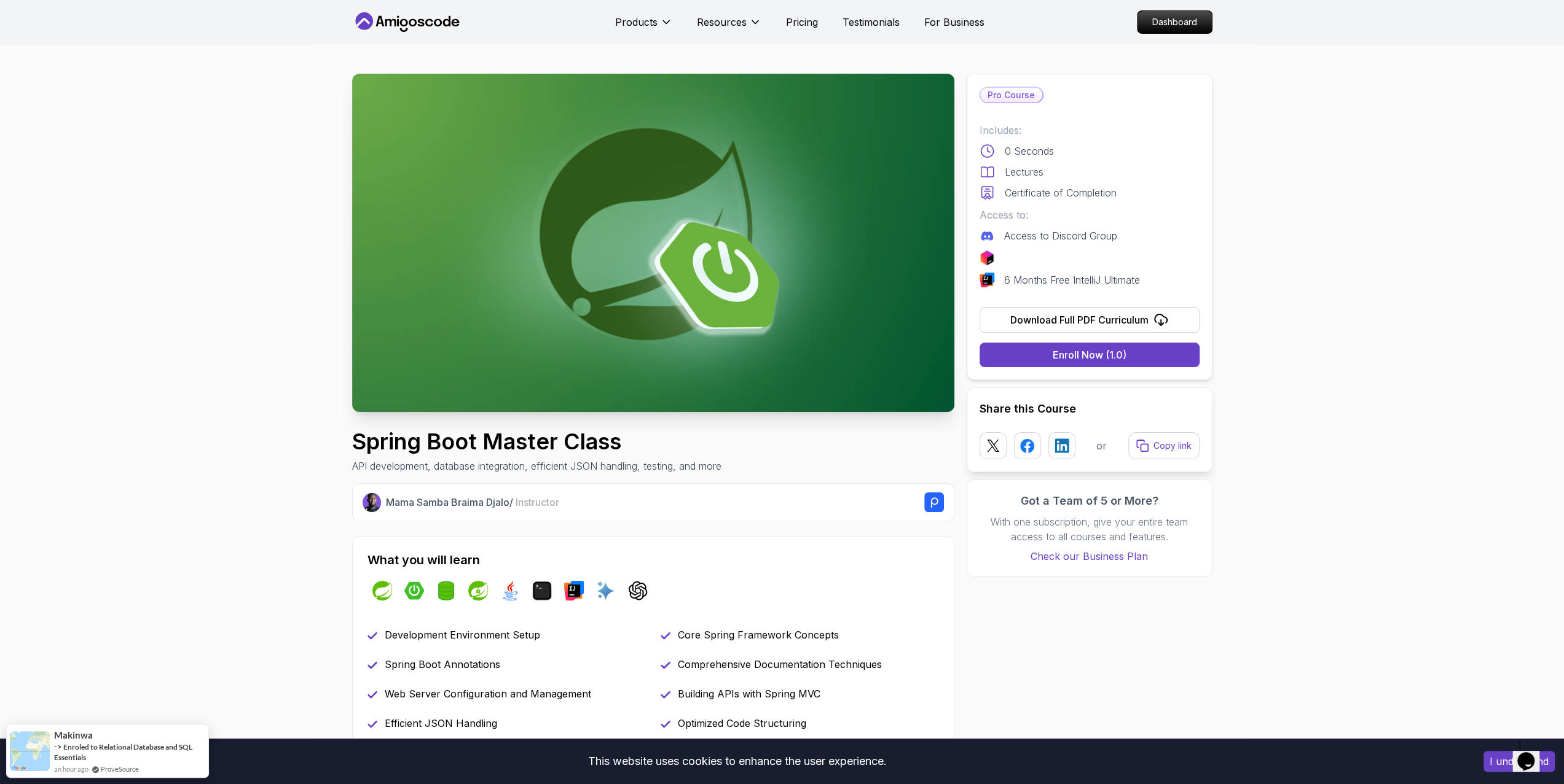
click at [1105, 322] on div "Download Full PDF Curriculum" at bounding box center [1079, 320] width 139 height 15
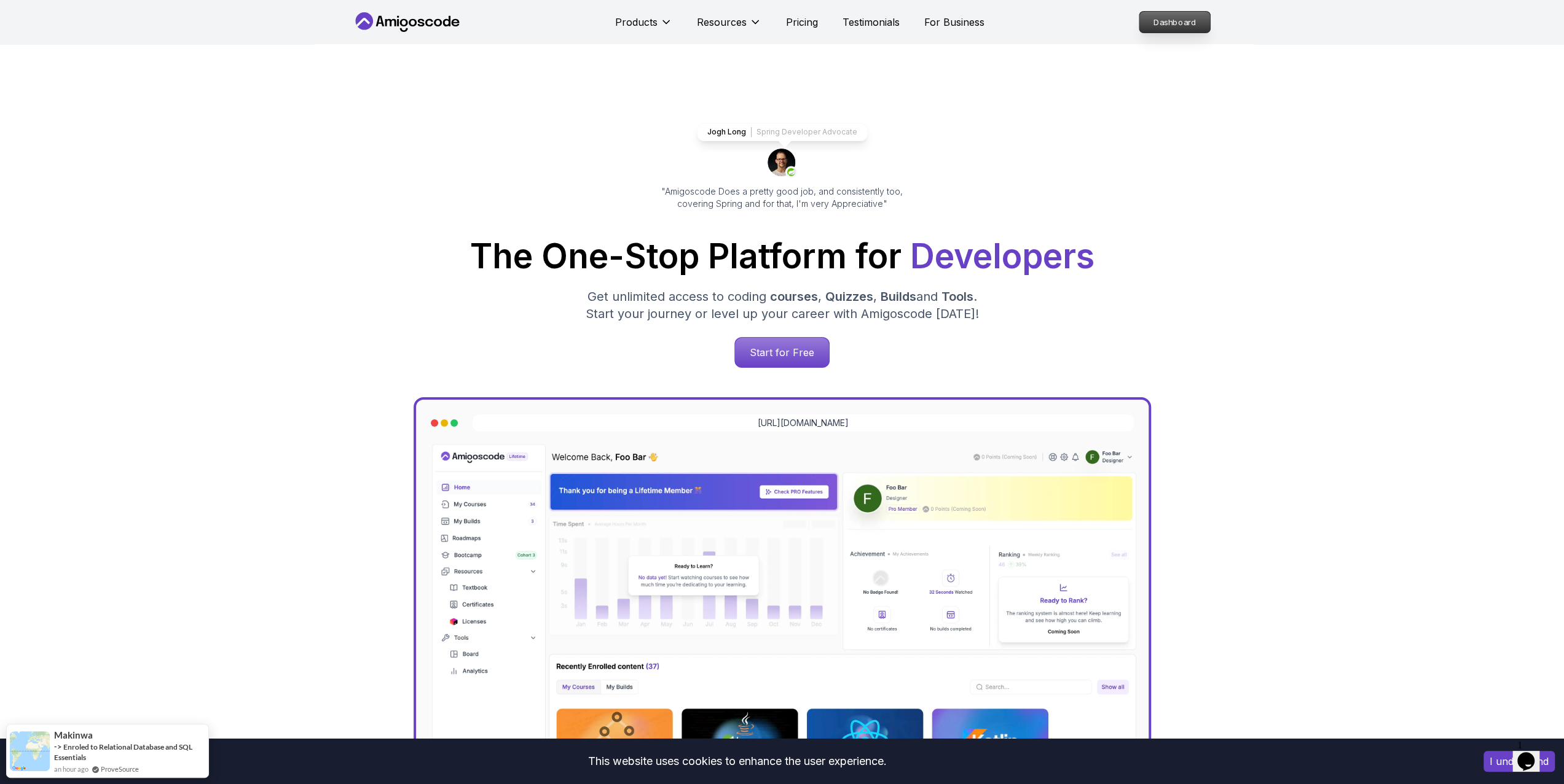
click at [1151, 20] on p "Dashboard" at bounding box center [1174, 22] width 71 height 21
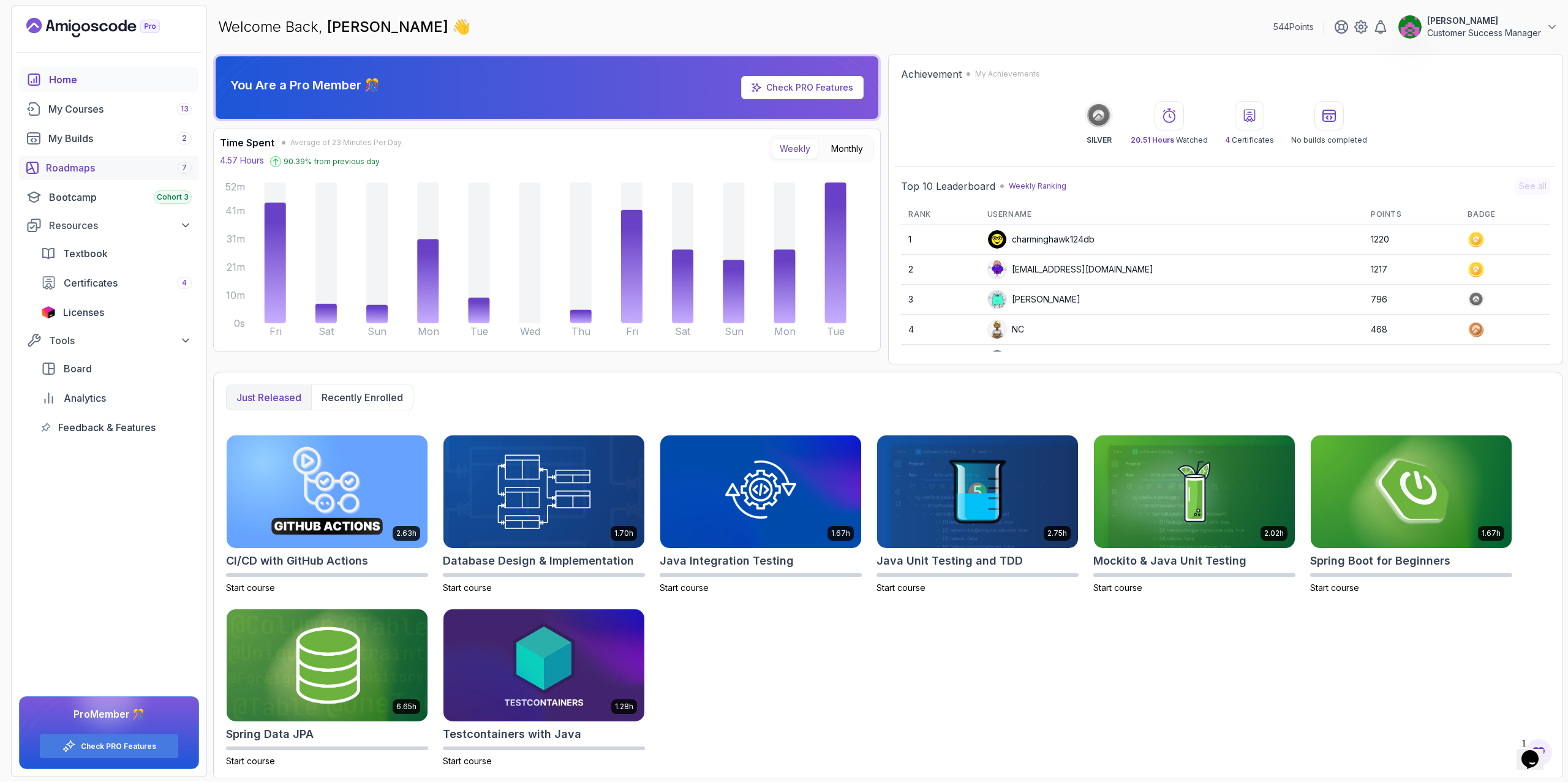
click at [112, 168] on div "Roadmaps 7" at bounding box center [118, 168] width 146 height 15
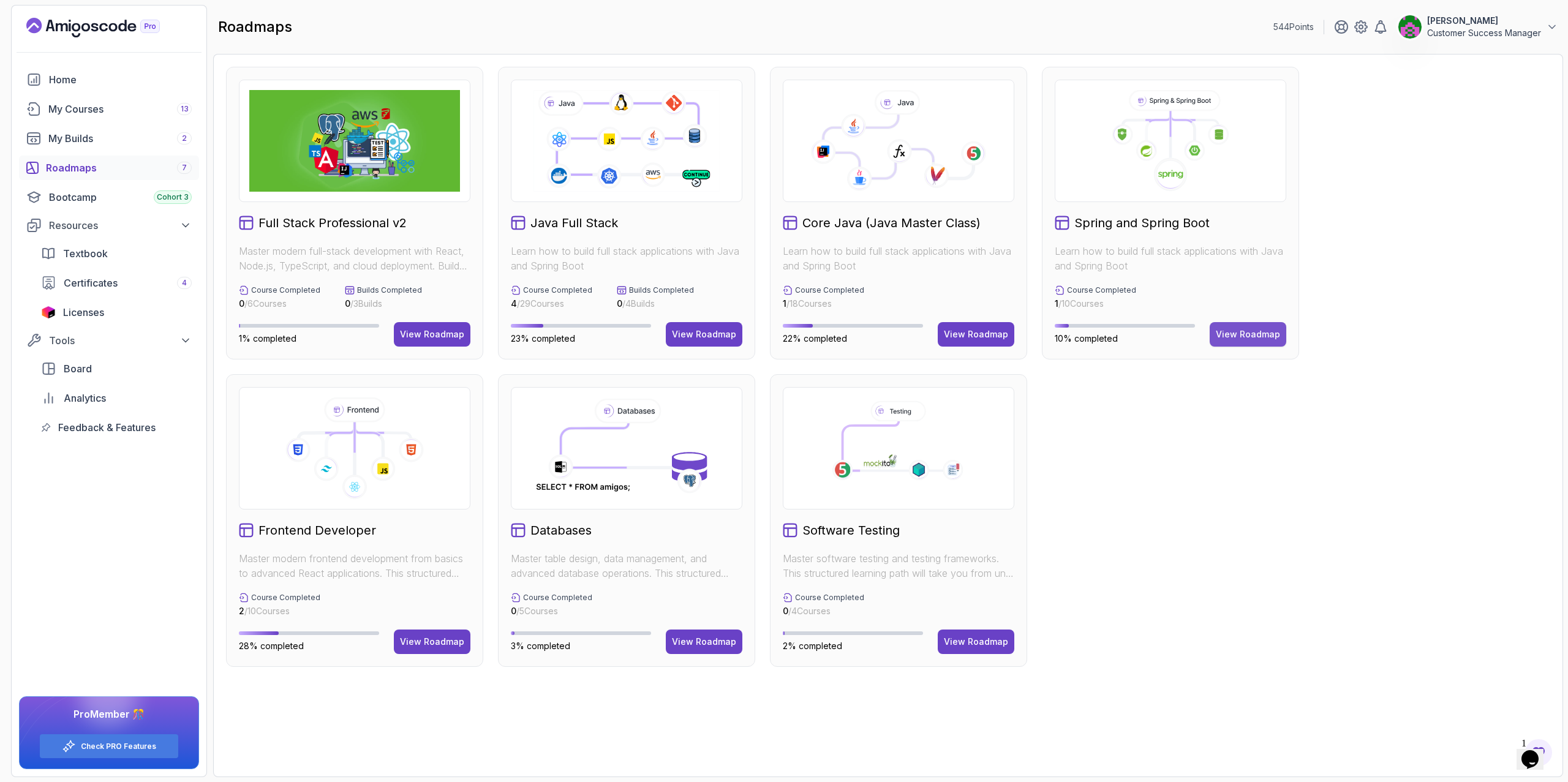
click at [1236, 332] on div "View Roadmap" at bounding box center [1248, 334] width 64 height 12
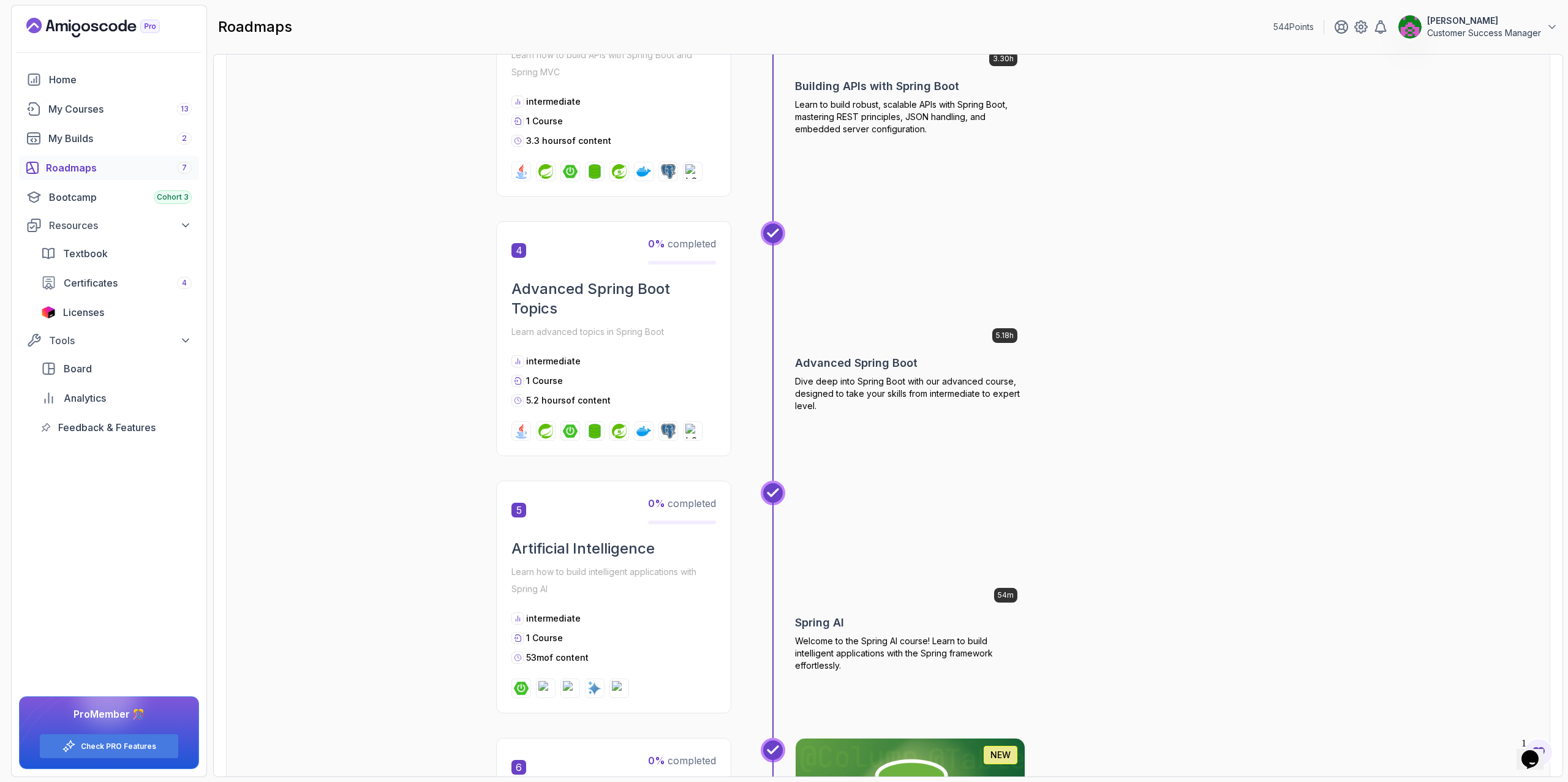
scroll to position [1041, 0]
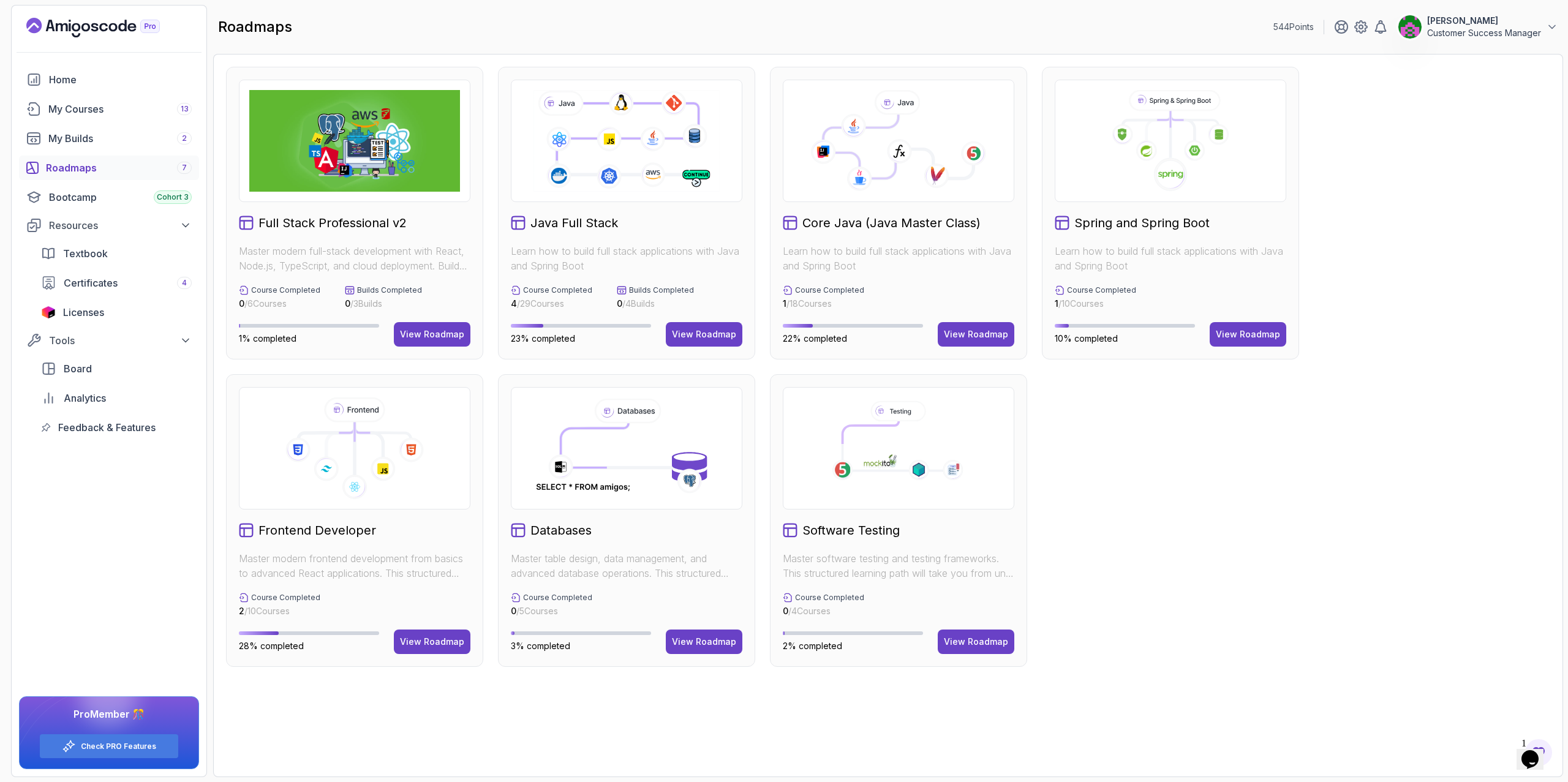
click at [340, 119] on img at bounding box center [354, 140] width 211 height 102
click at [446, 327] on button "View Roadmap" at bounding box center [432, 334] width 77 height 25
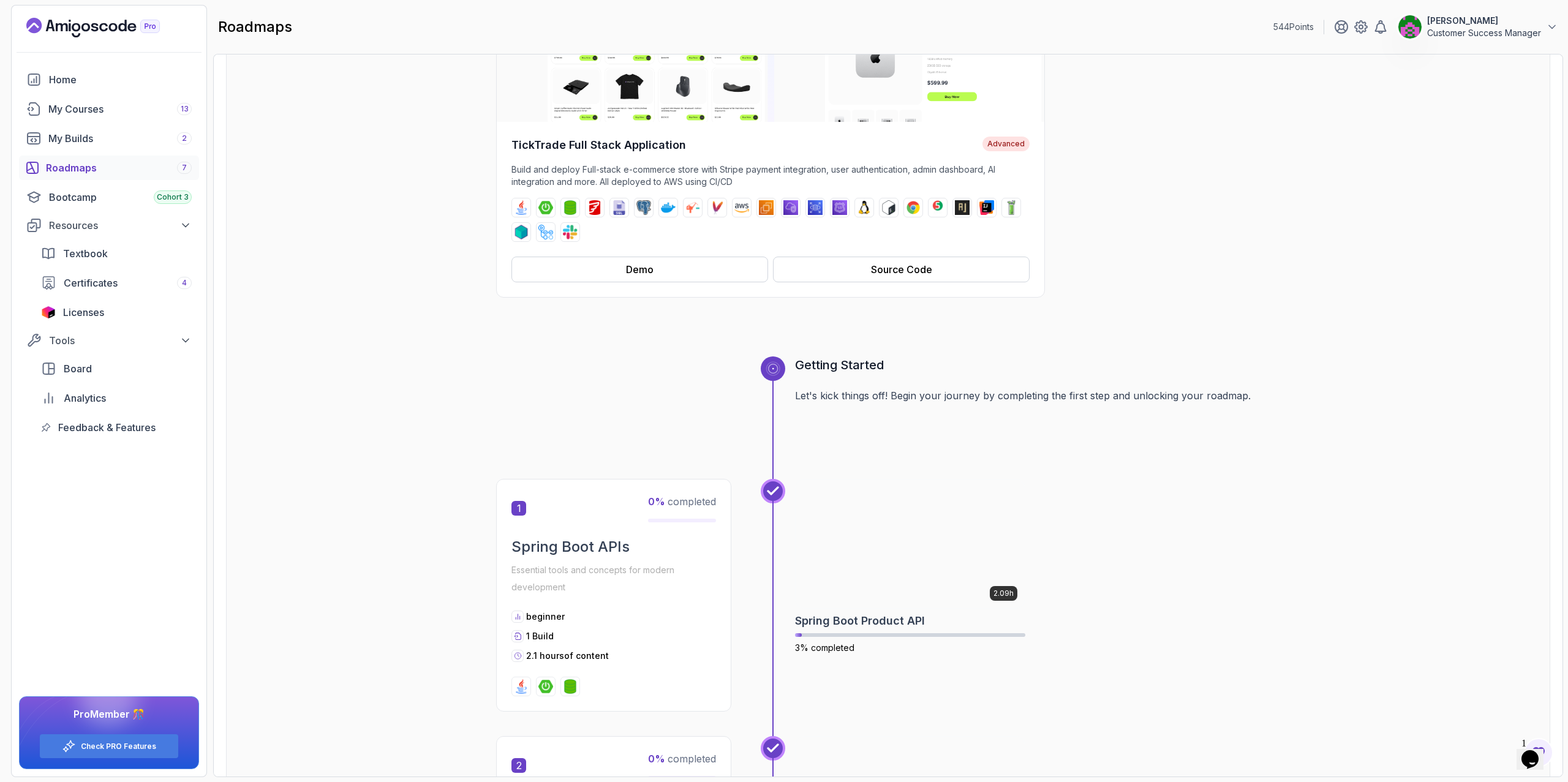
scroll to position [429, 0]
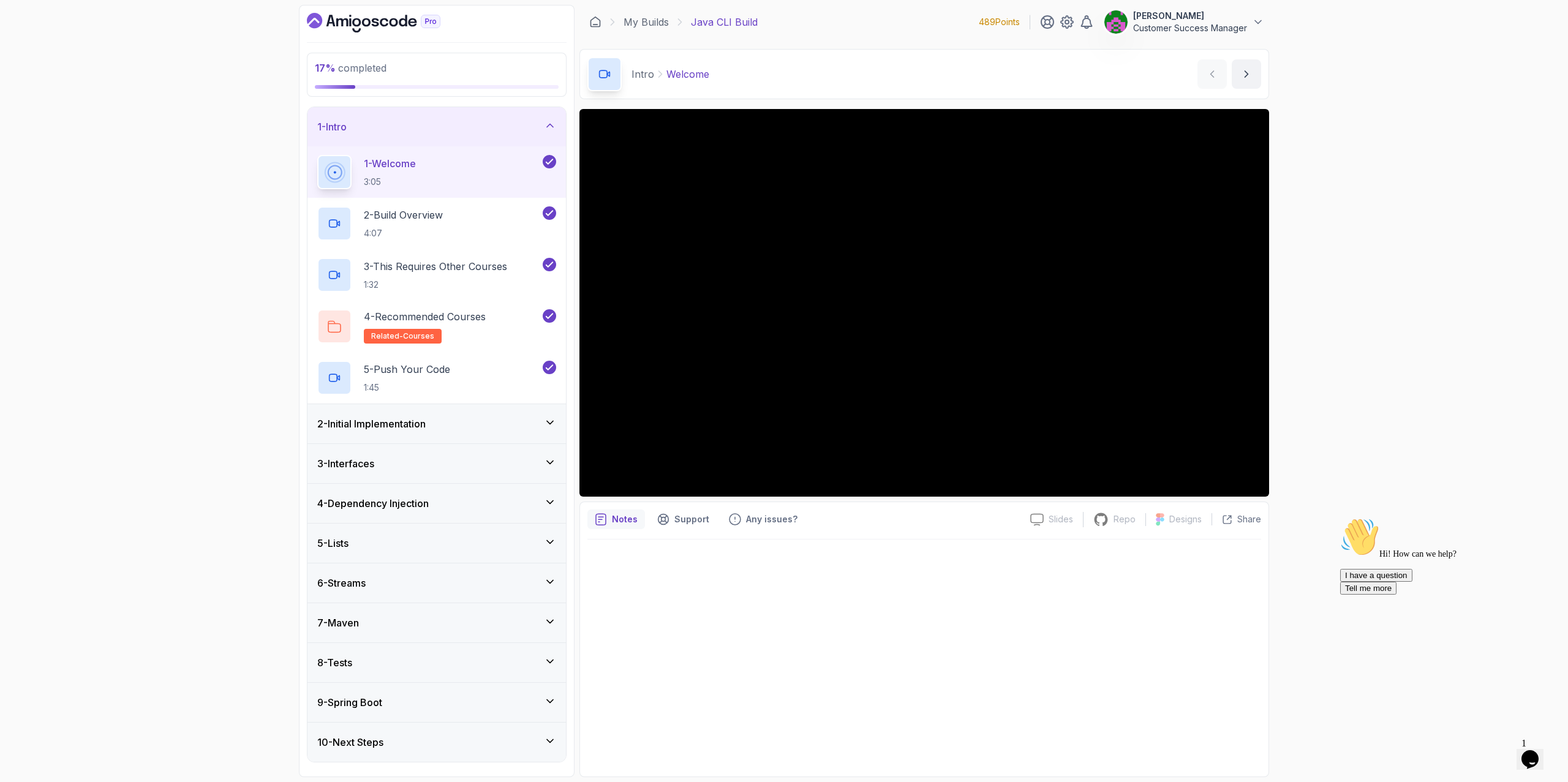
click at [470, 425] on div "2 - Initial Implementation" at bounding box center [437, 424] width 239 height 15
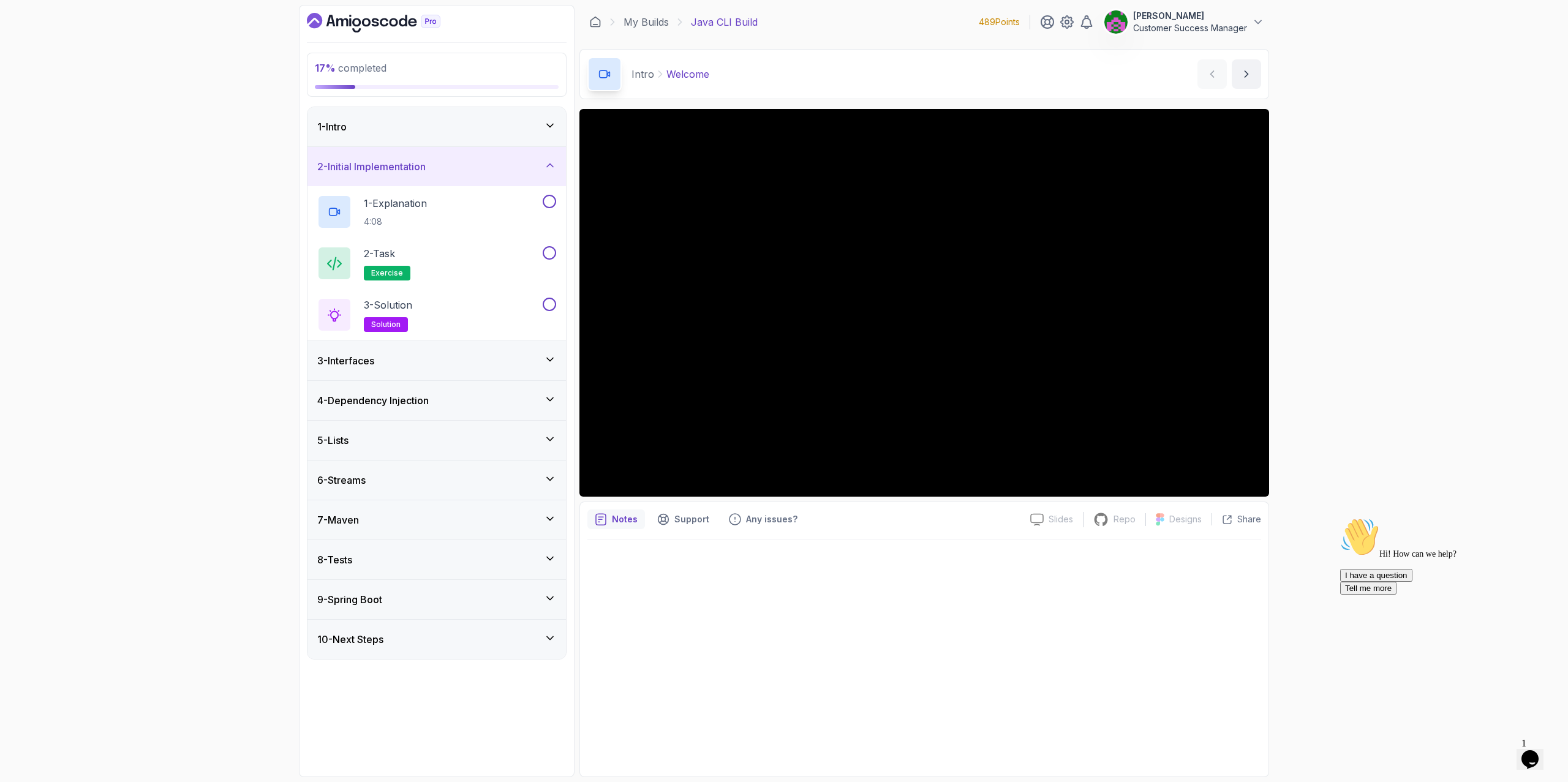
click at [395, 126] on div "1 - Intro" at bounding box center [437, 126] width 239 height 15
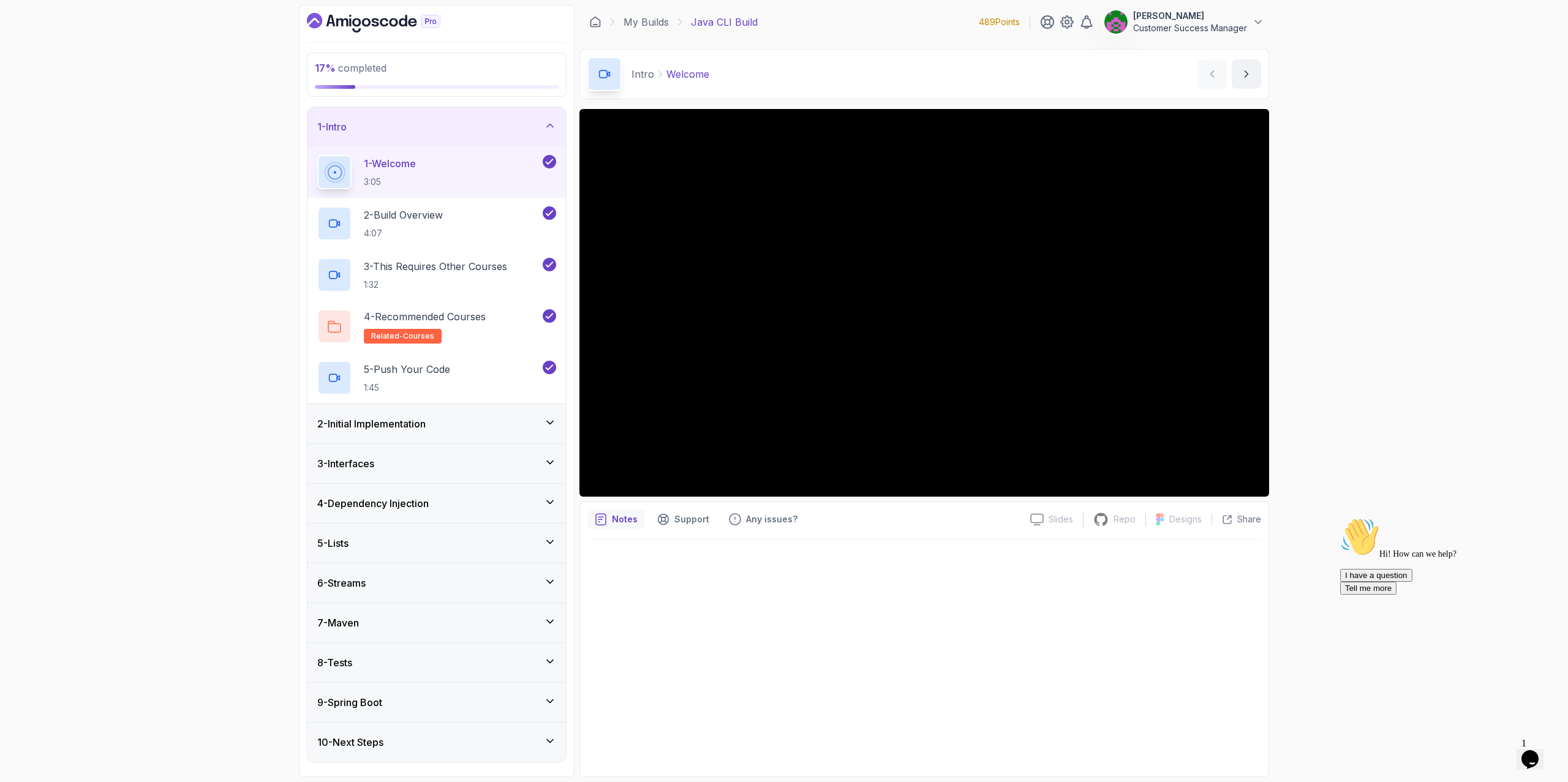
click at [426, 419] on h3 "2 - Initial Implementation" at bounding box center [372, 424] width 108 height 15
